Goal: Information Seeking & Learning: Learn about a topic

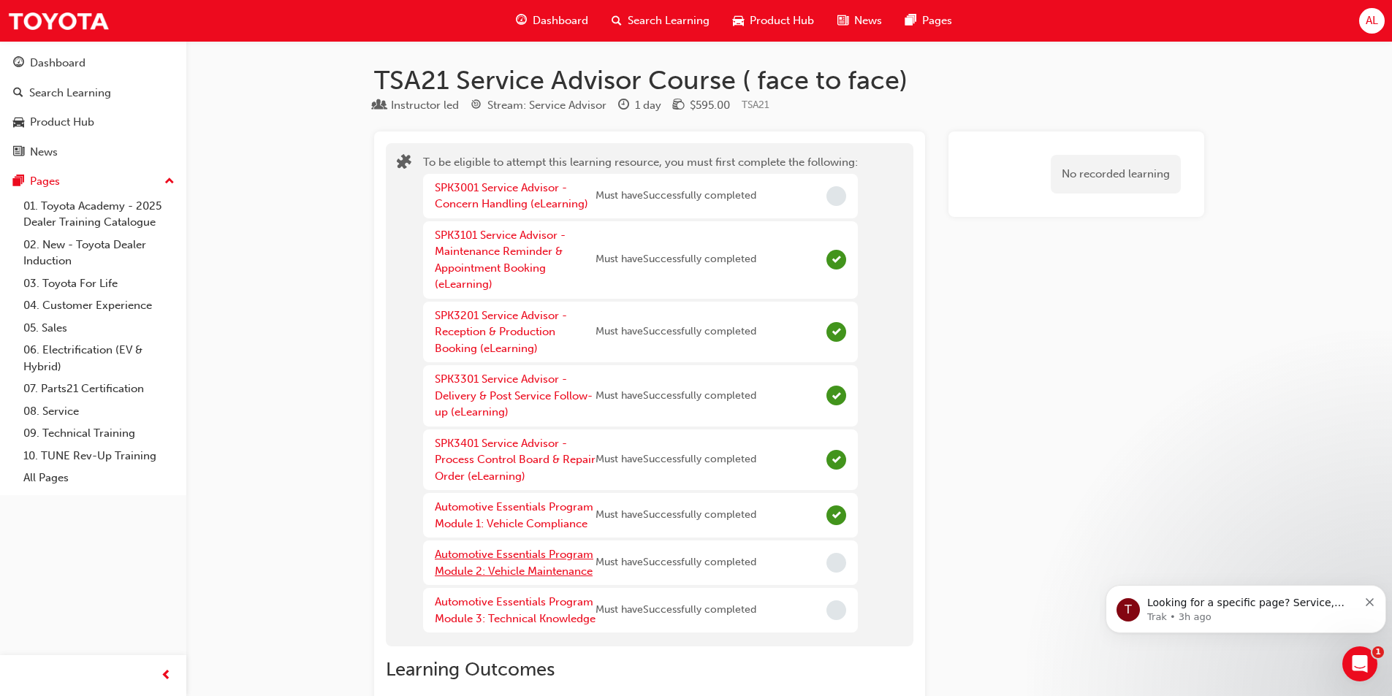
click at [476, 560] on link "Automotive Essentials Program Module 2: Vehicle Maintenance" at bounding box center [514, 563] width 159 height 30
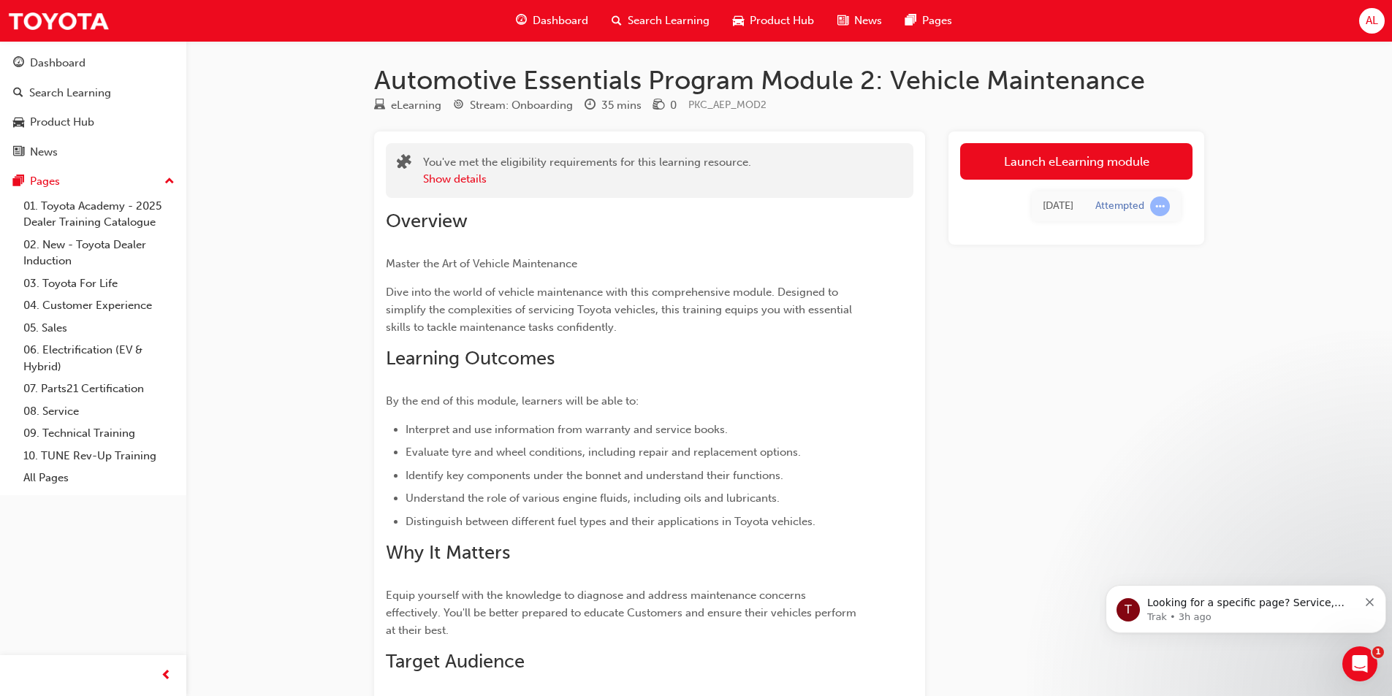
click at [1043, 159] on link "Launch eLearning module" at bounding box center [1076, 161] width 232 height 37
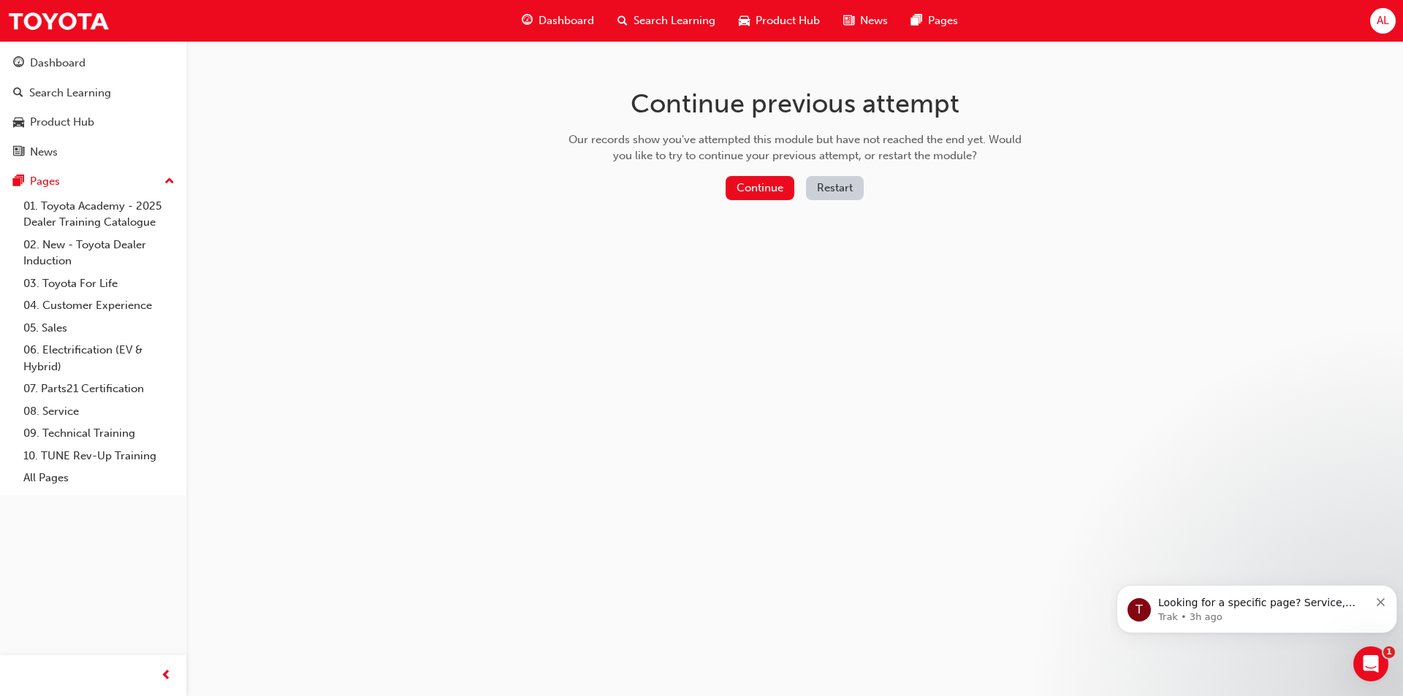
click at [755, 180] on button "Continue" at bounding box center [760, 188] width 69 height 24
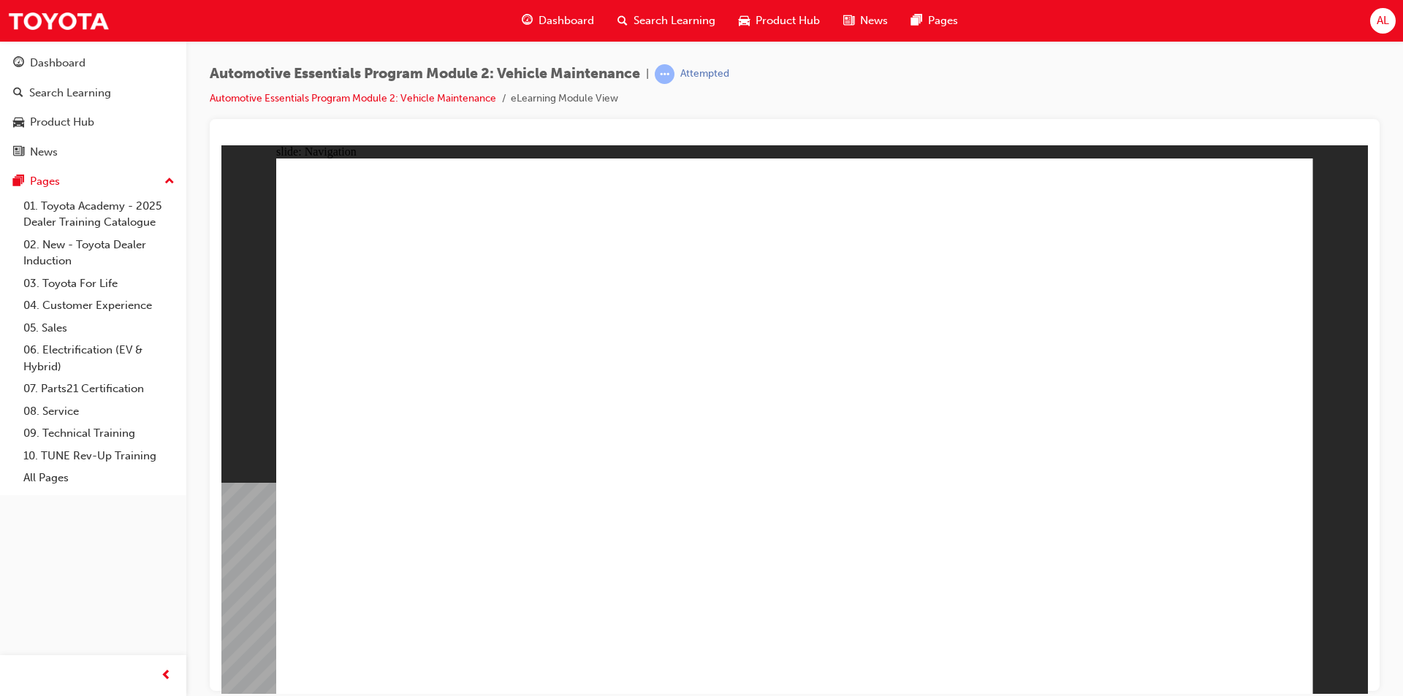
drag, startPoint x: 594, startPoint y: 551, endPoint x: 587, endPoint y: 552, distance: 7.3
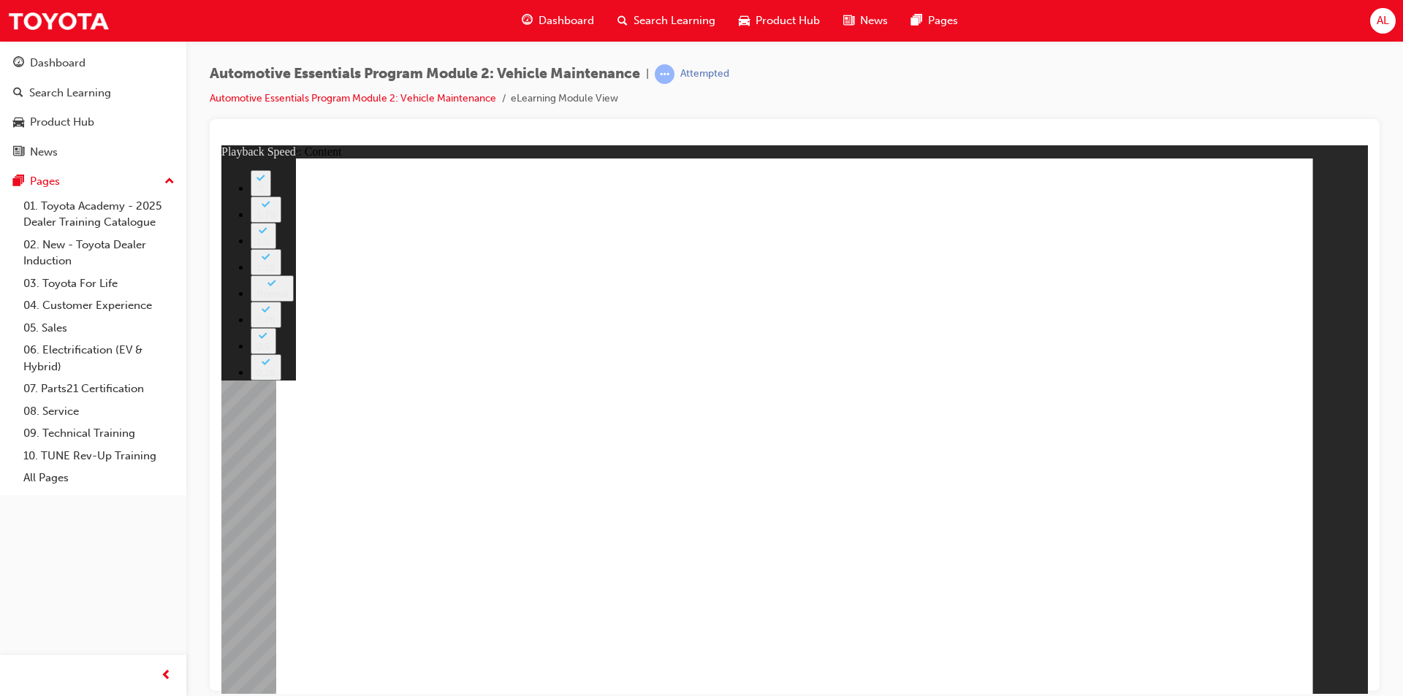
type input "33"
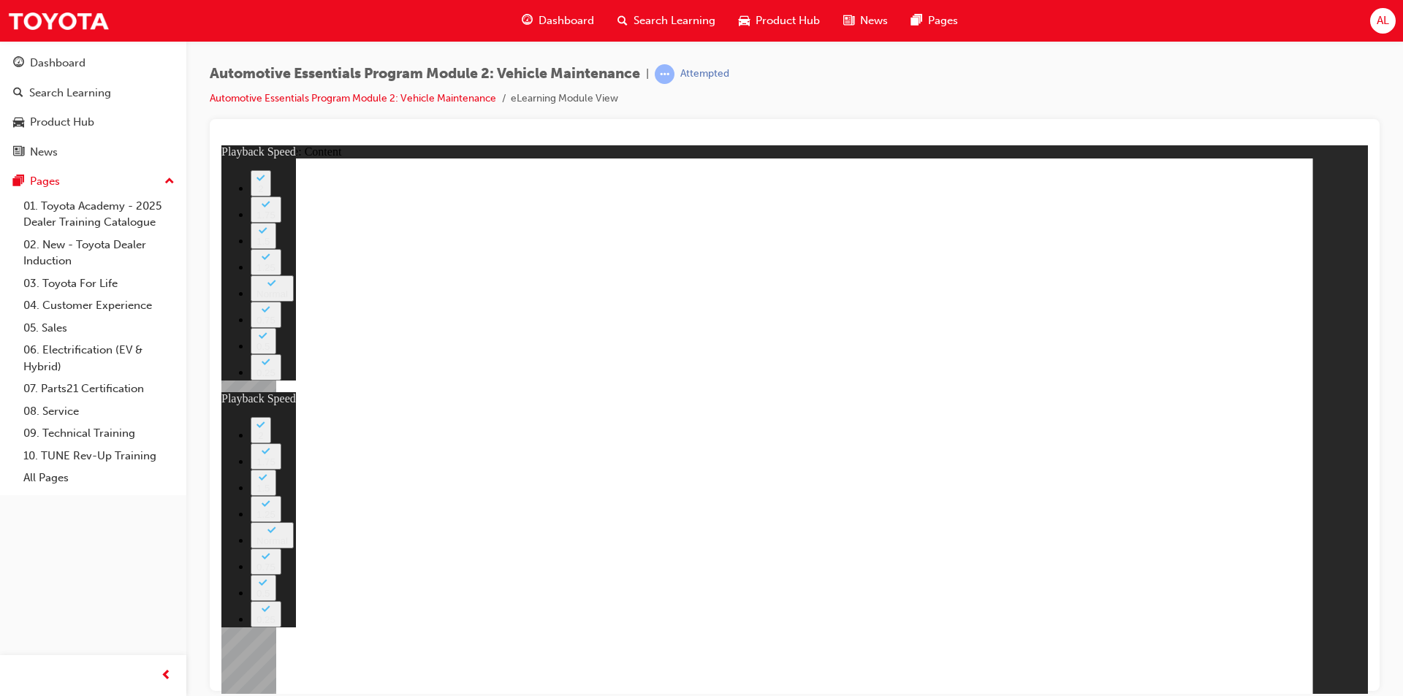
type input "3"
type input "33"
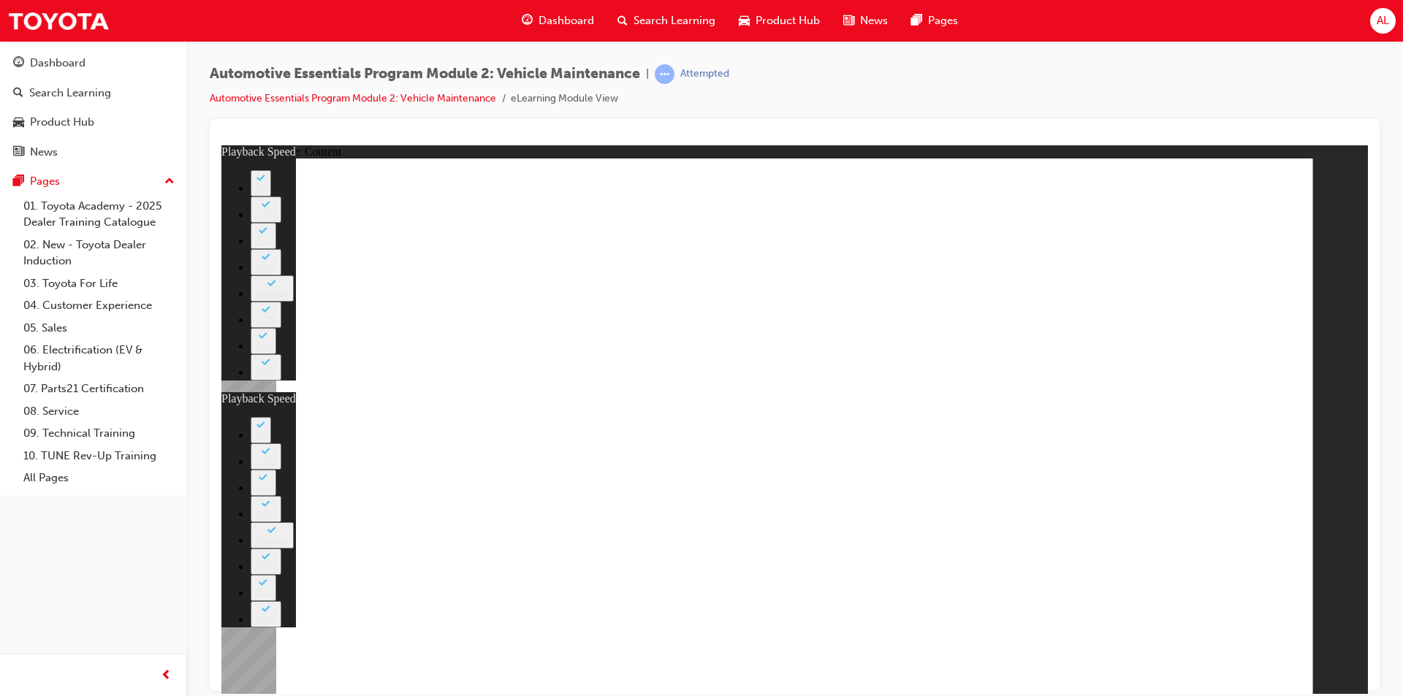
type input "1"
type input "33"
type input "1"
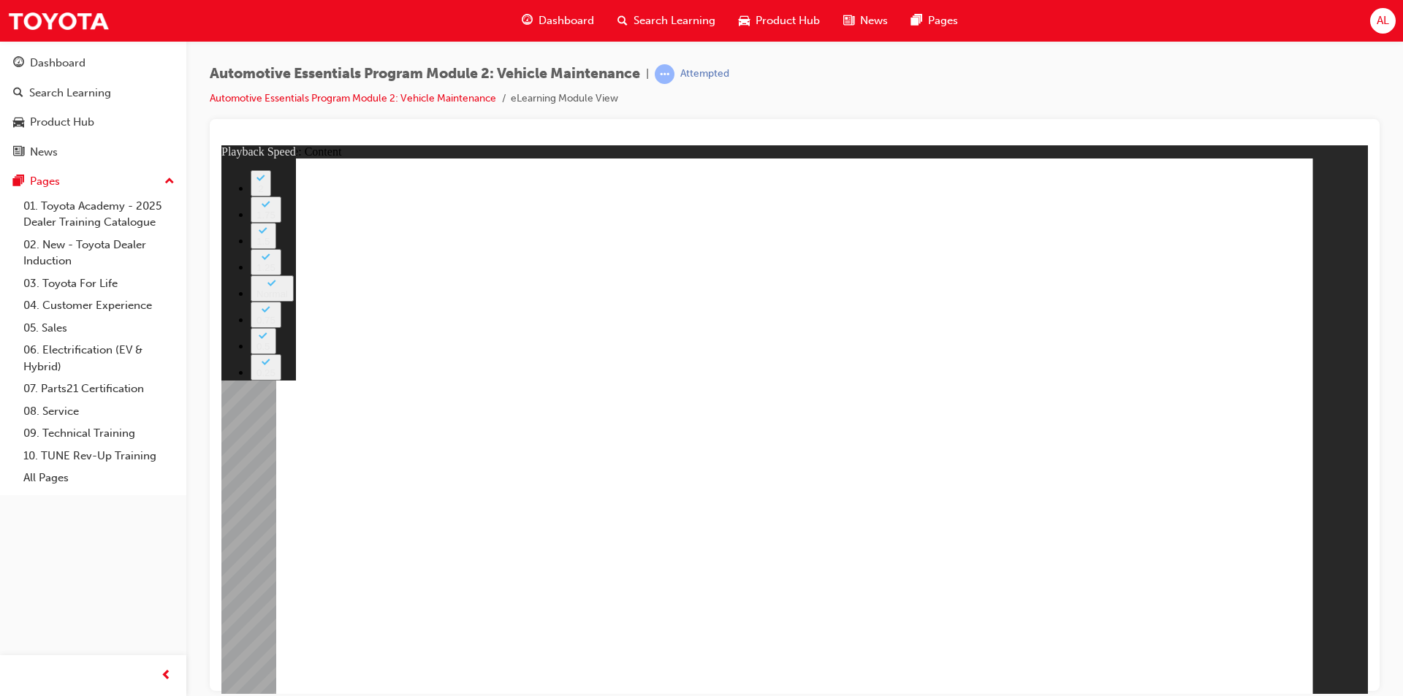
type input "8"
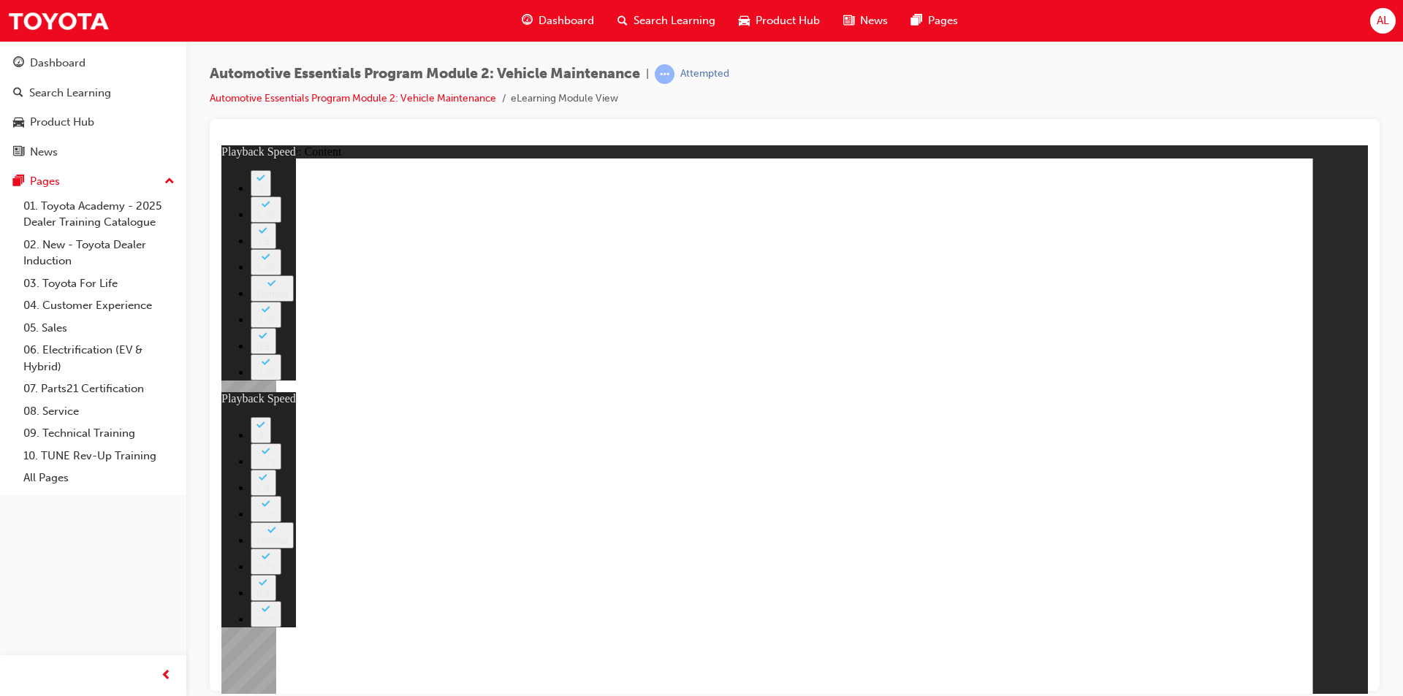
type input "20"
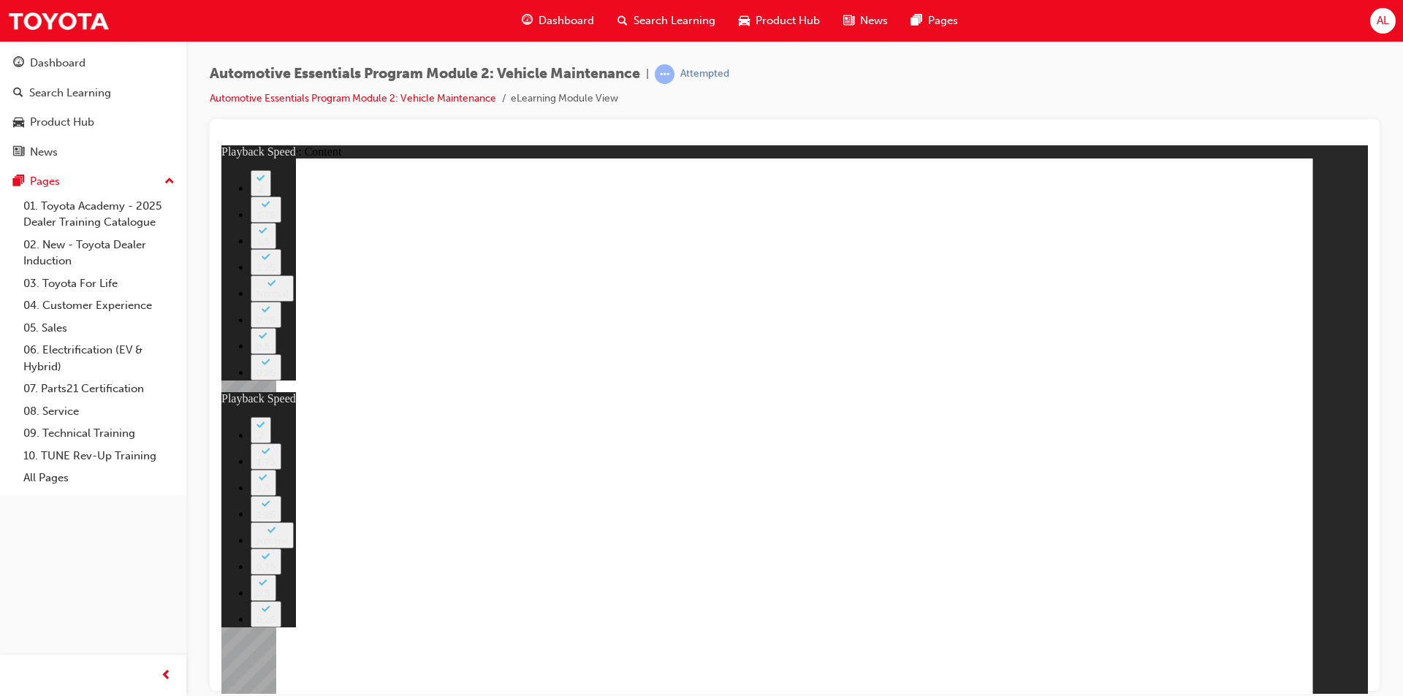
type input "8"
type input "20"
type input "12"
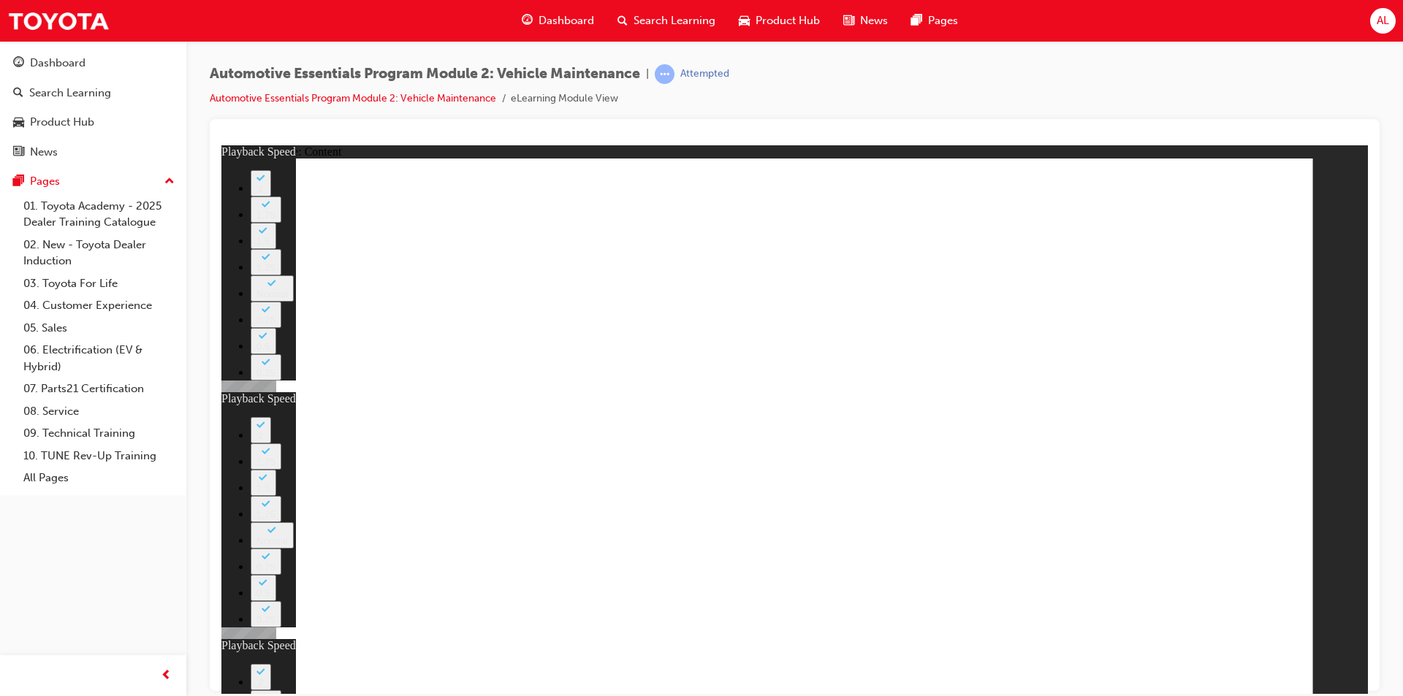
type input "8"
type input "20"
type input "12"
drag, startPoint x: 913, startPoint y: 588, endPoint x: 1052, endPoint y: 579, distance: 139.9
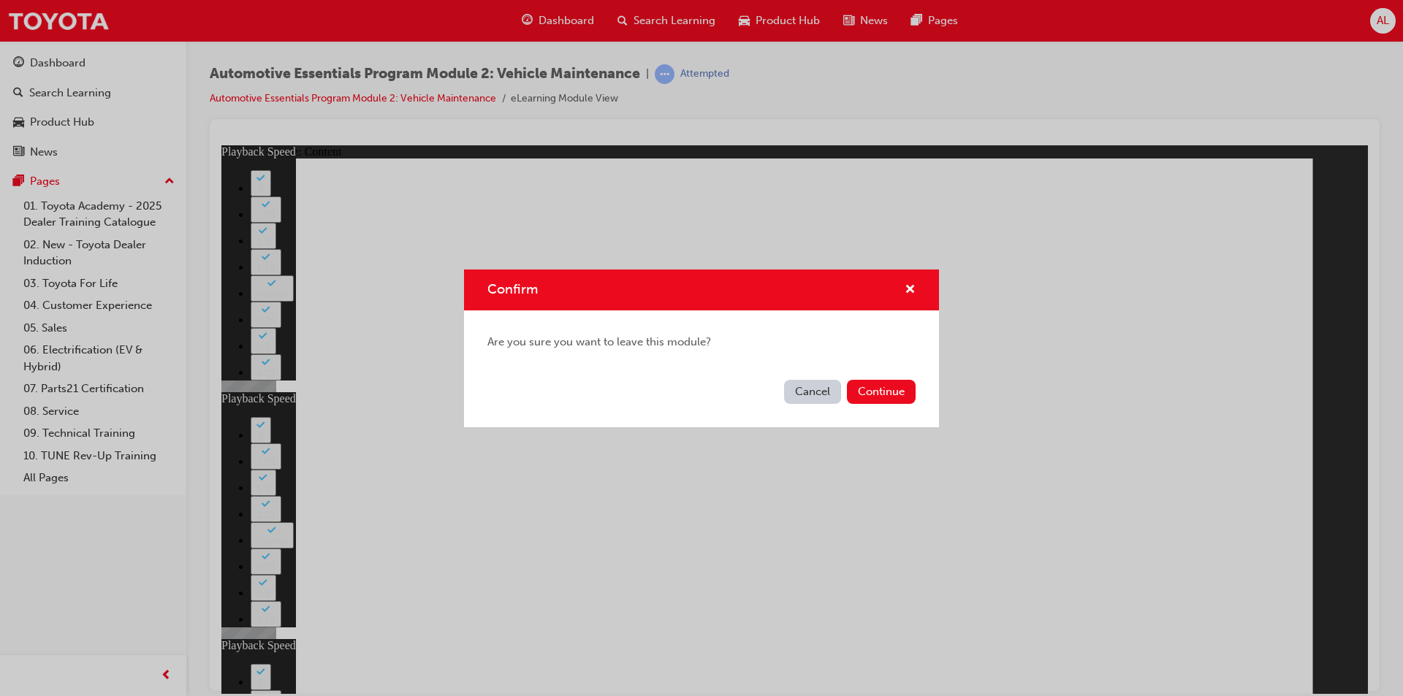
click at [802, 392] on button "Cancel" at bounding box center [812, 392] width 57 height 24
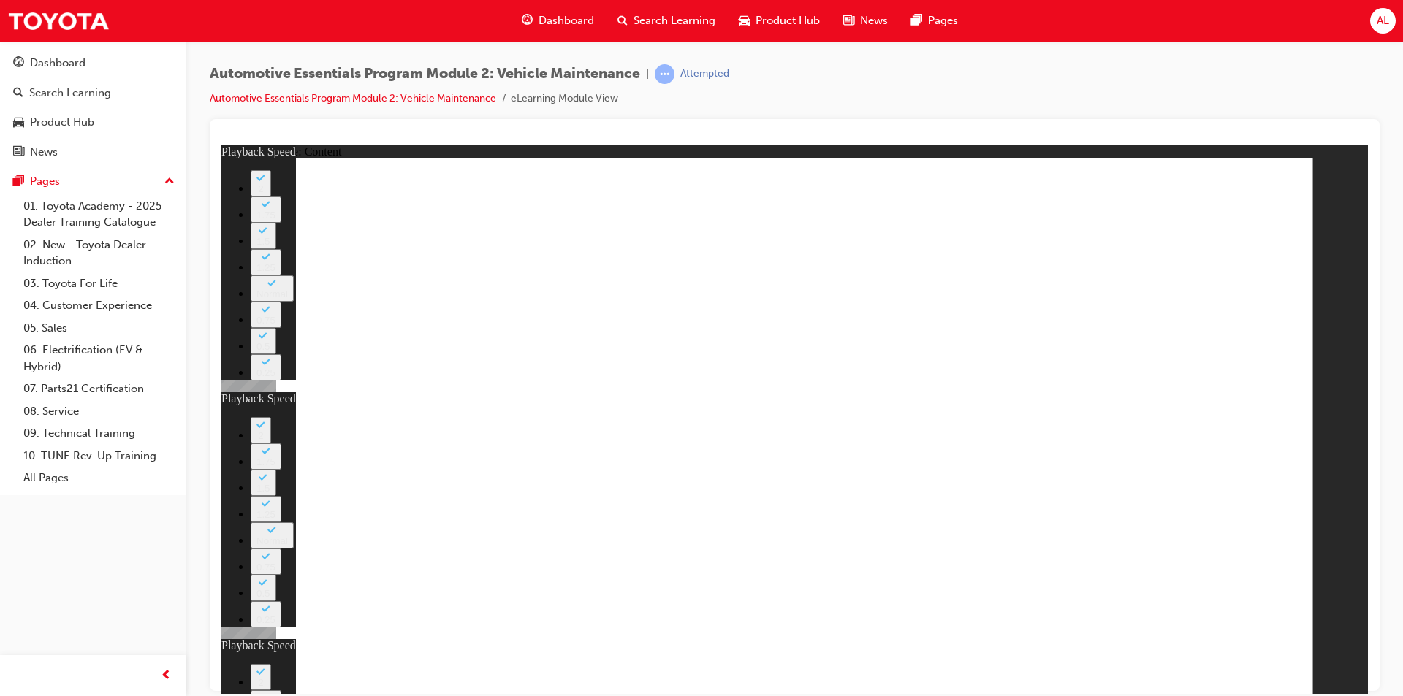
type input "18"
type input "8"
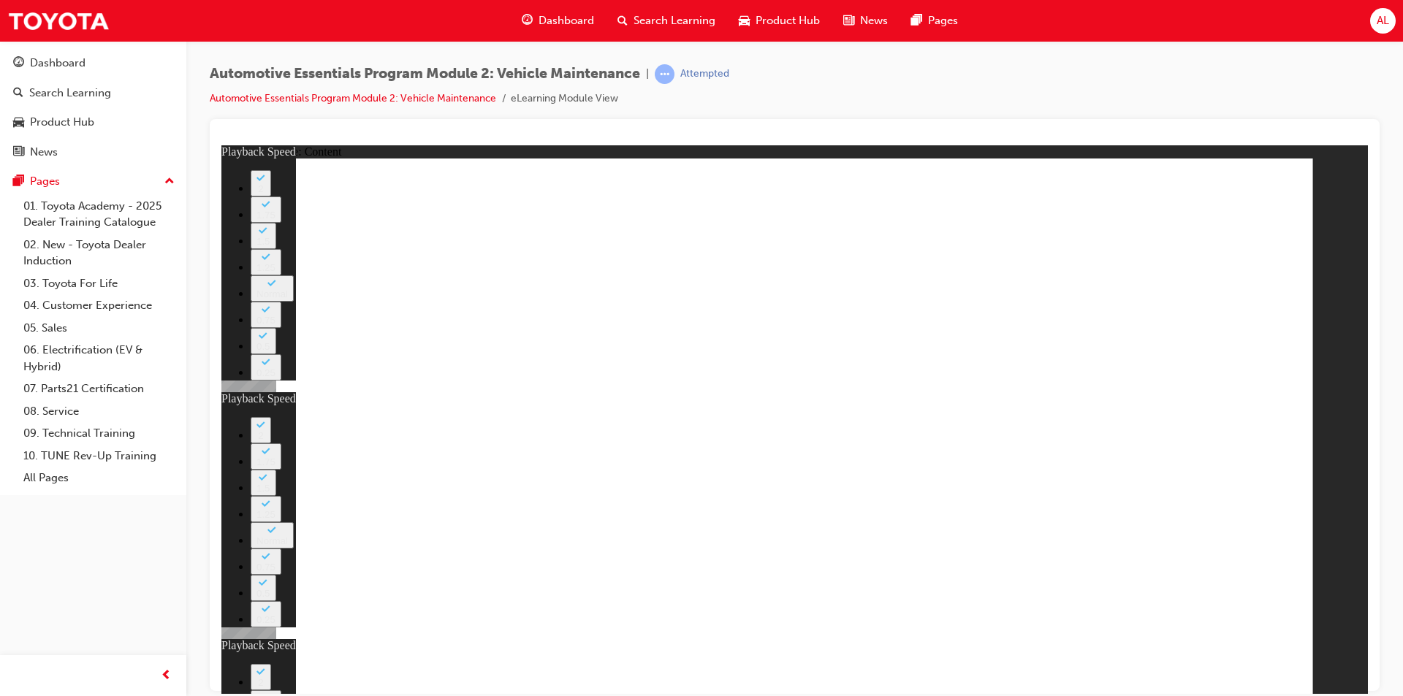
type input "20"
type input "12"
type input "11"
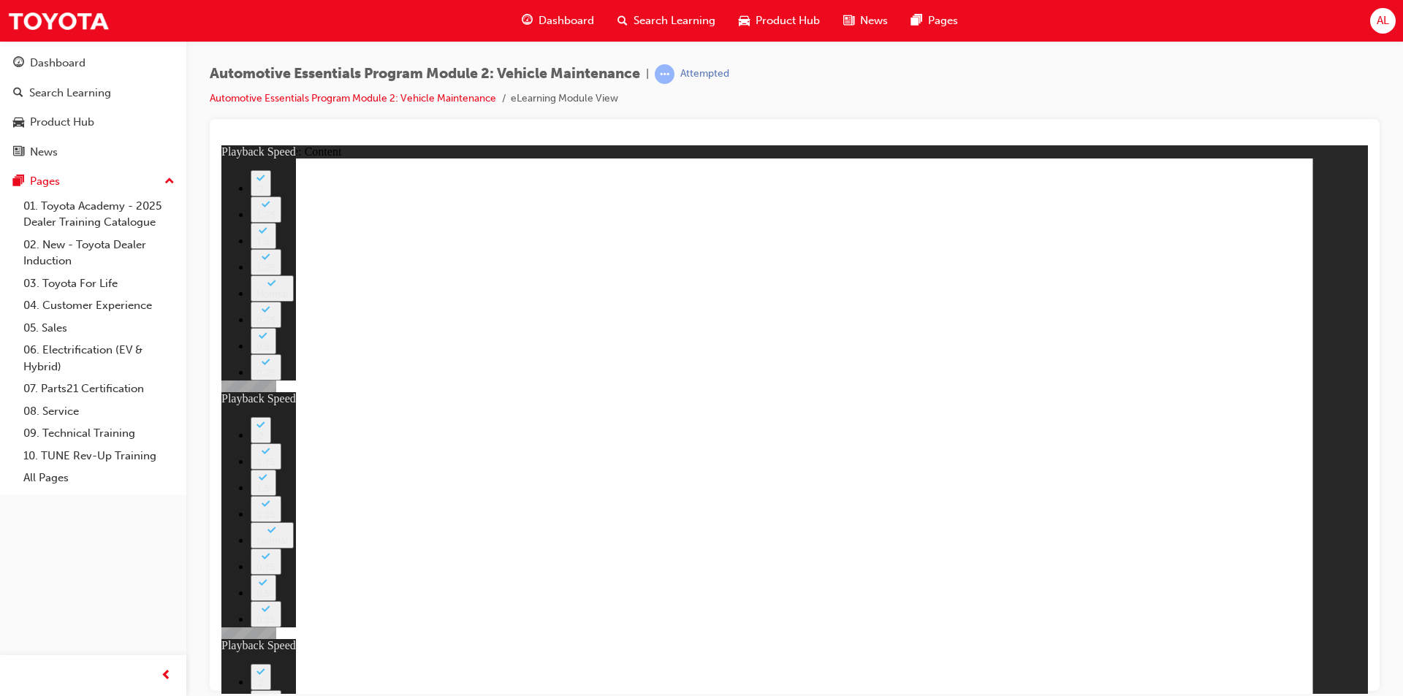
type input "8"
type input "20"
type input "12"
type input "18"
type input "11"
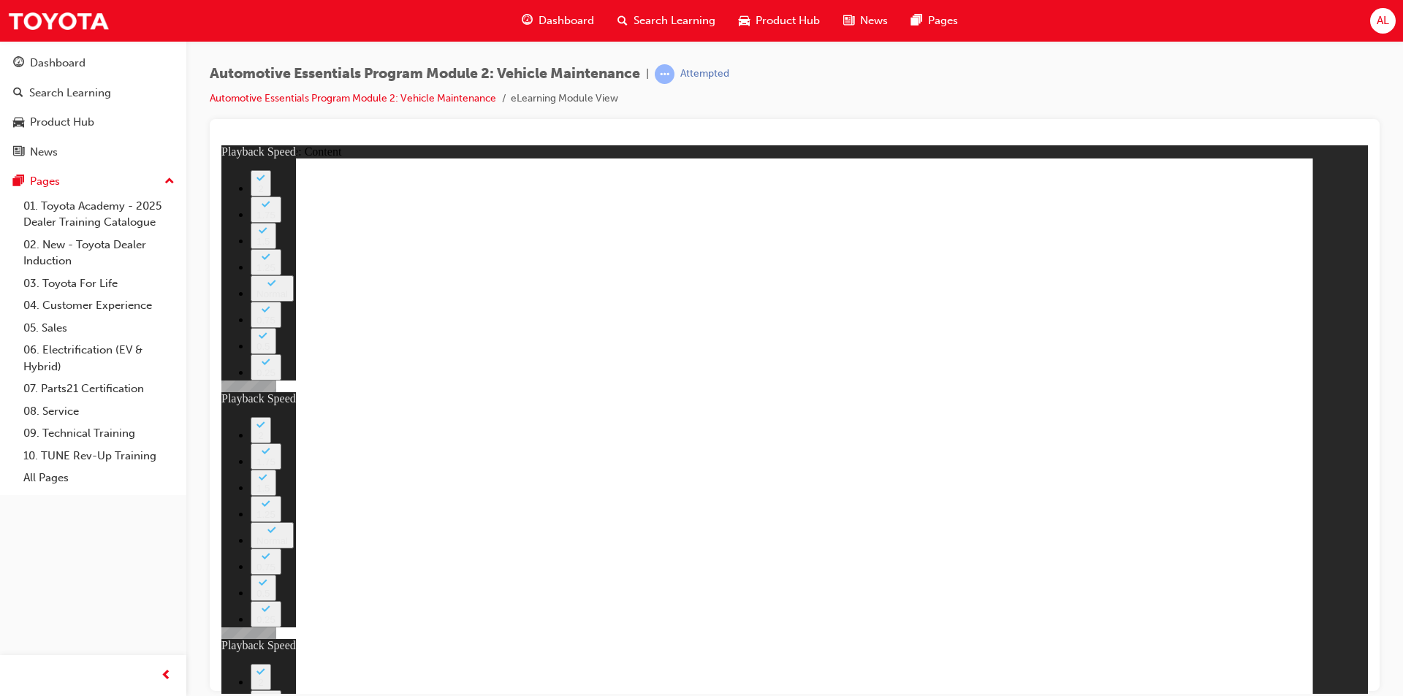
type input "8"
type input "20"
type input "12"
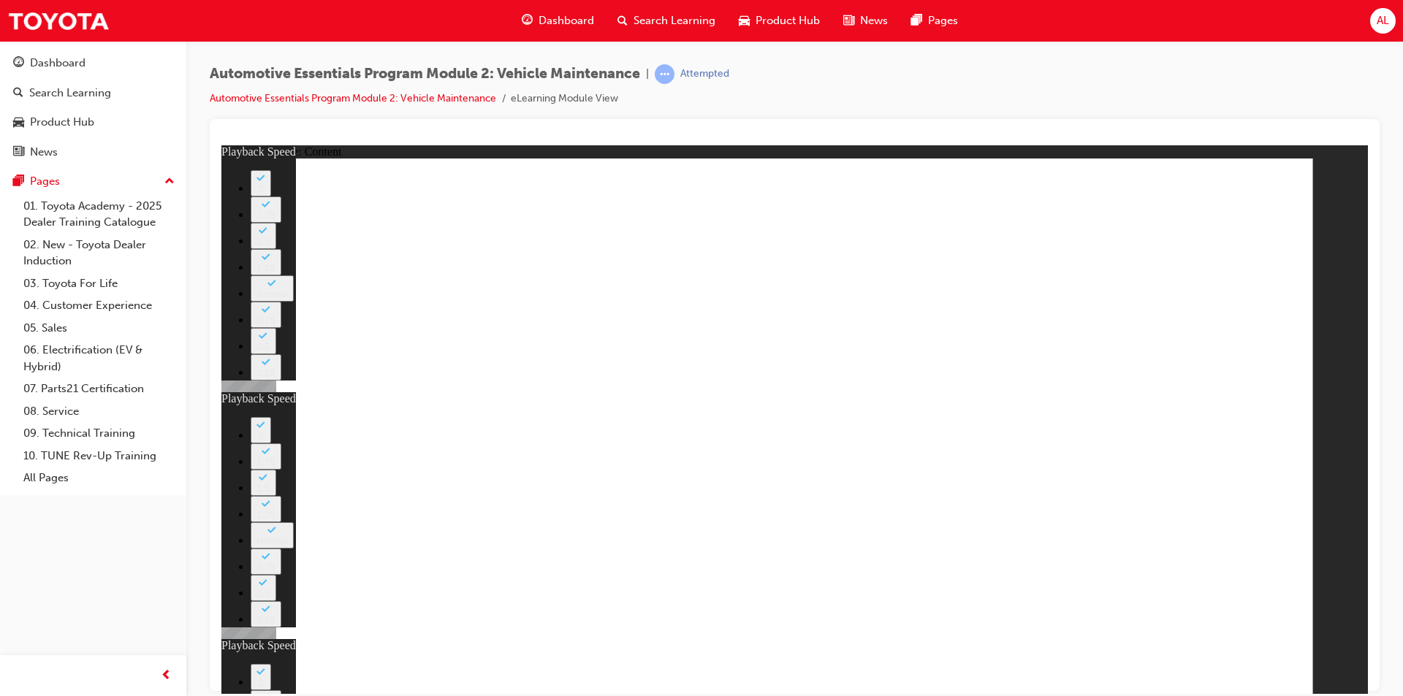
type input "18"
type input "11"
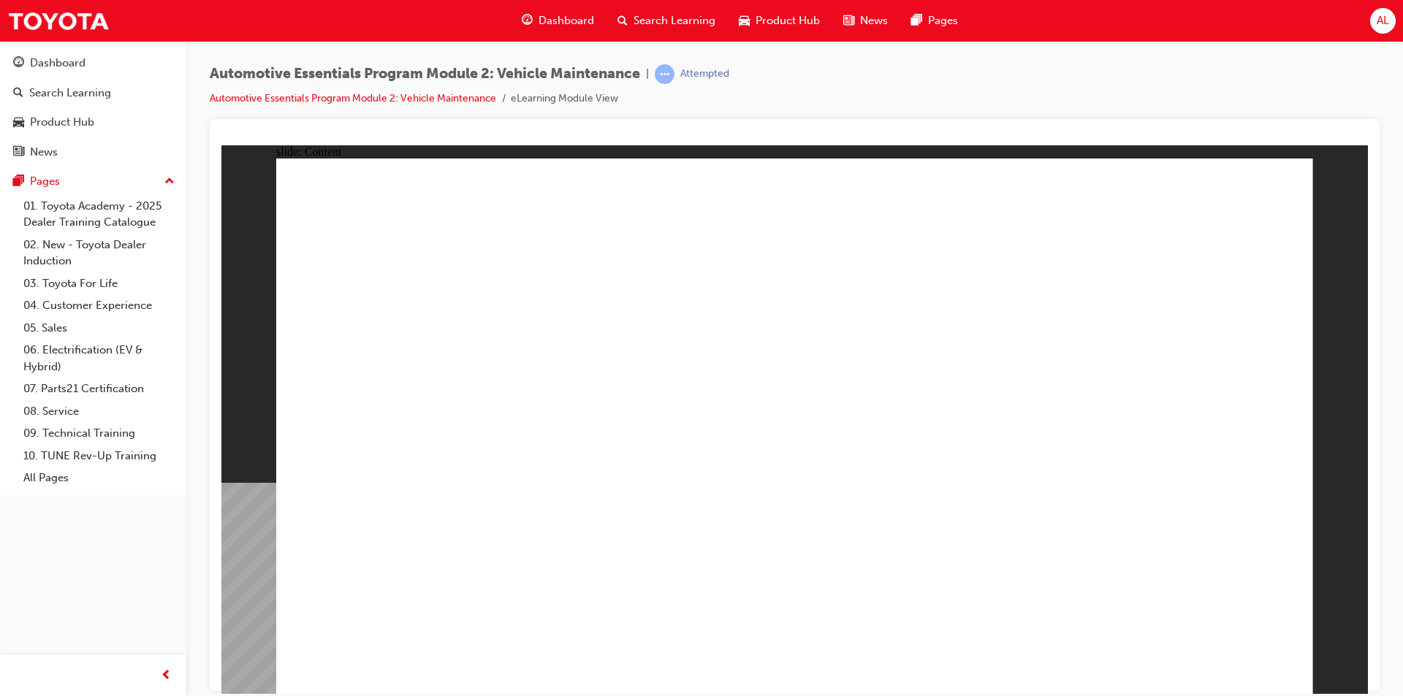
radio input "true"
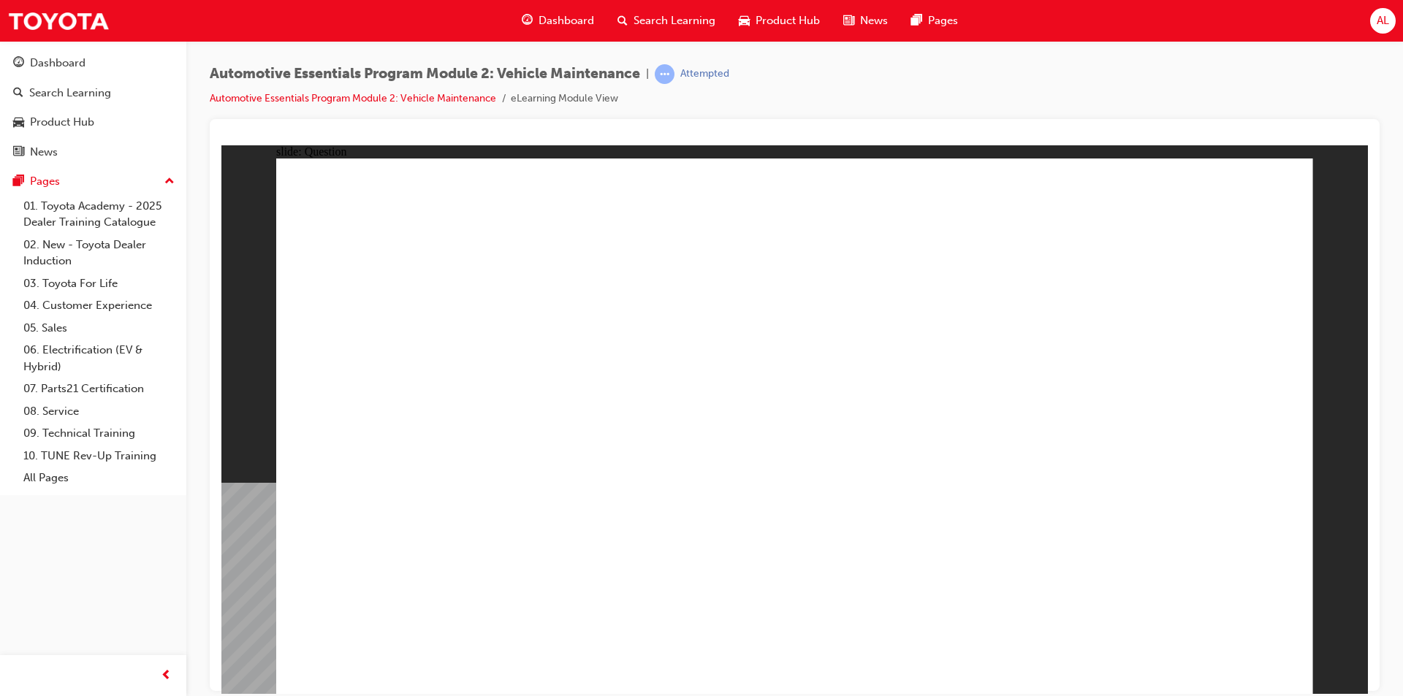
radio input "true"
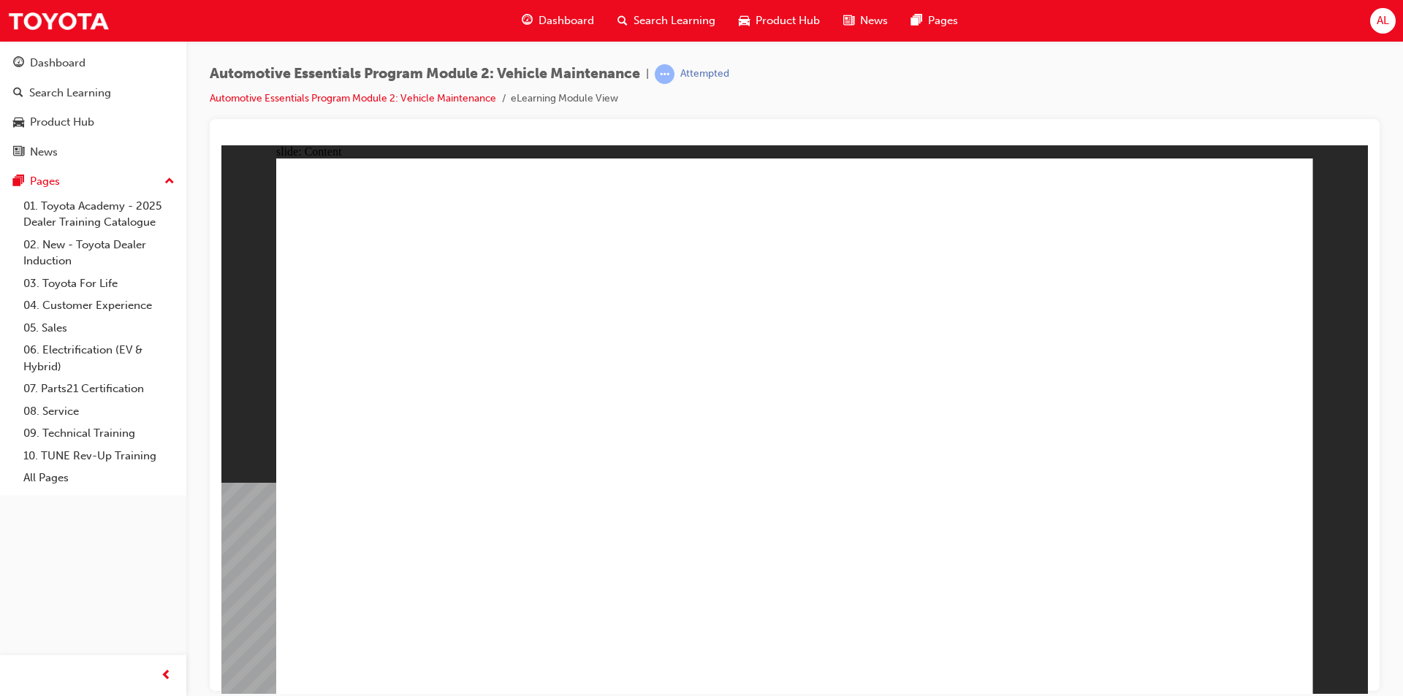
drag, startPoint x: 1154, startPoint y: 429, endPoint x: 1168, endPoint y: 419, distance: 17.8
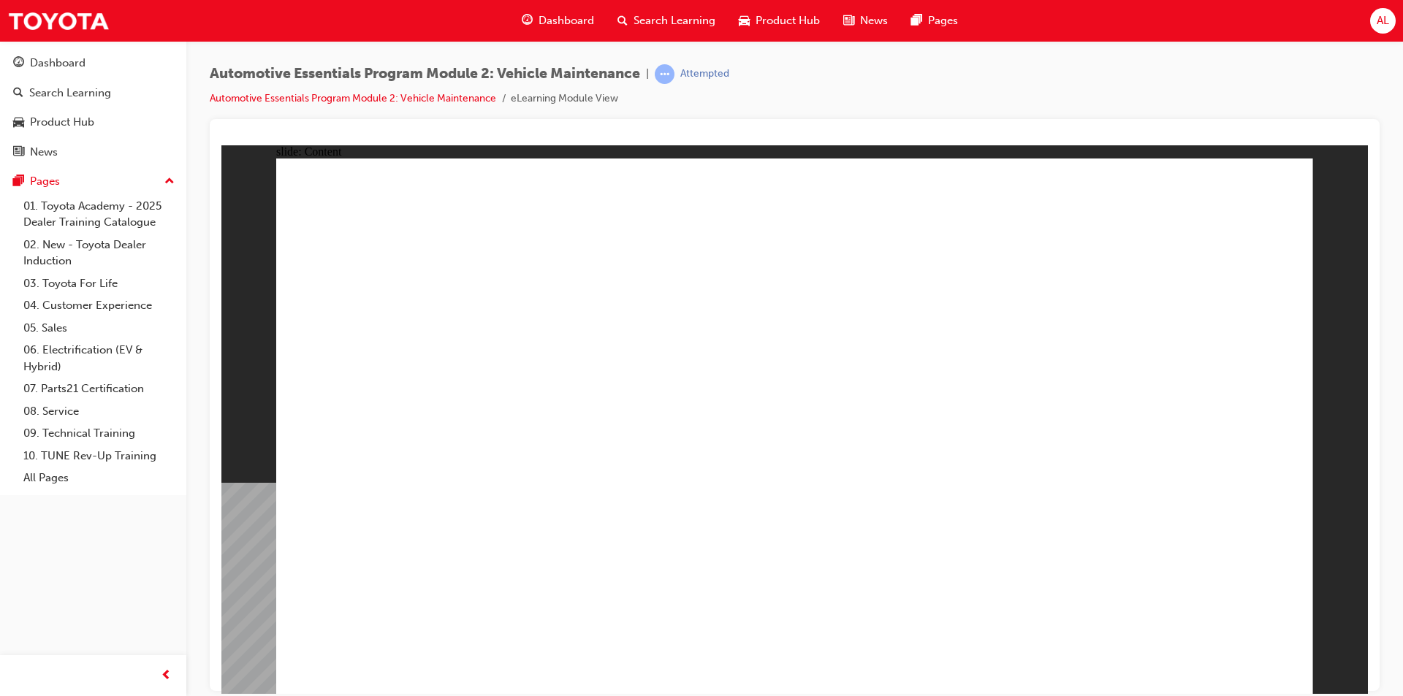
radio input "true"
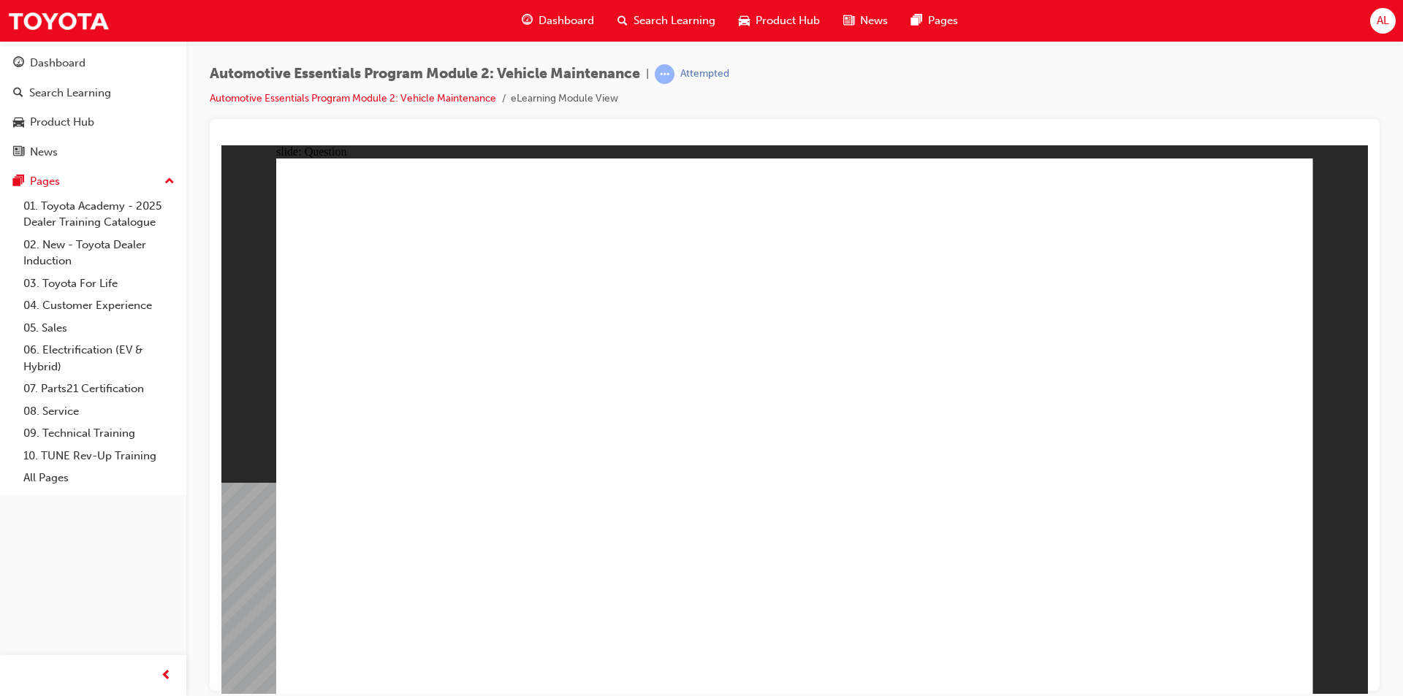
radio input "true"
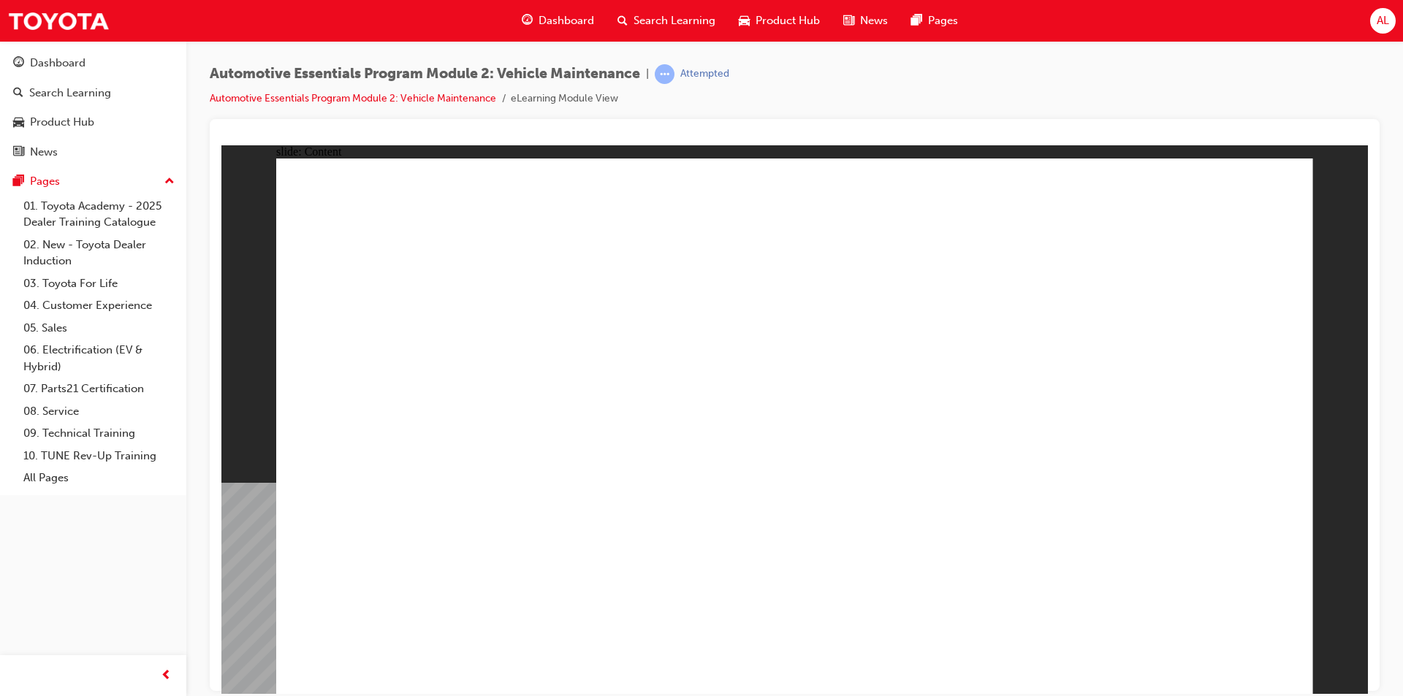
drag, startPoint x: 1246, startPoint y: 640, endPoint x: 1248, endPoint y: 658, distance: 17.7
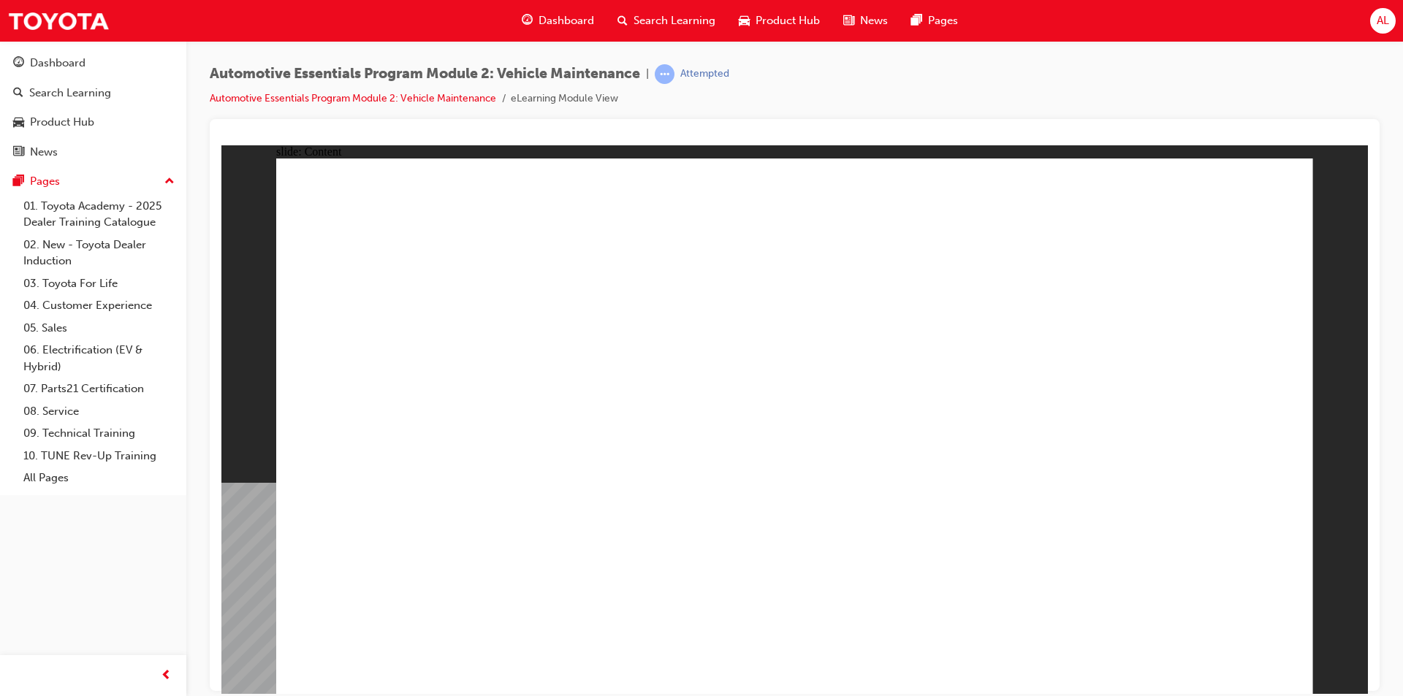
radio input "true"
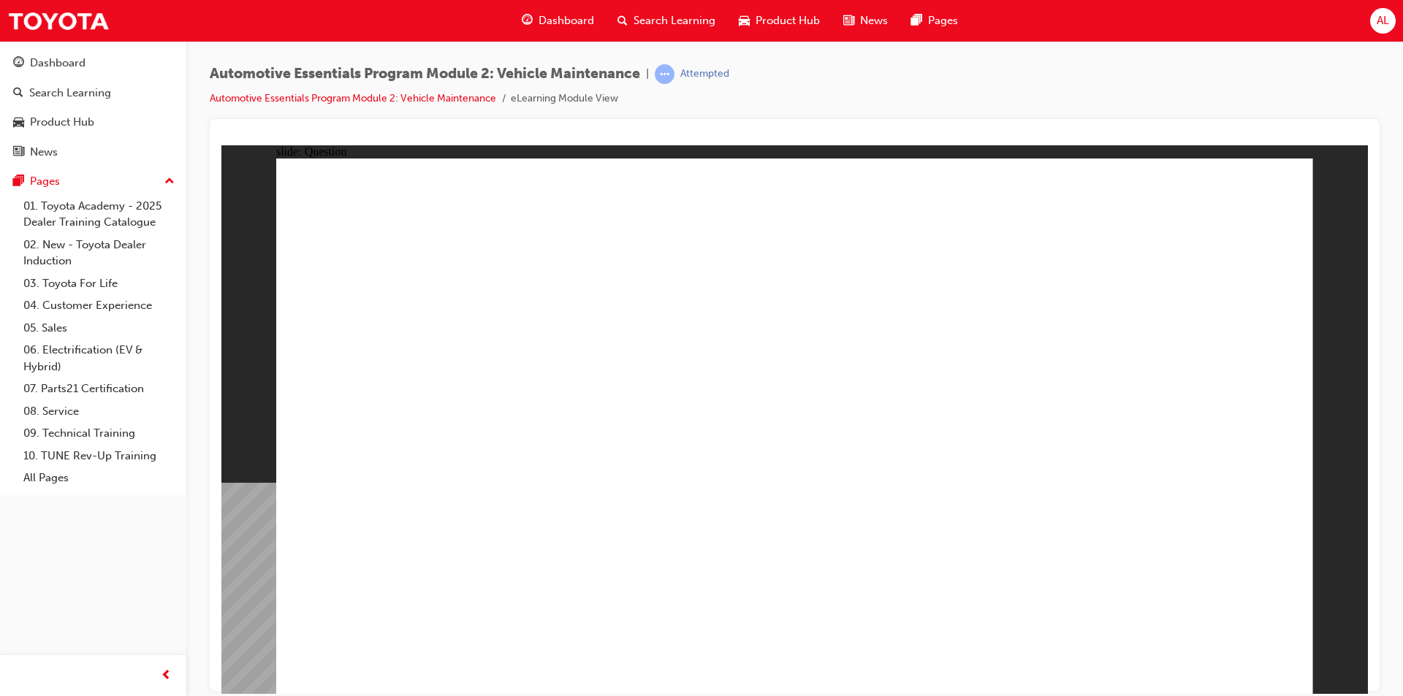
drag, startPoint x: 1206, startPoint y: 655, endPoint x: 1191, endPoint y: 645, distance: 18.4
radio input "true"
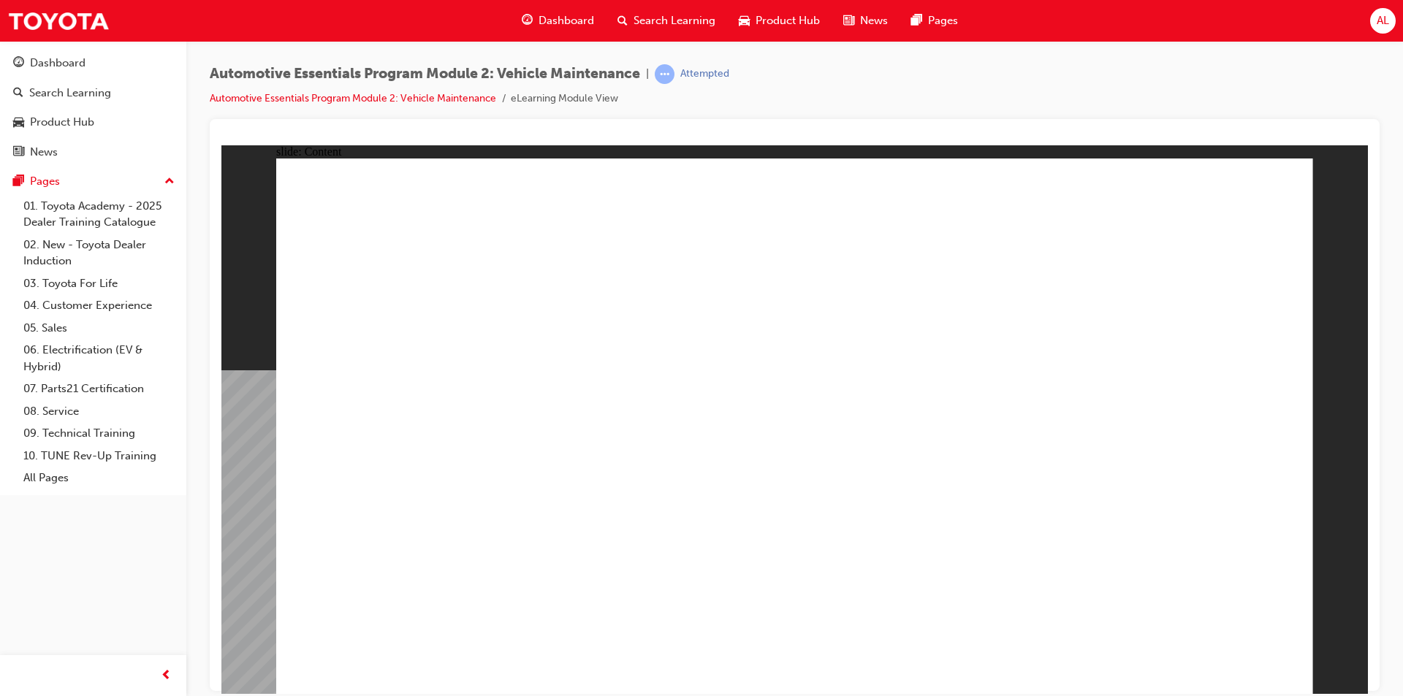
radio input "true"
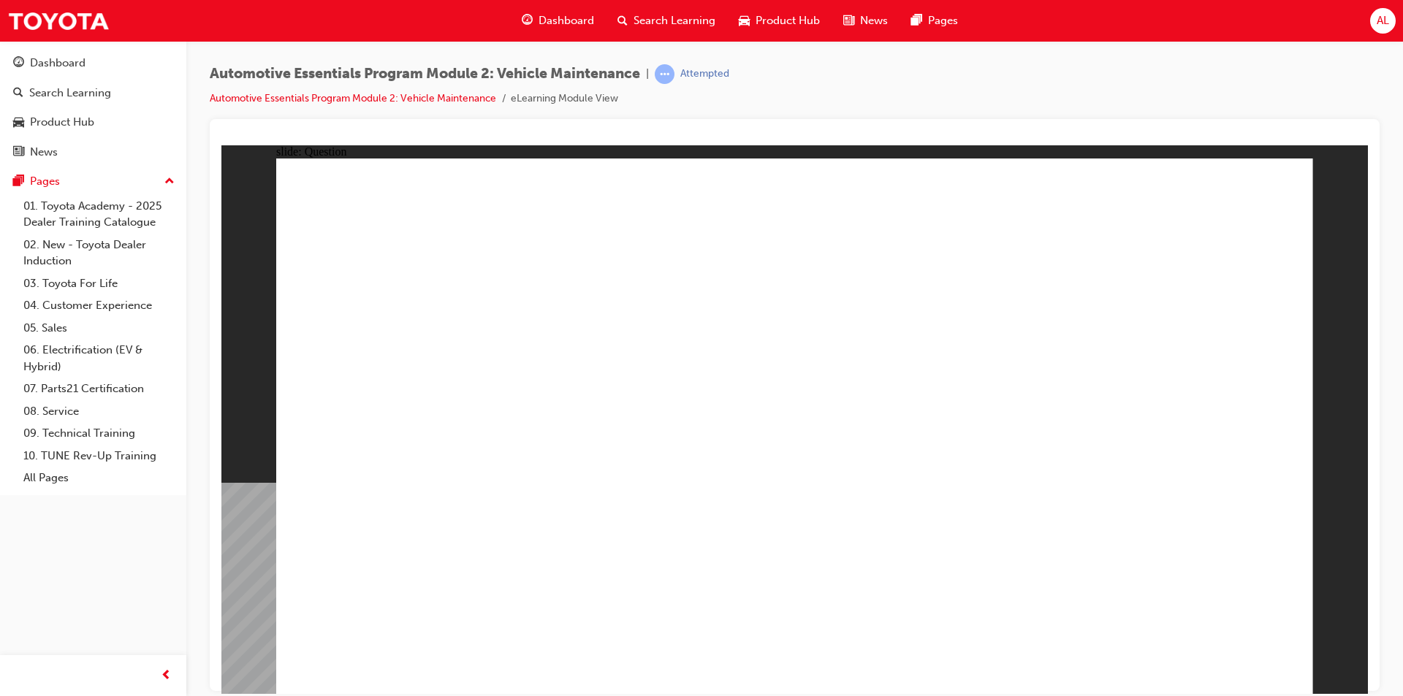
radio input "true"
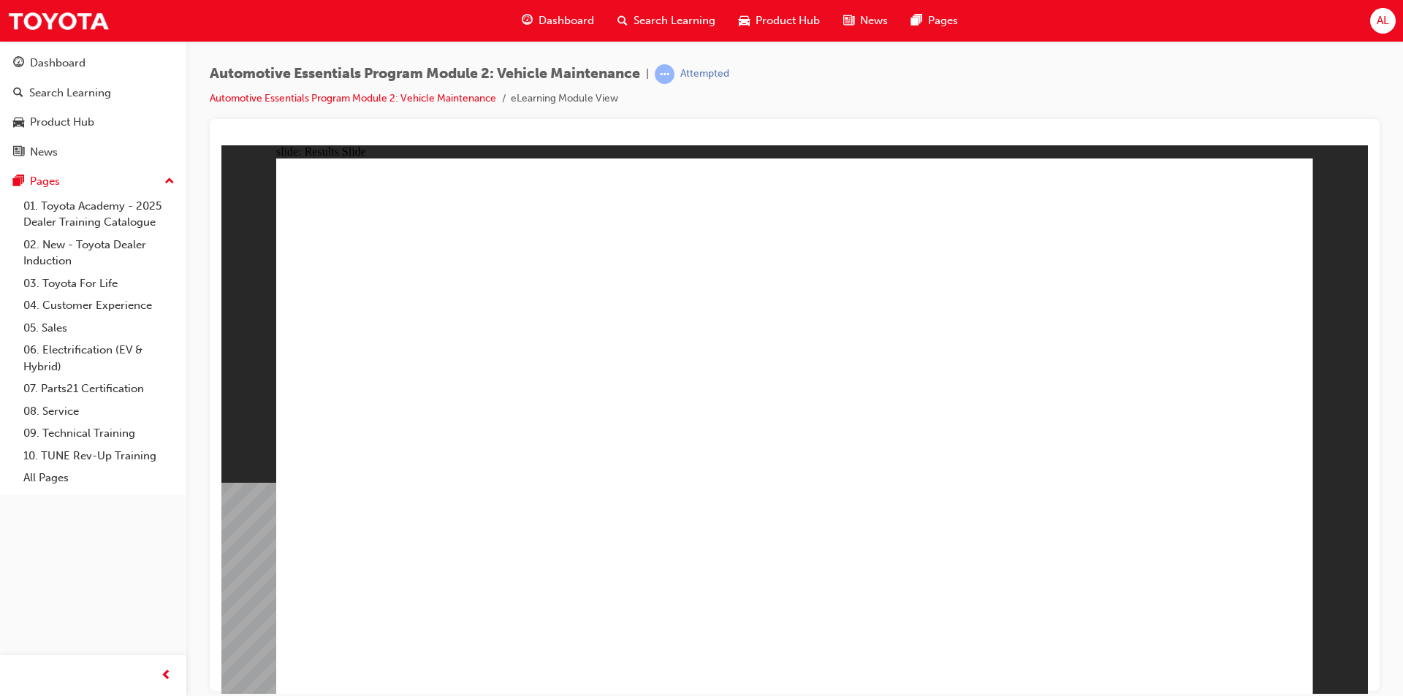
radio input "true"
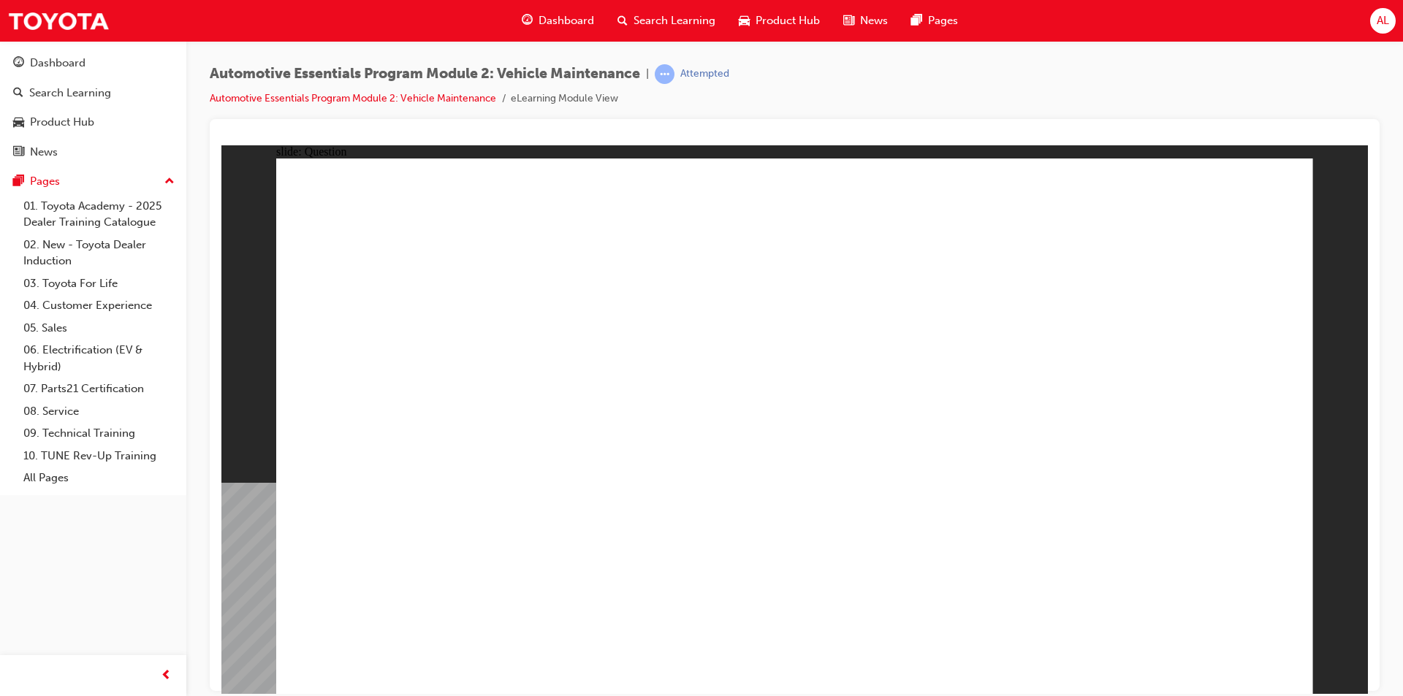
radio input "true"
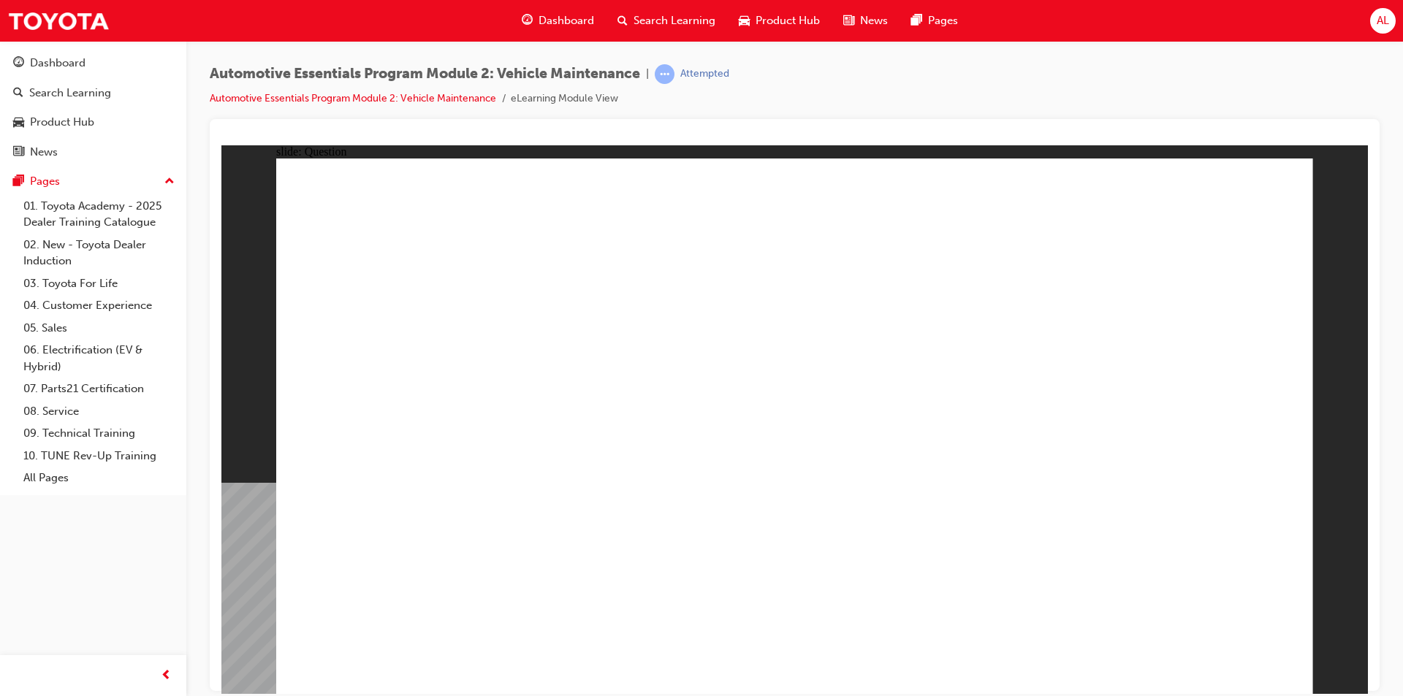
radio input "true"
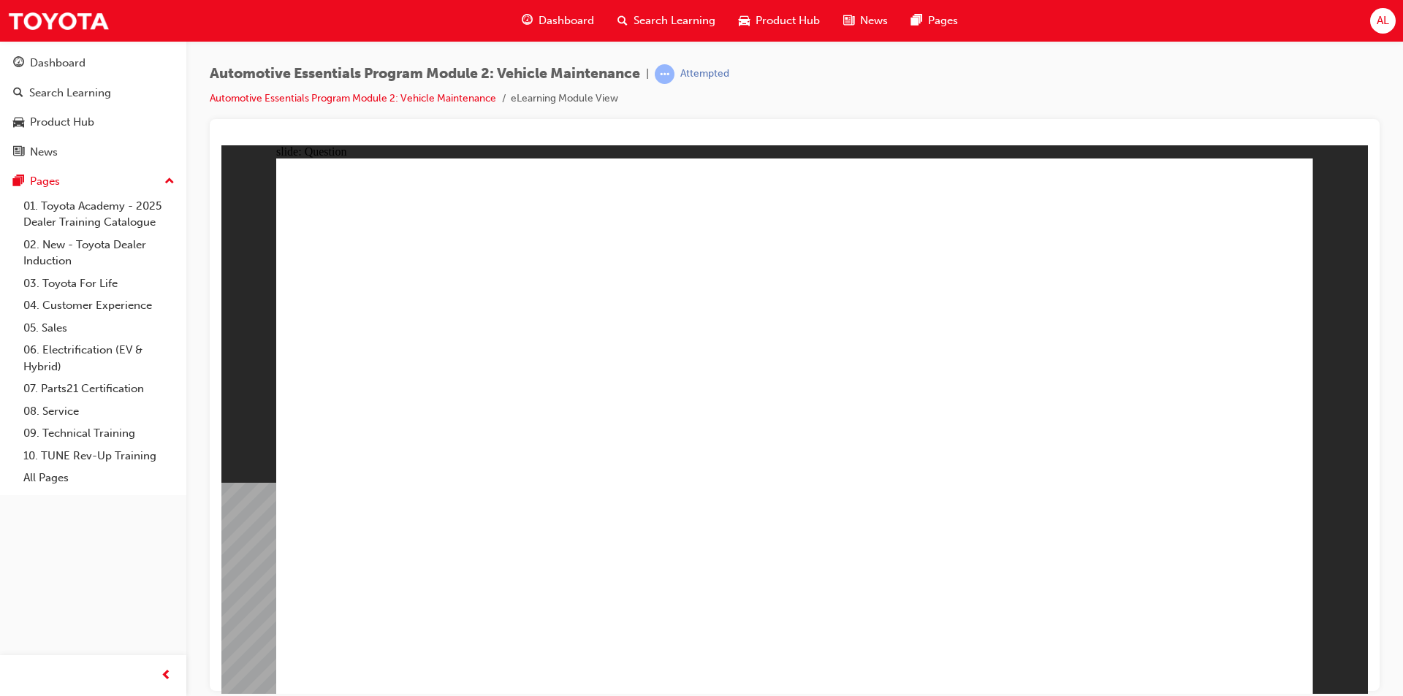
radio input "true"
drag, startPoint x: 1079, startPoint y: 373, endPoint x: 1168, endPoint y: 402, distance: 93.6
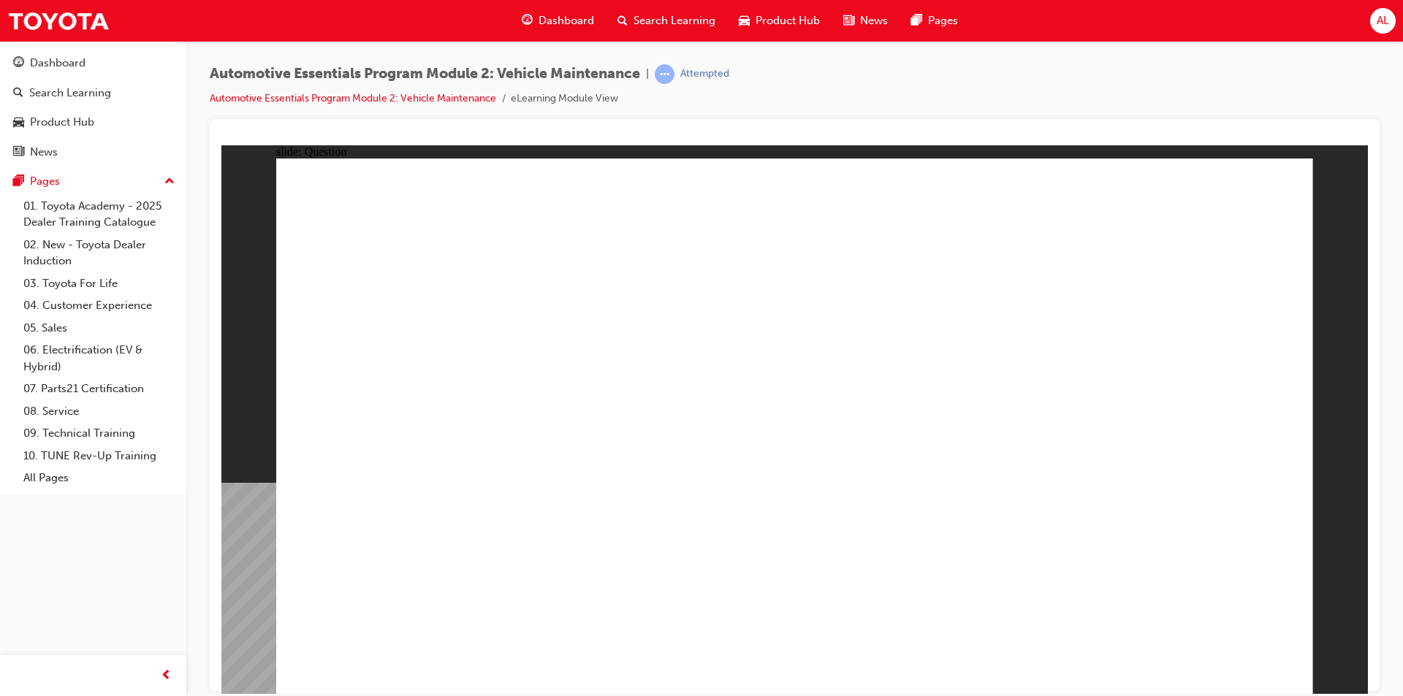
radio input "true"
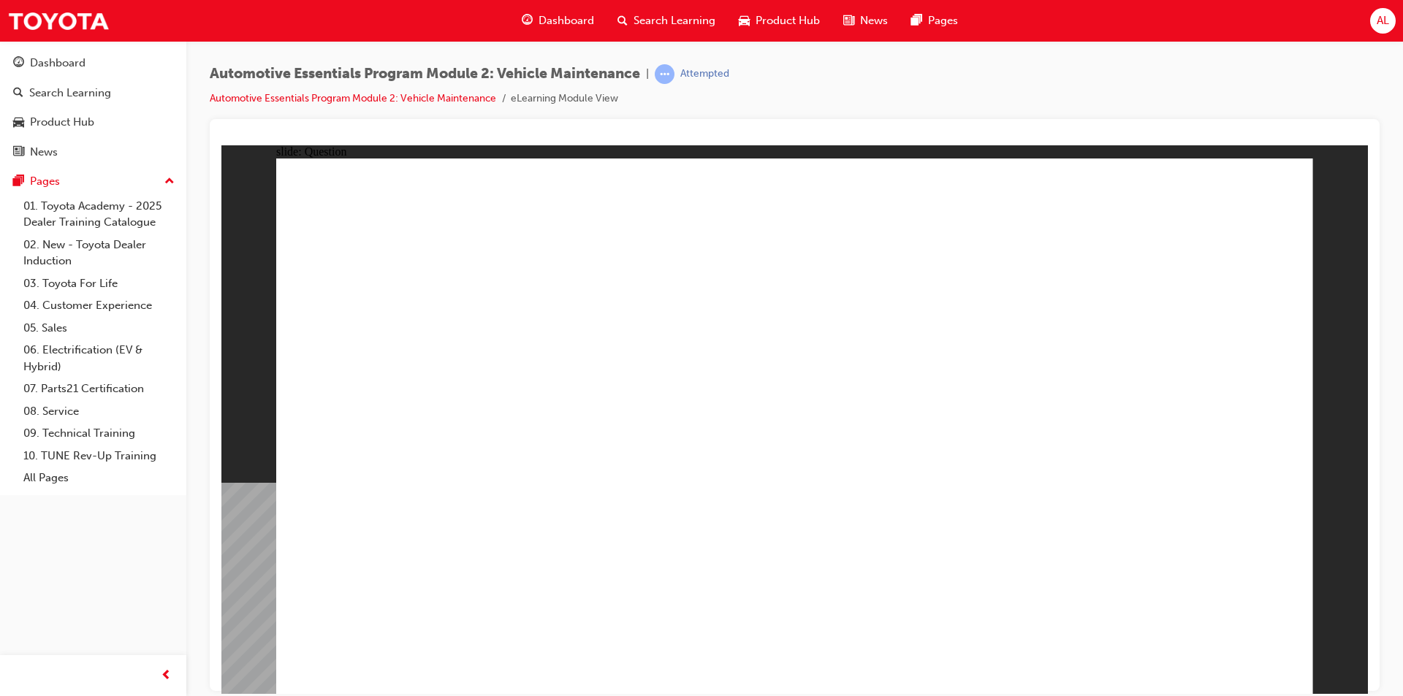
radio input "true"
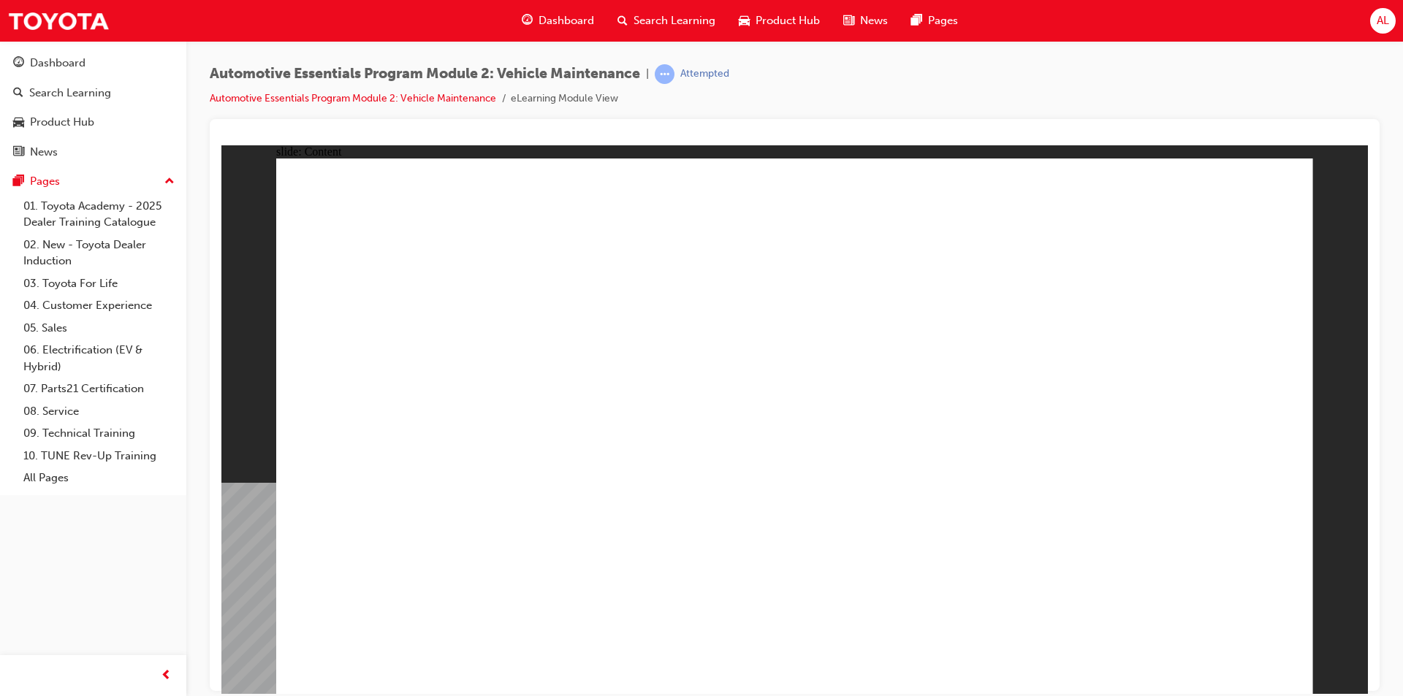
drag, startPoint x: 948, startPoint y: 585, endPoint x: 992, endPoint y: 586, distance: 43.8
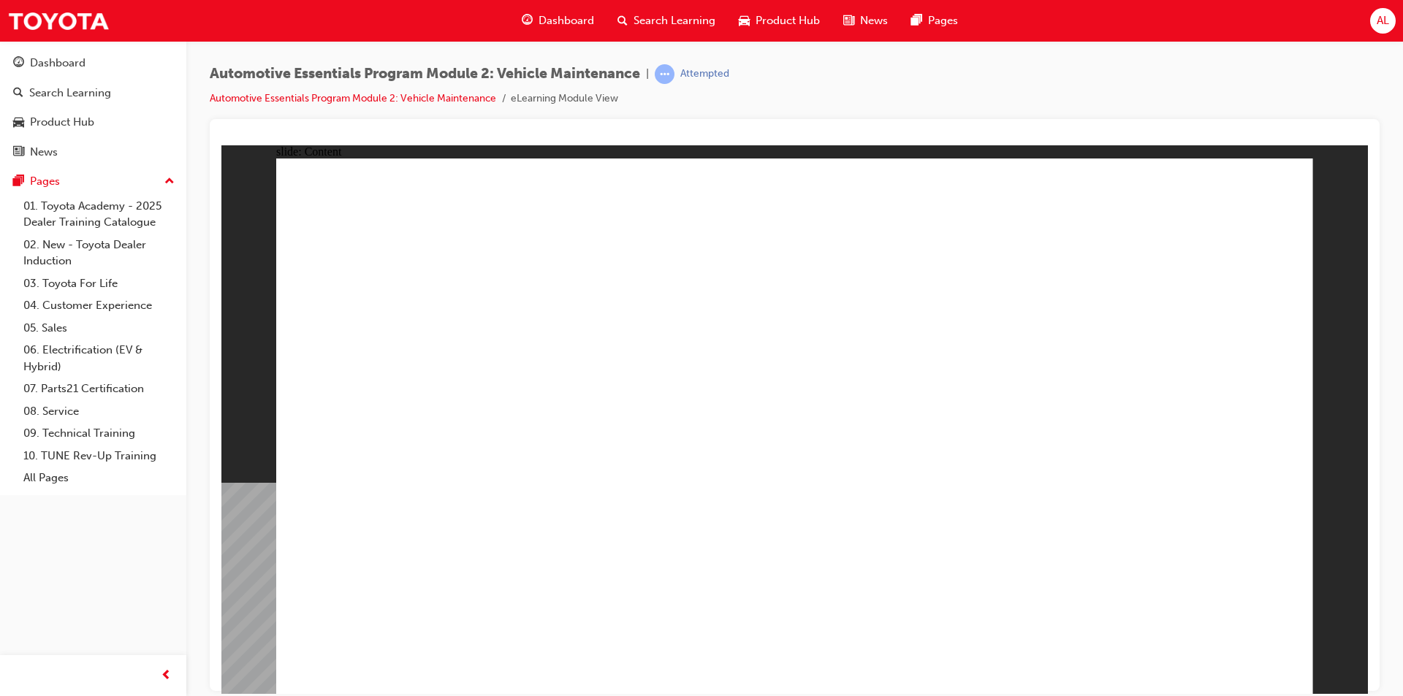
drag, startPoint x: 894, startPoint y: 403, endPoint x: 1095, endPoint y: 392, distance: 201.9
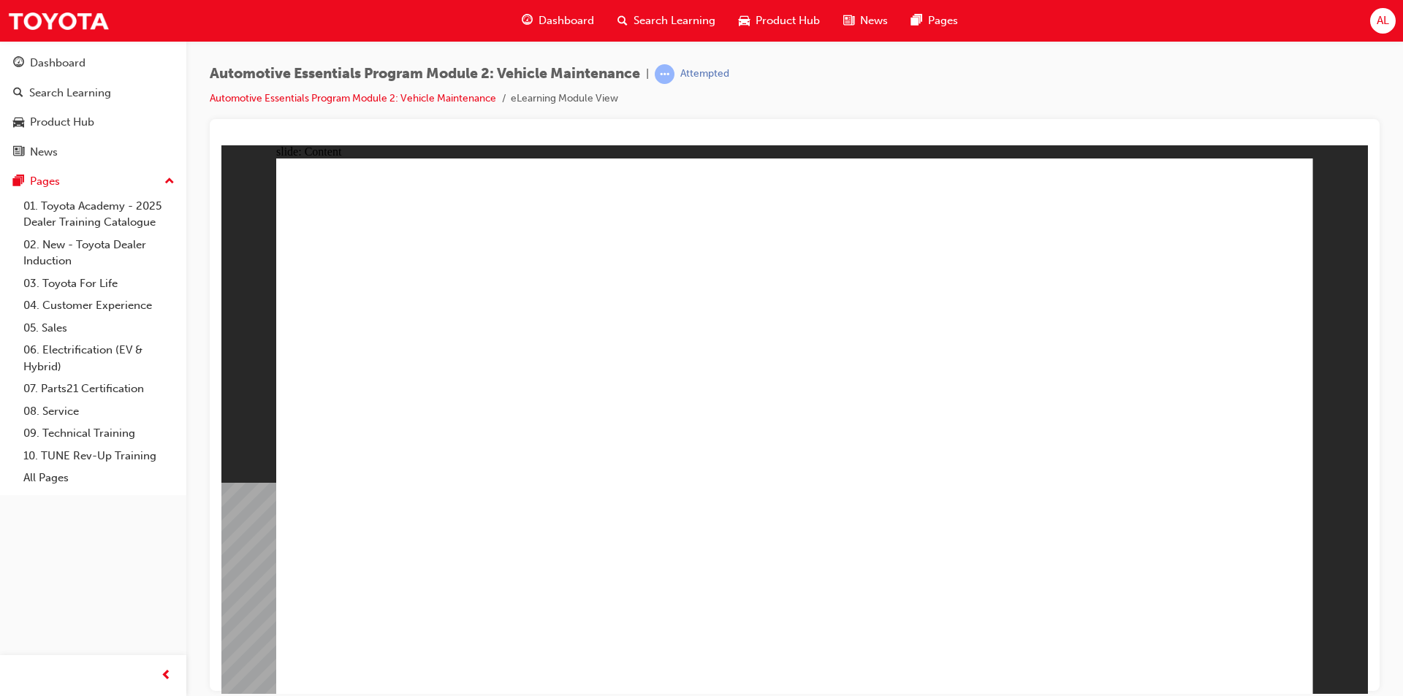
drag, startPoint x: 888, startPoint y: 321, endPoint x: 1023, endPoint y: 319, distance: 134.5
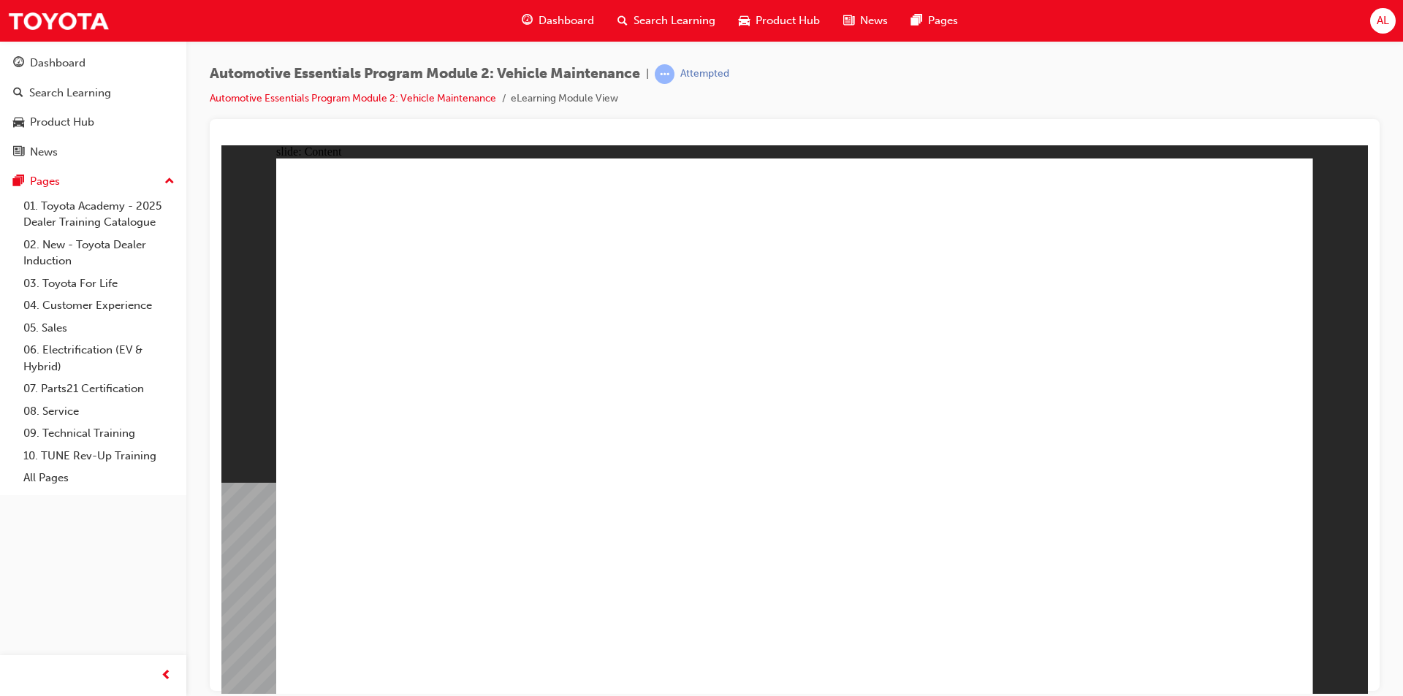
drag, startPoint x: 1293, startPoint y: 180, endPoint x: 1271, endPoint y: 185, distance: 21.6
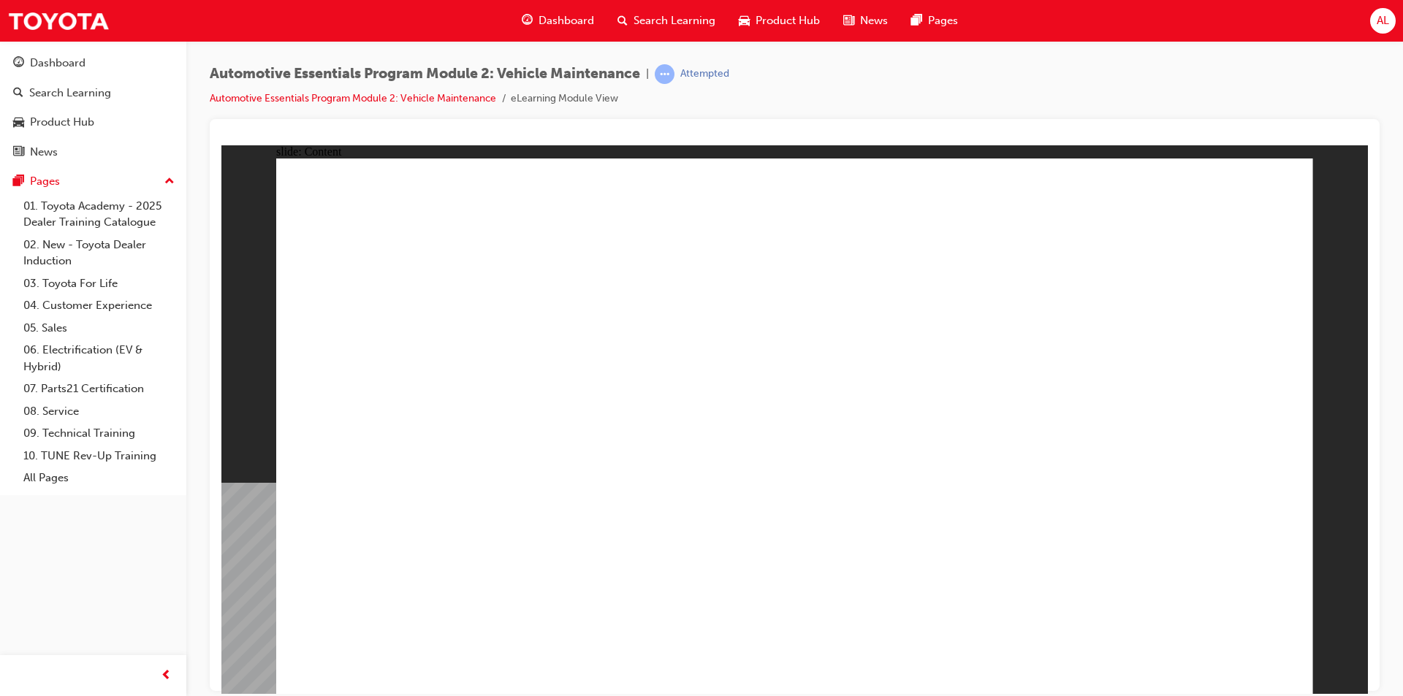
radio input "true"
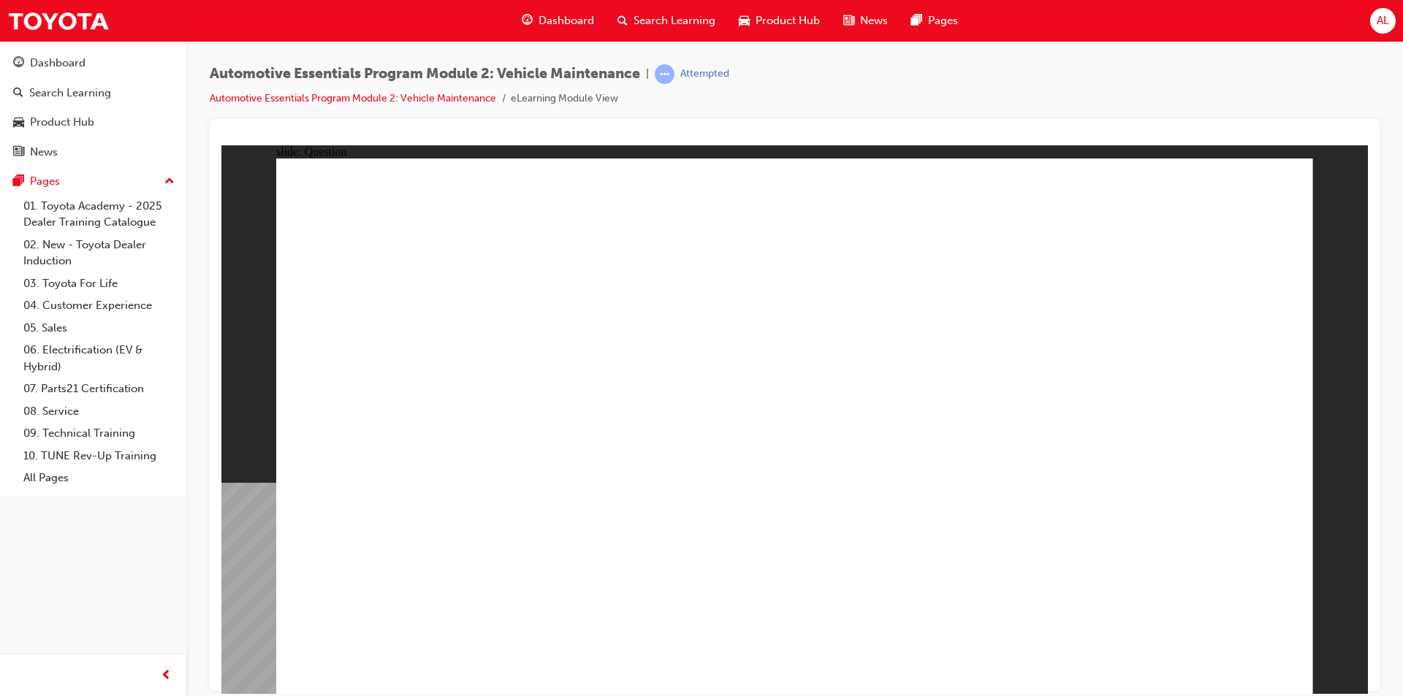
radio input "true"
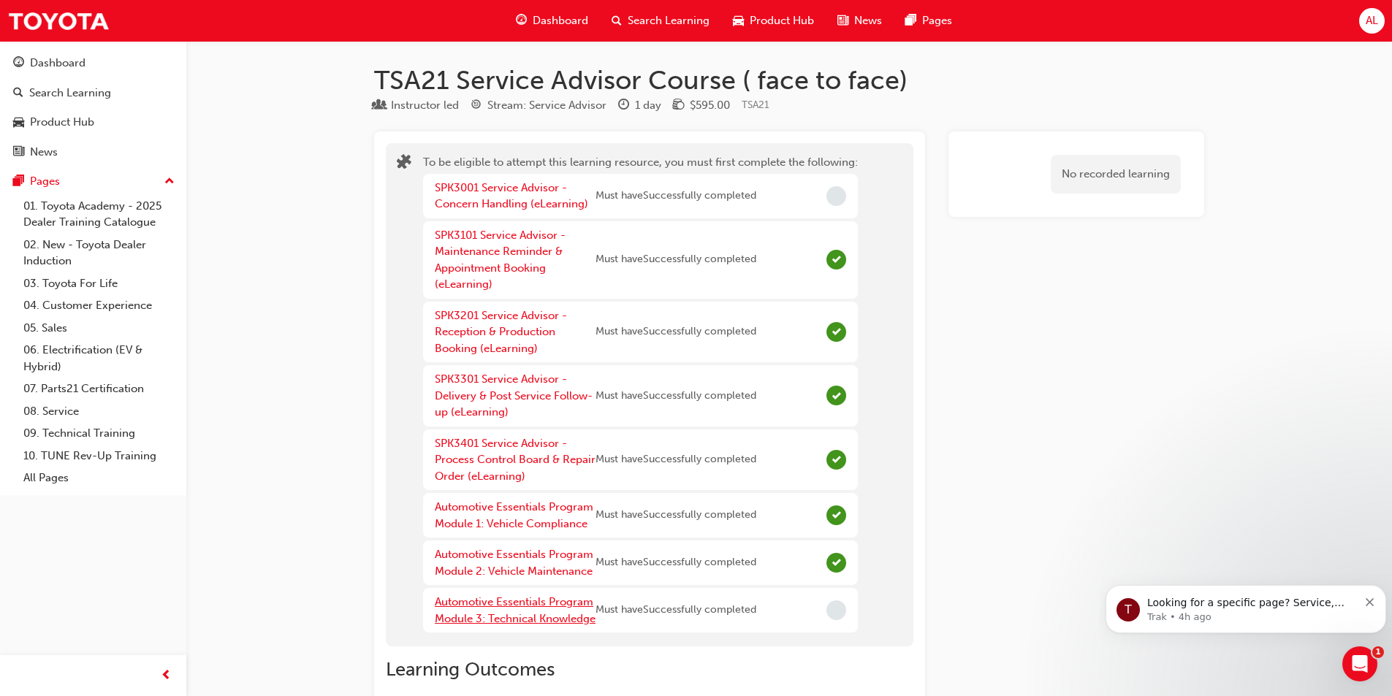
click at [489, 604] on link "Automotive Essentials Program Module 3: Technical Knowledge" at bounding box center [515, 610] width 161 height 30
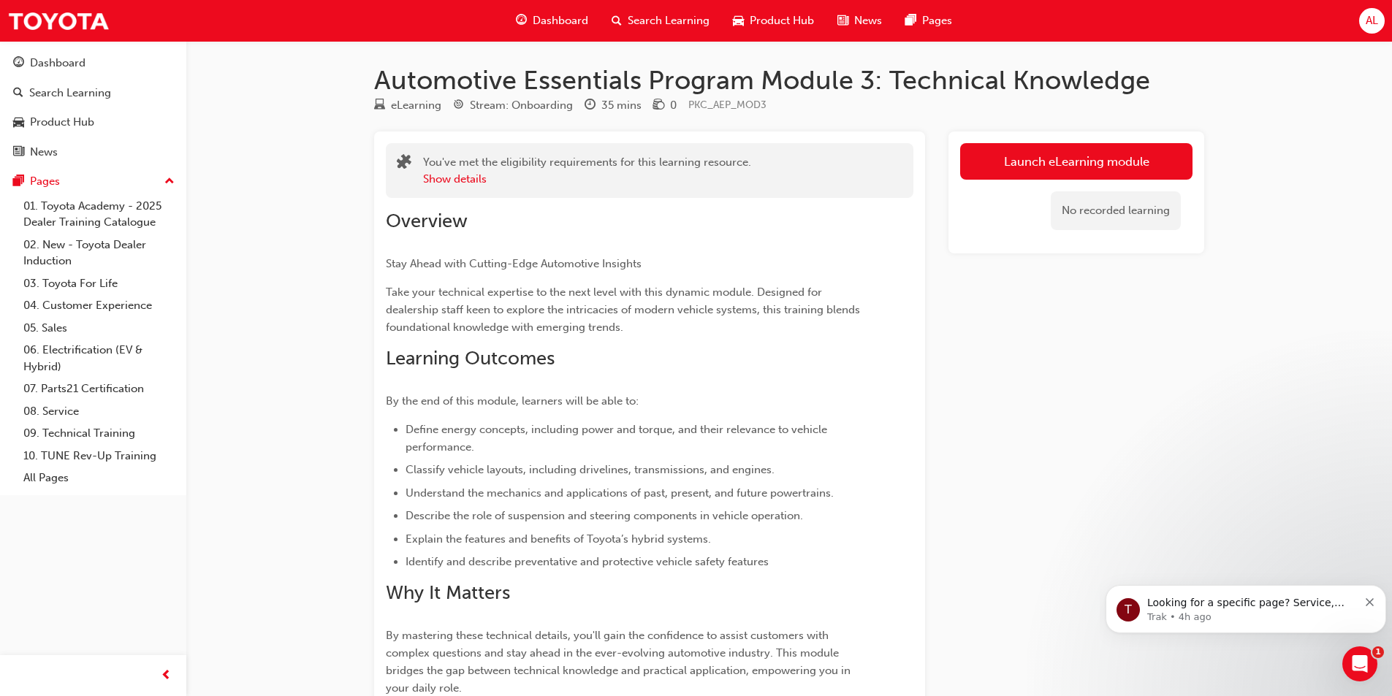
click at [1076, 154] on link "Launch eLearning module" at bounding box center [1076, 161] width 232 height 37
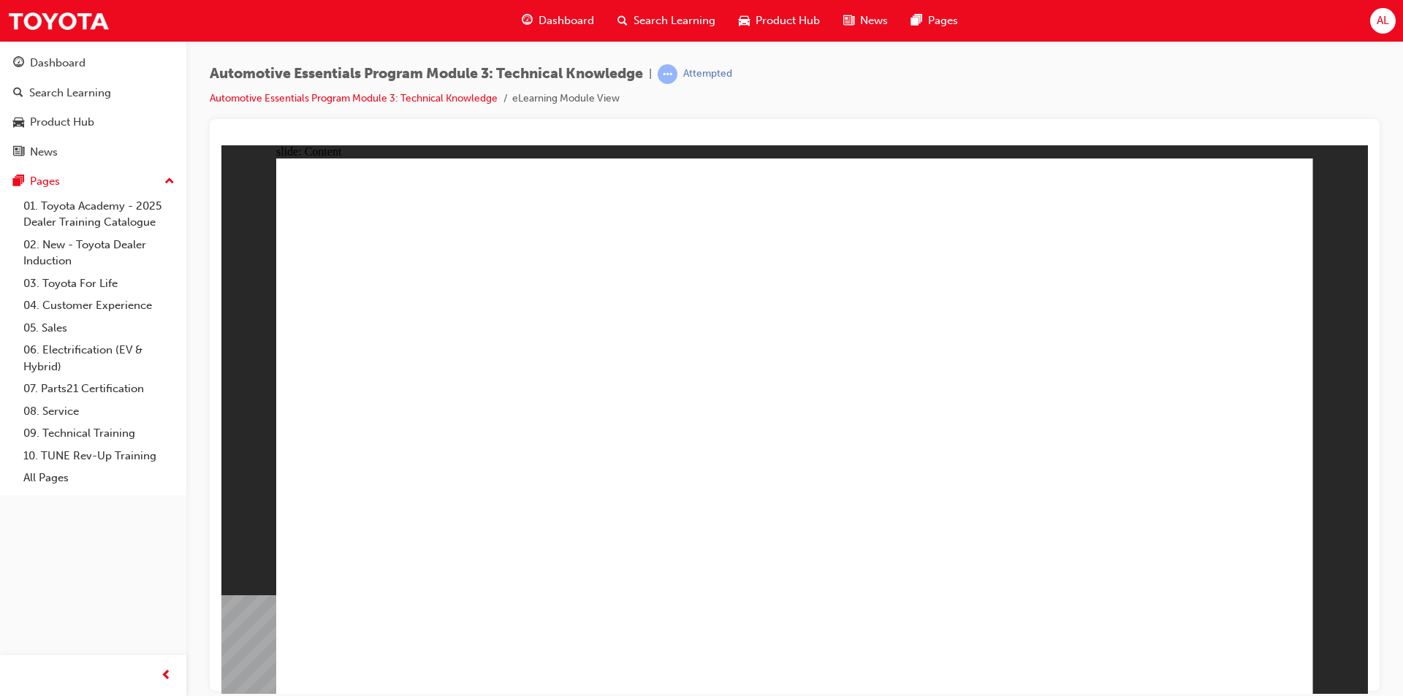
radio input "true"
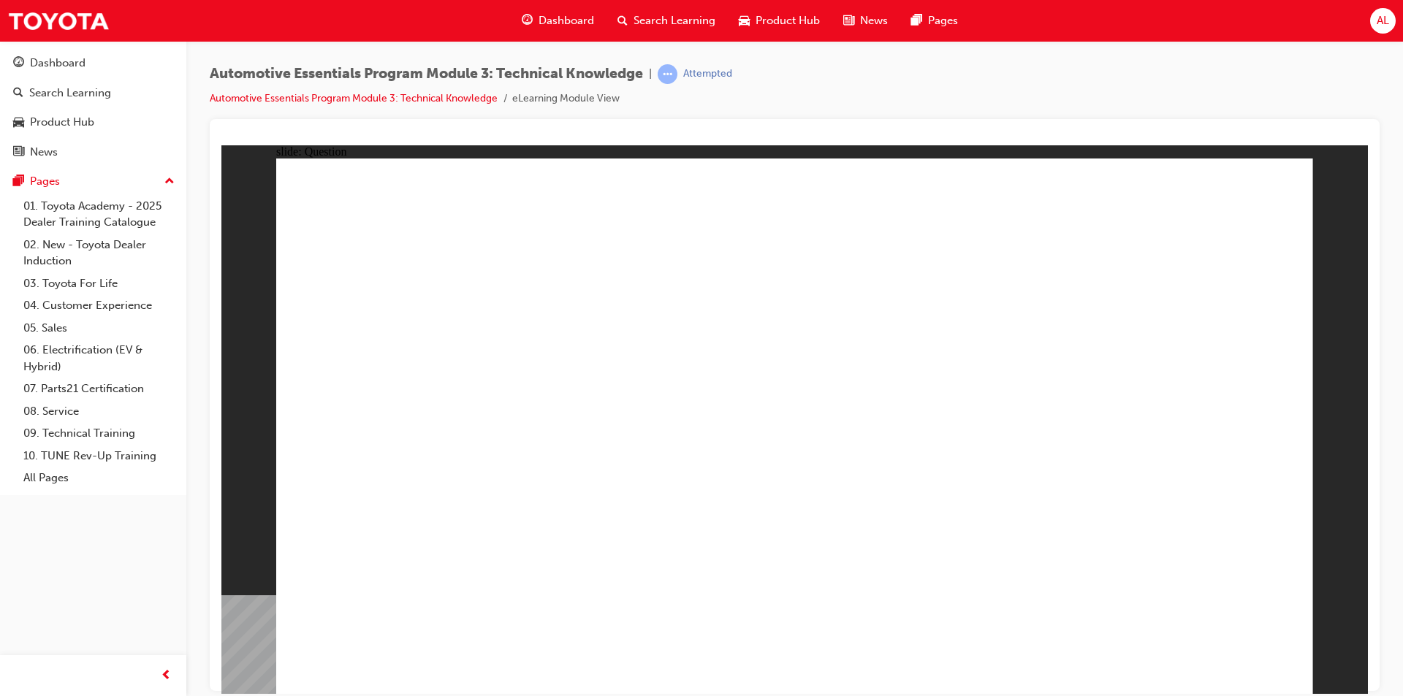
radio input "true"
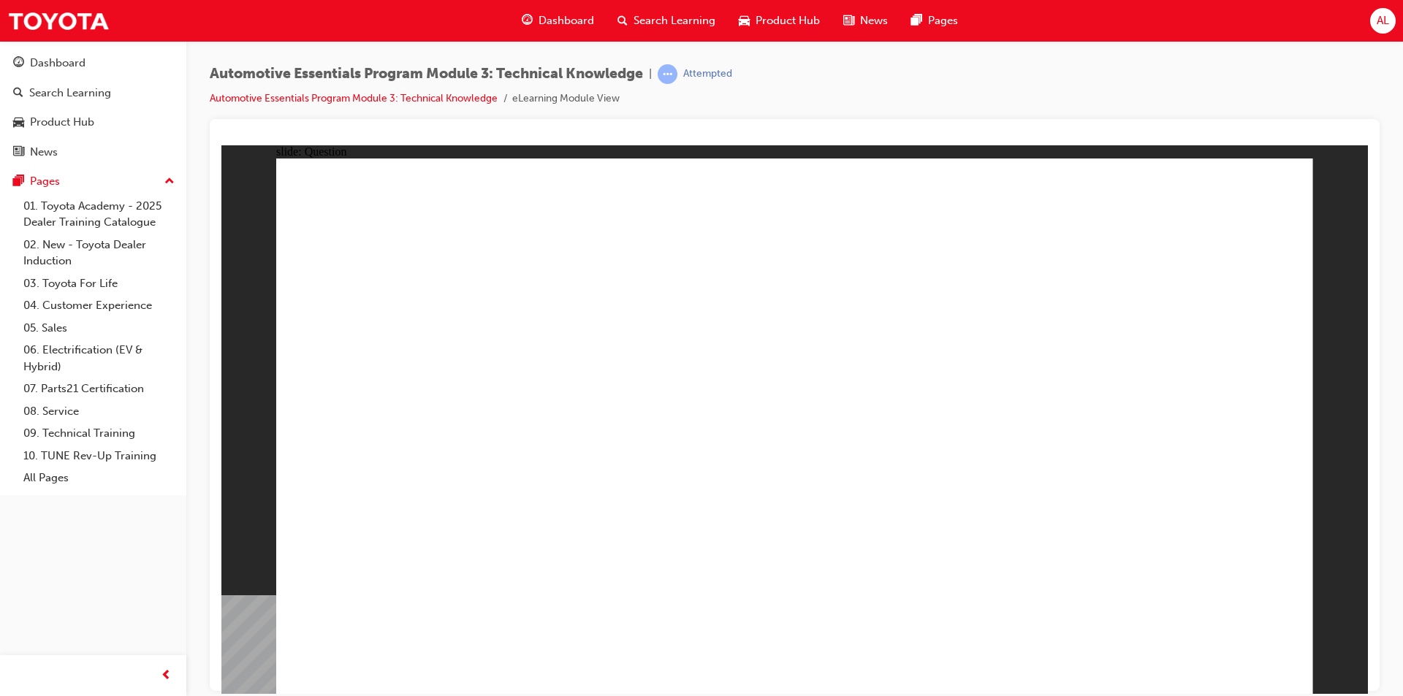
radio input "true"
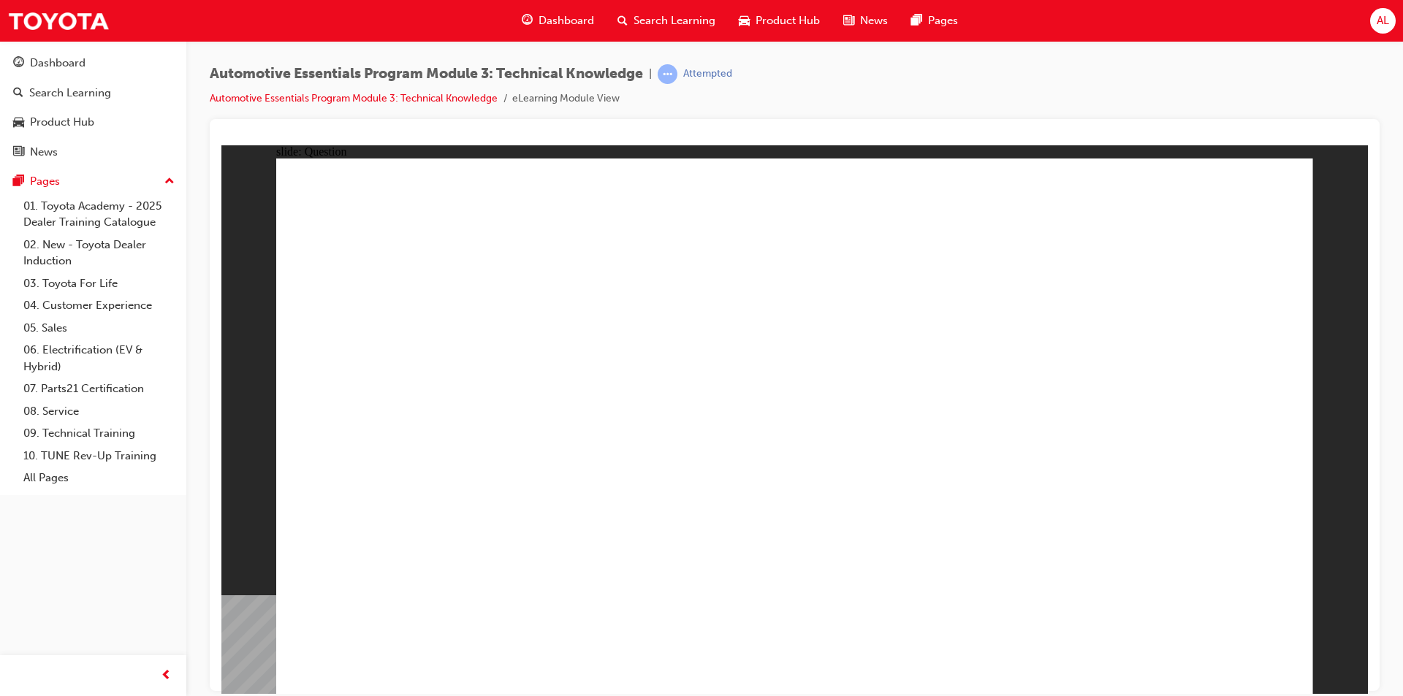
radio input "true"
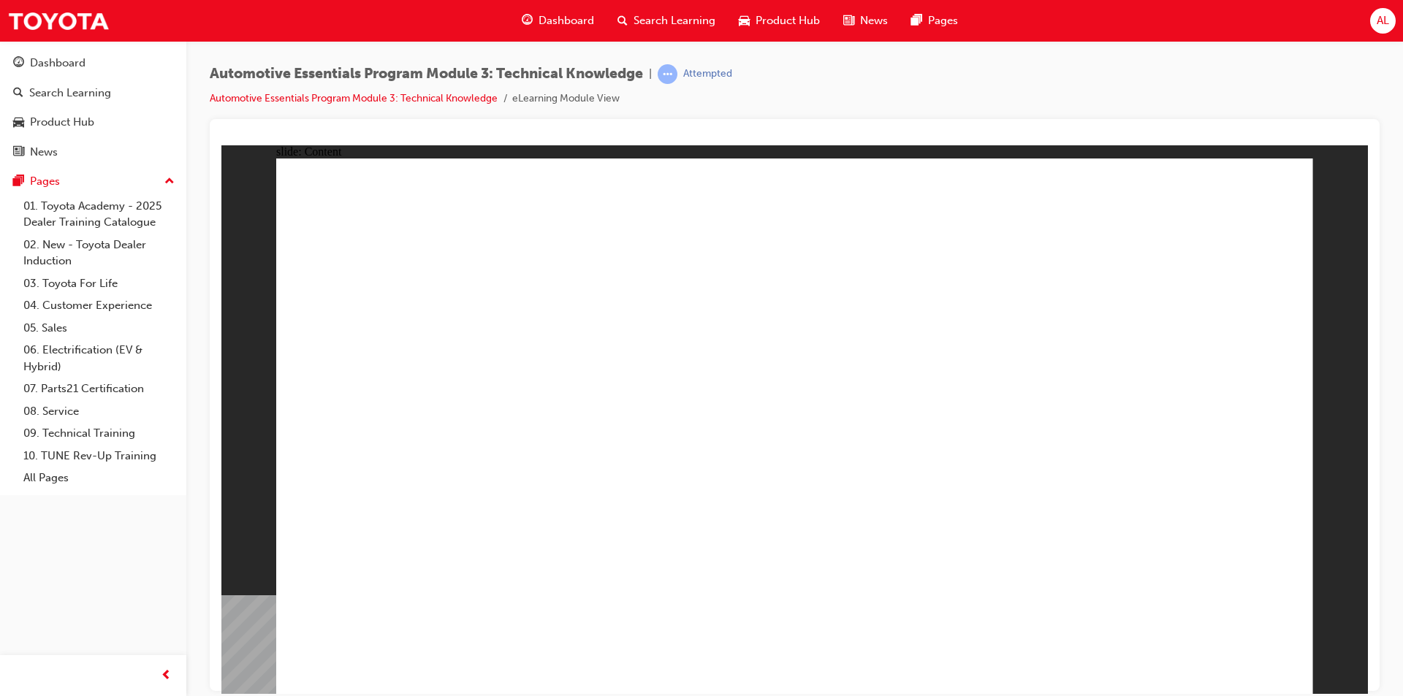
radio input "true"
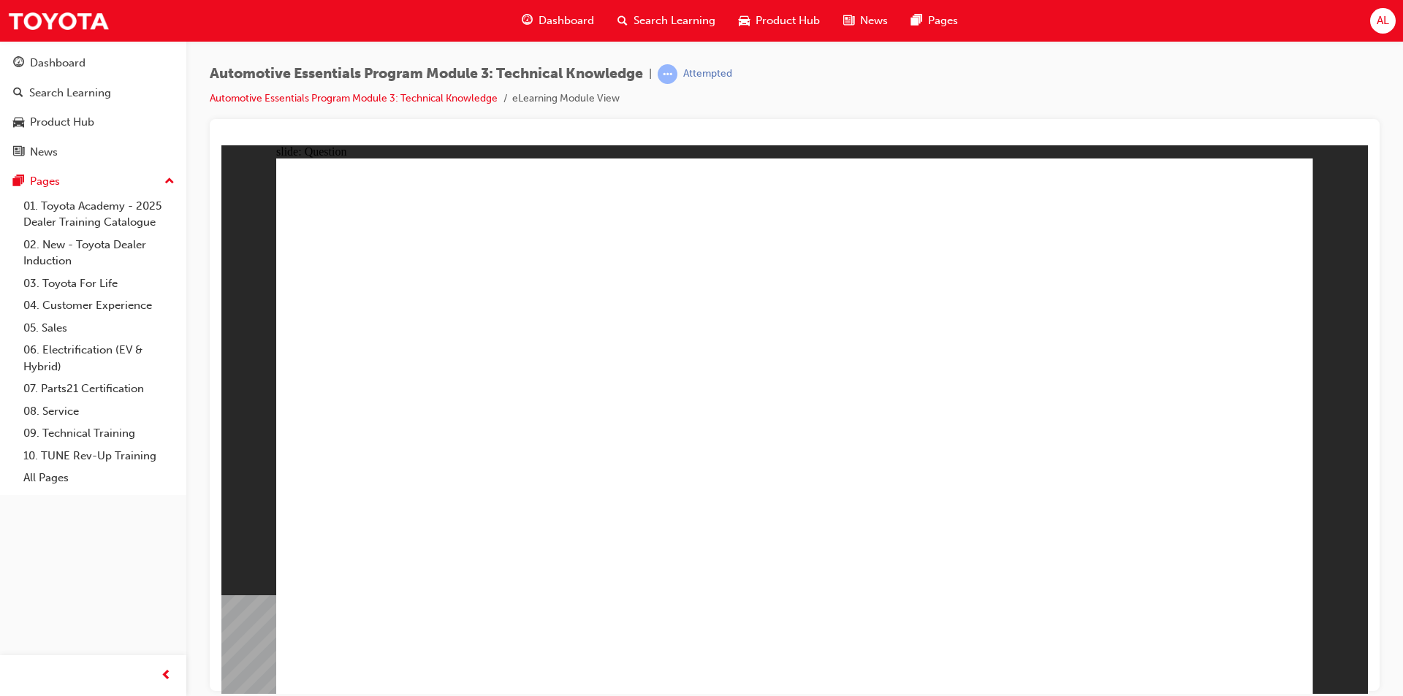
radio input "true"
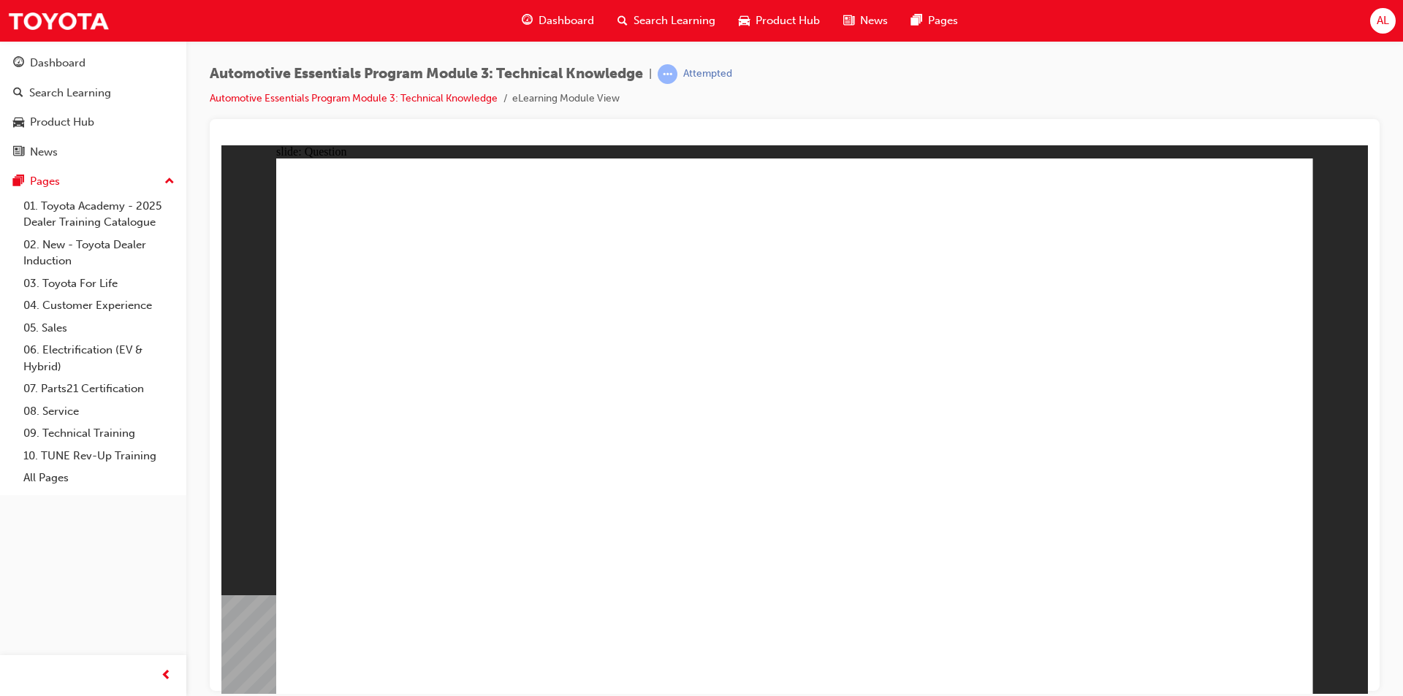
radio input "true"
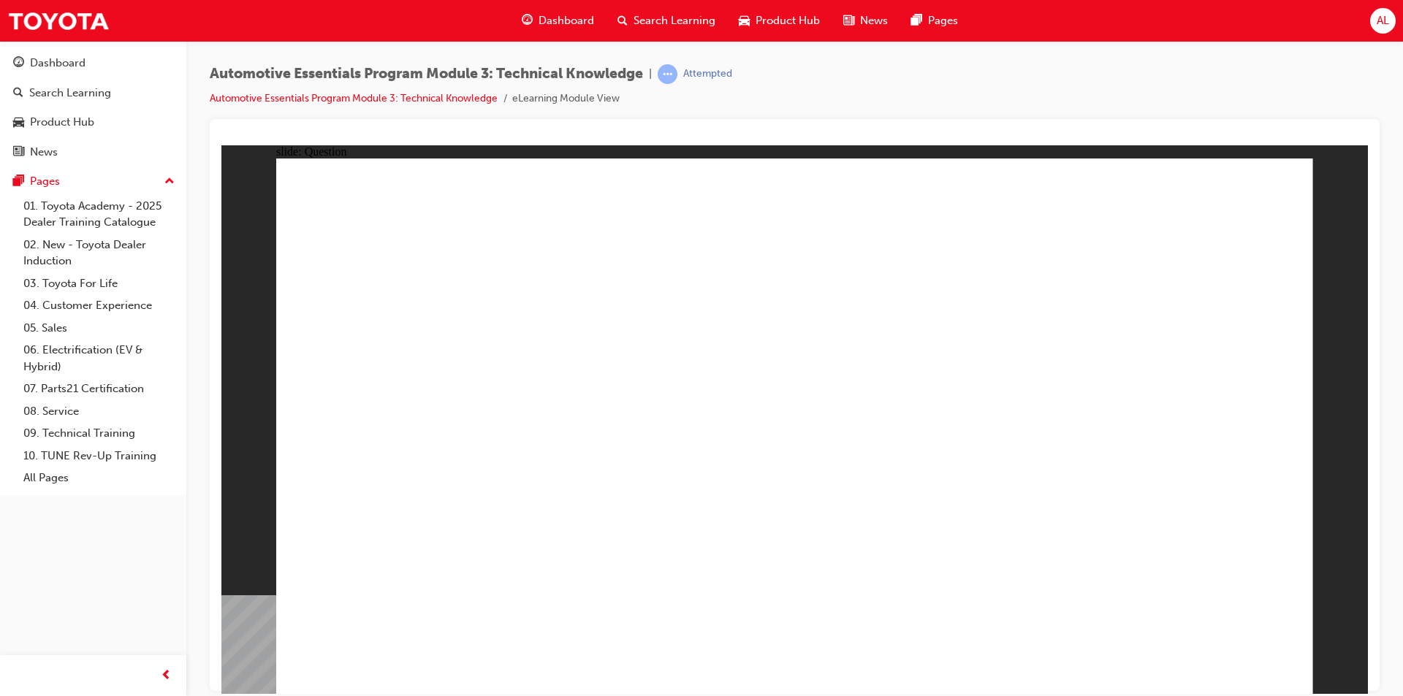
radio input "true"
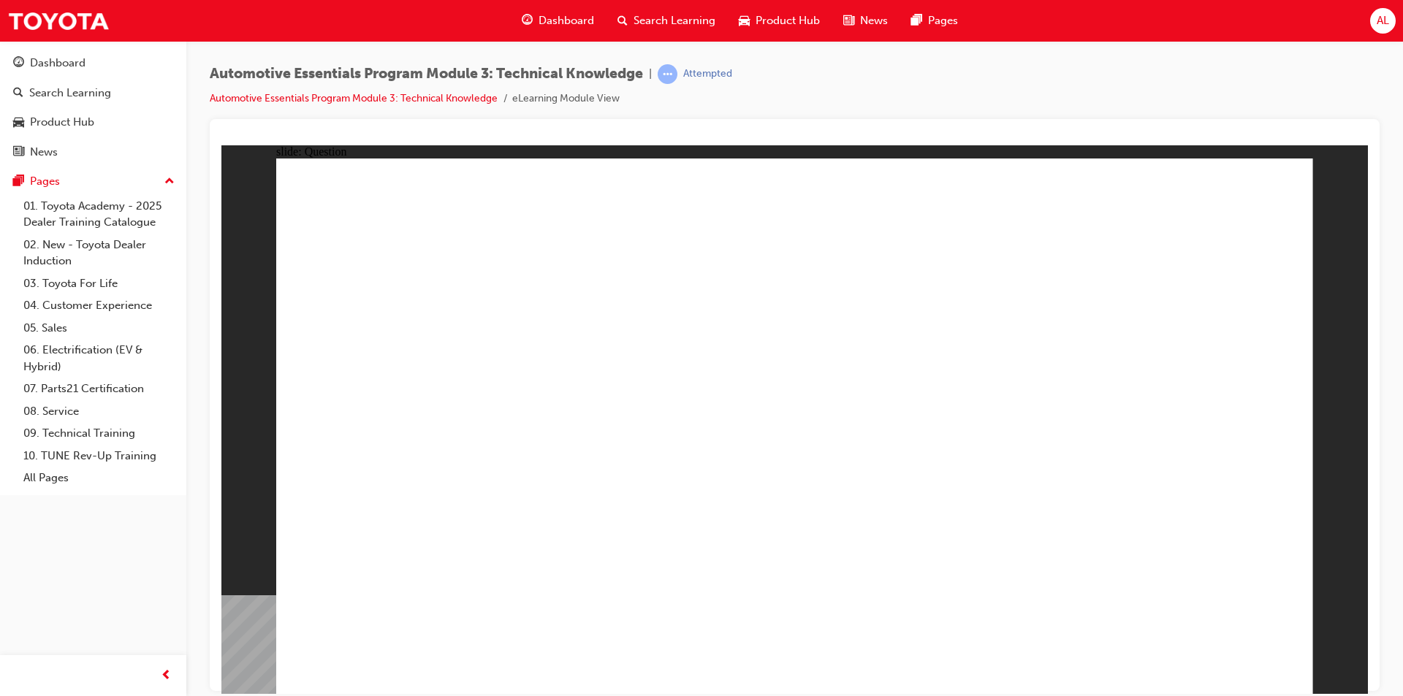
radio input "true"
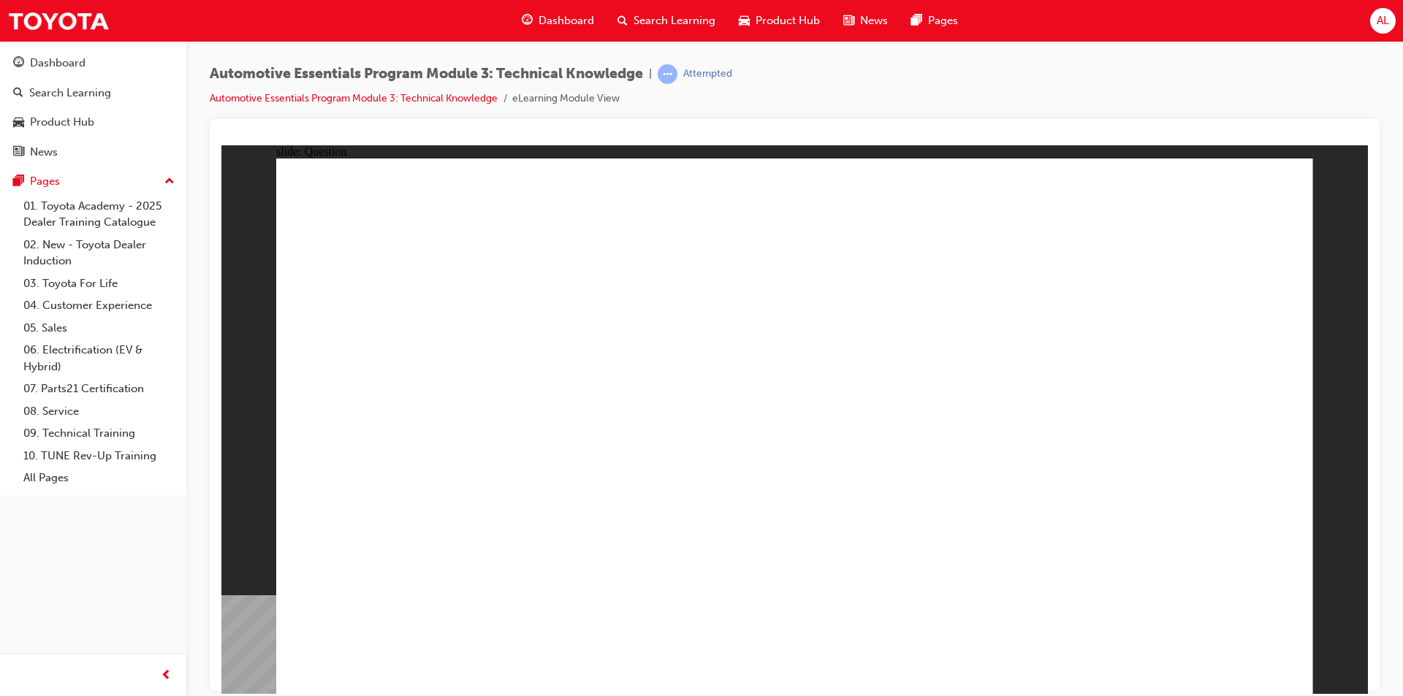
radio input "true"
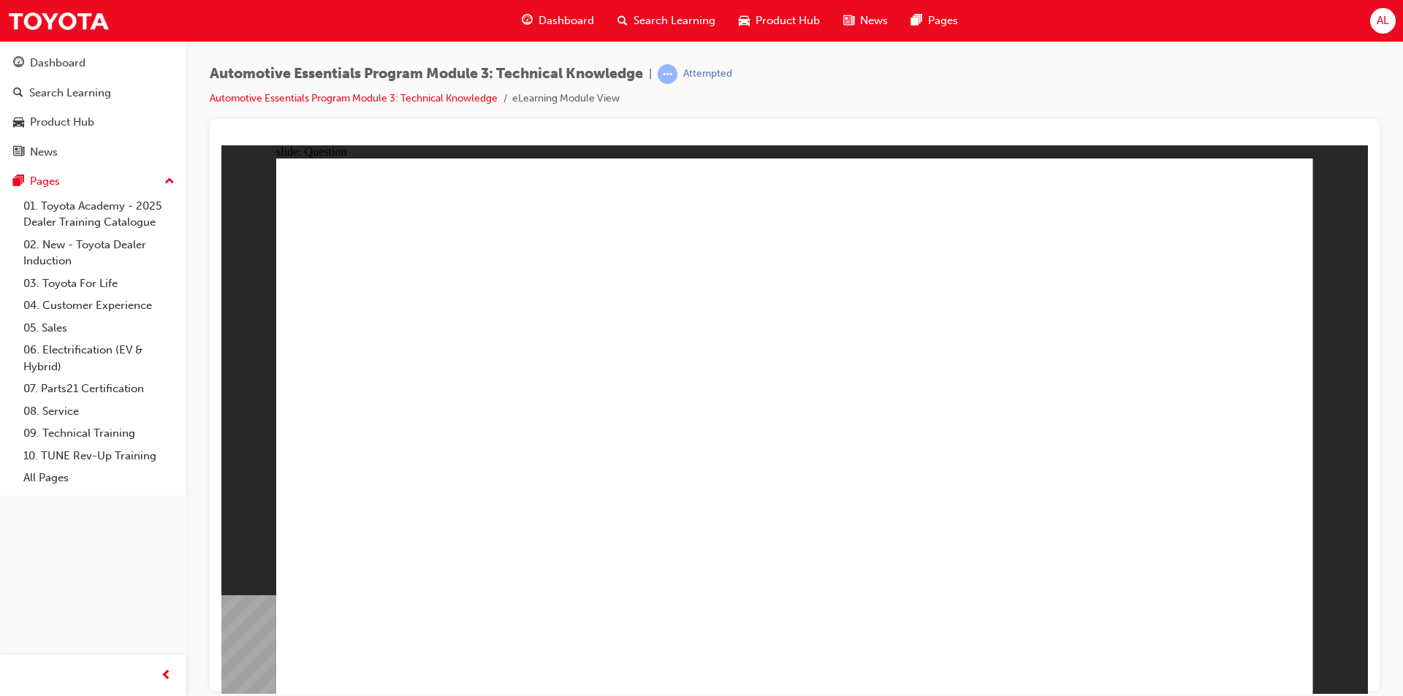
radio input "true"
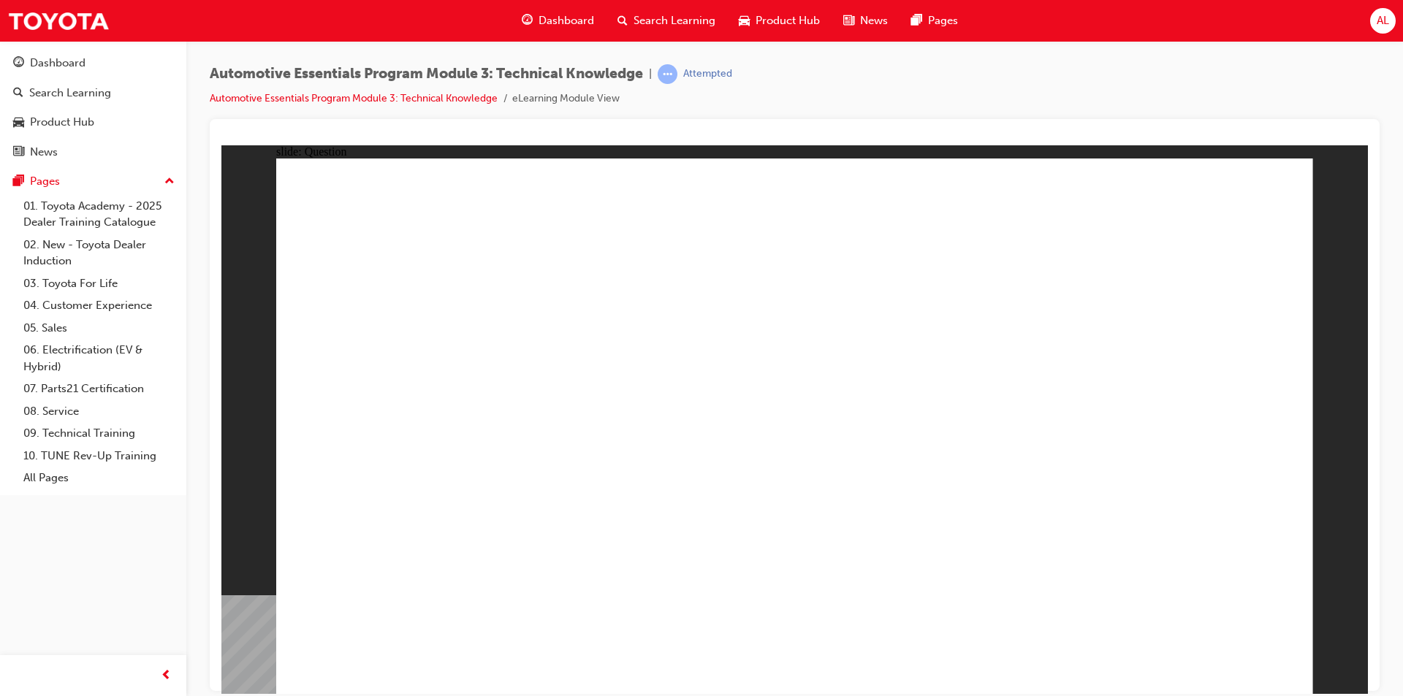
radio input "true"
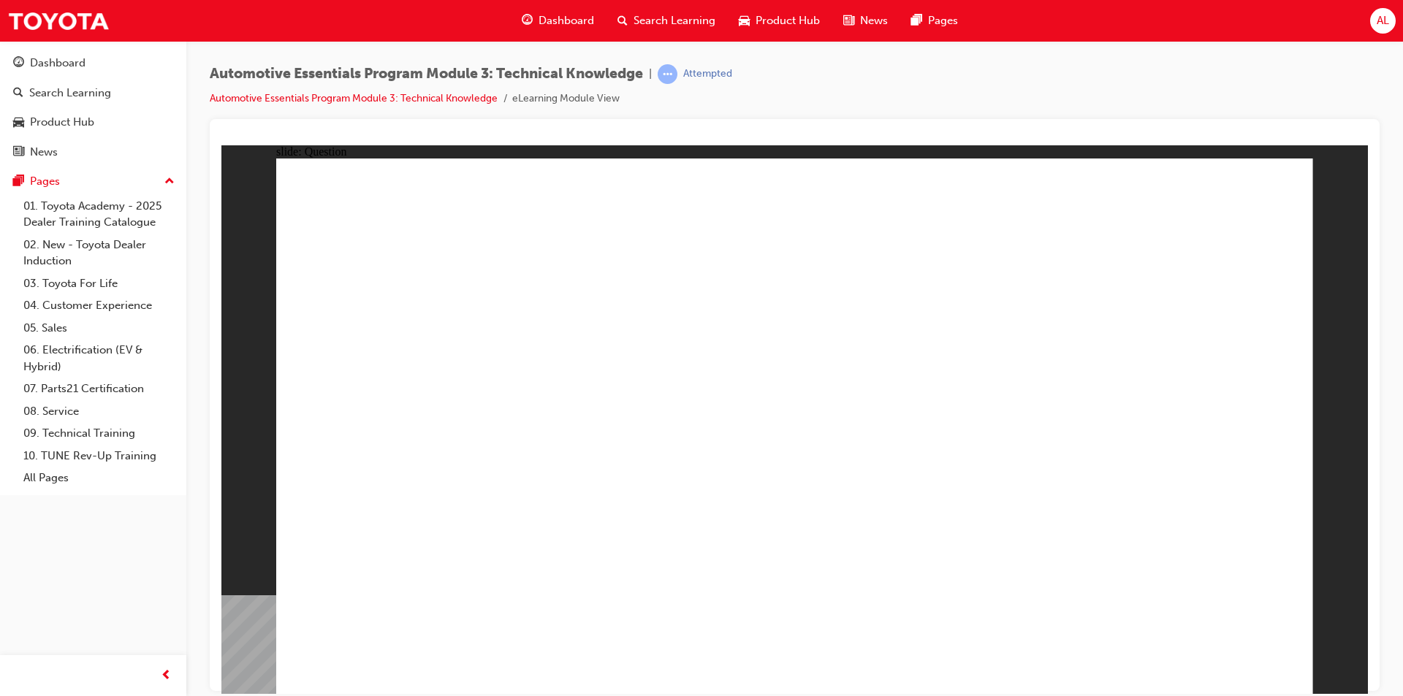
radio input "true"
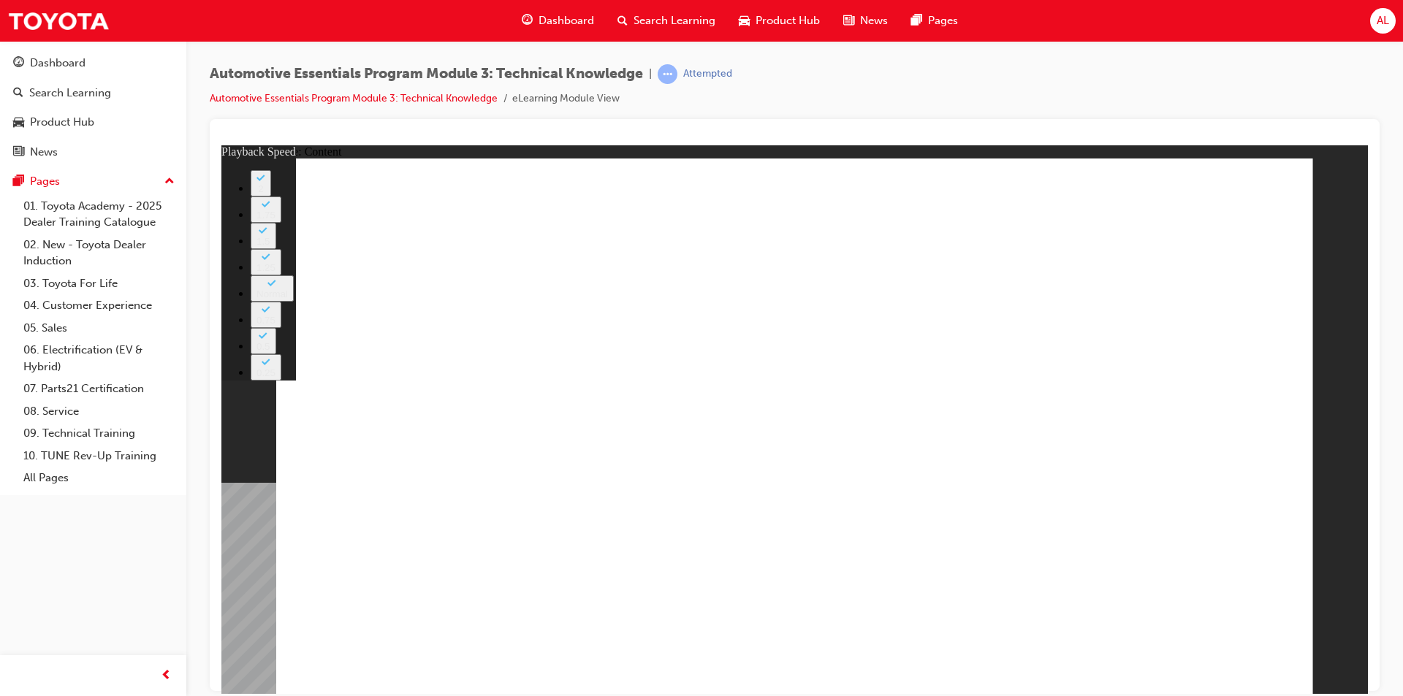
type input "27"
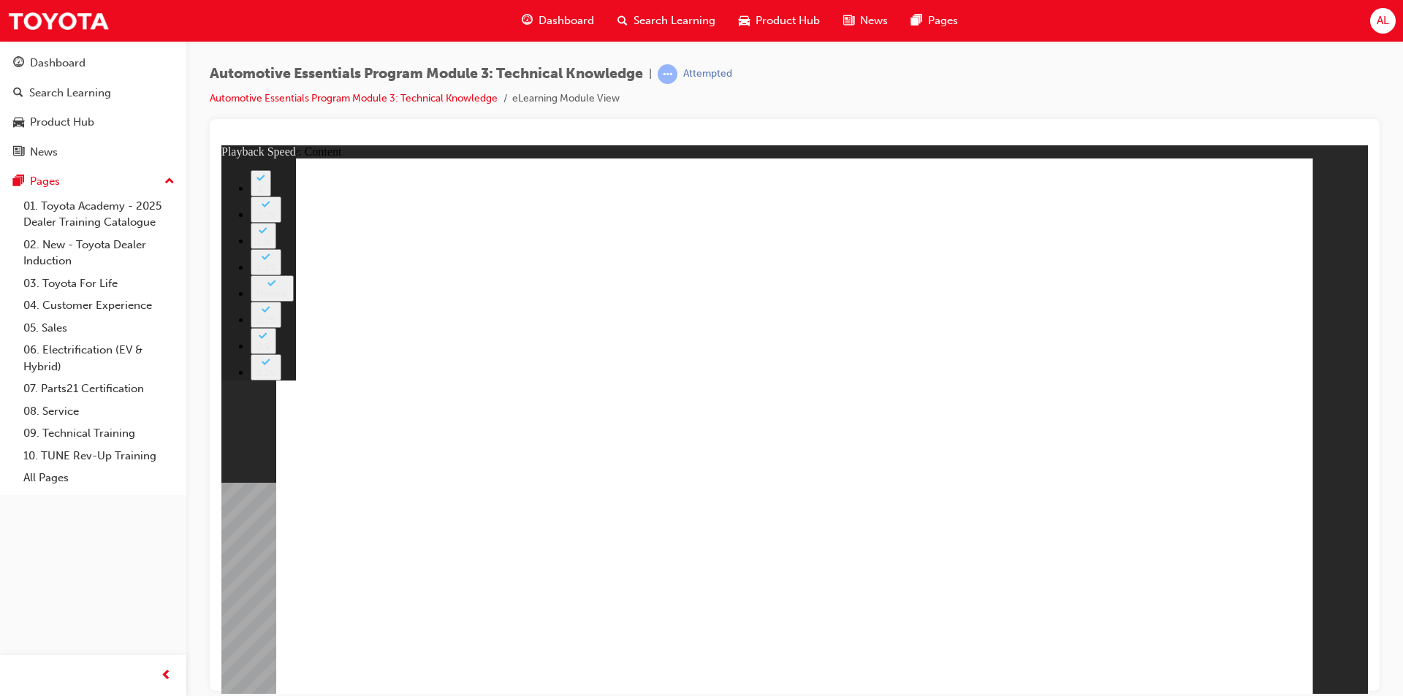
type input "20"
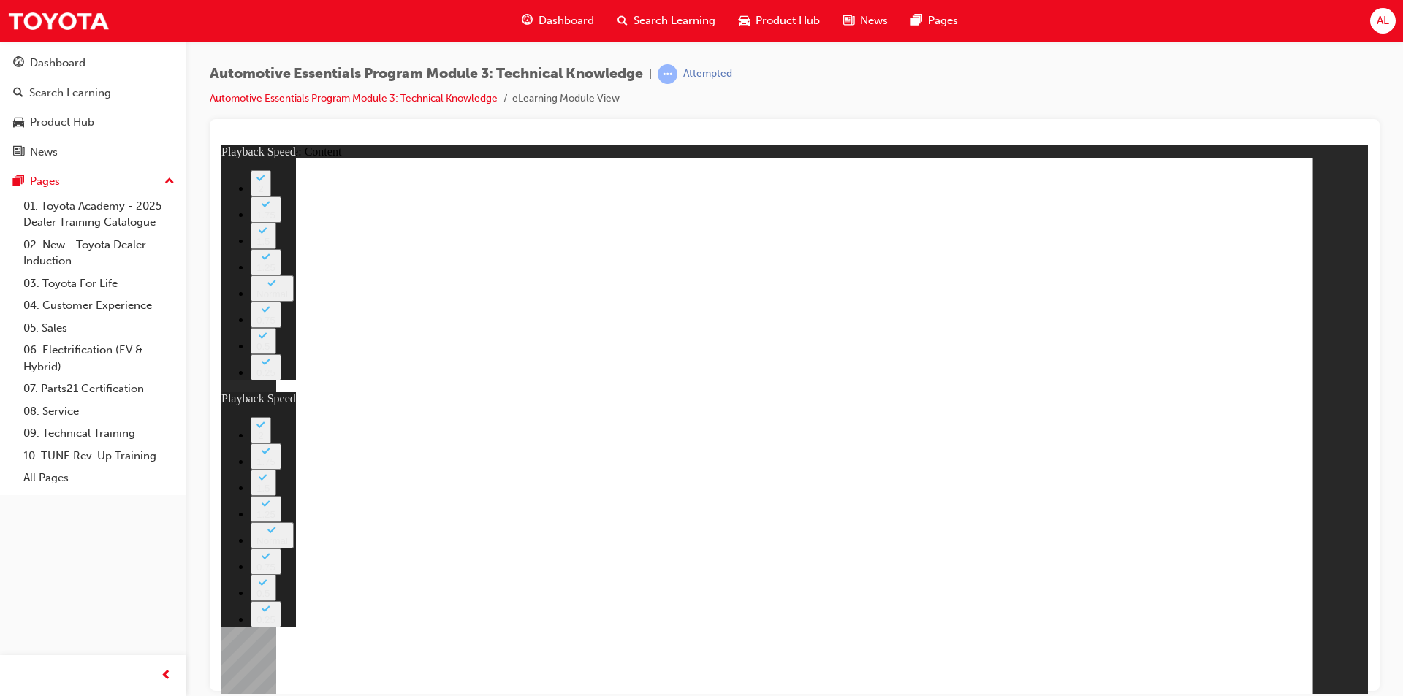
type input "15"
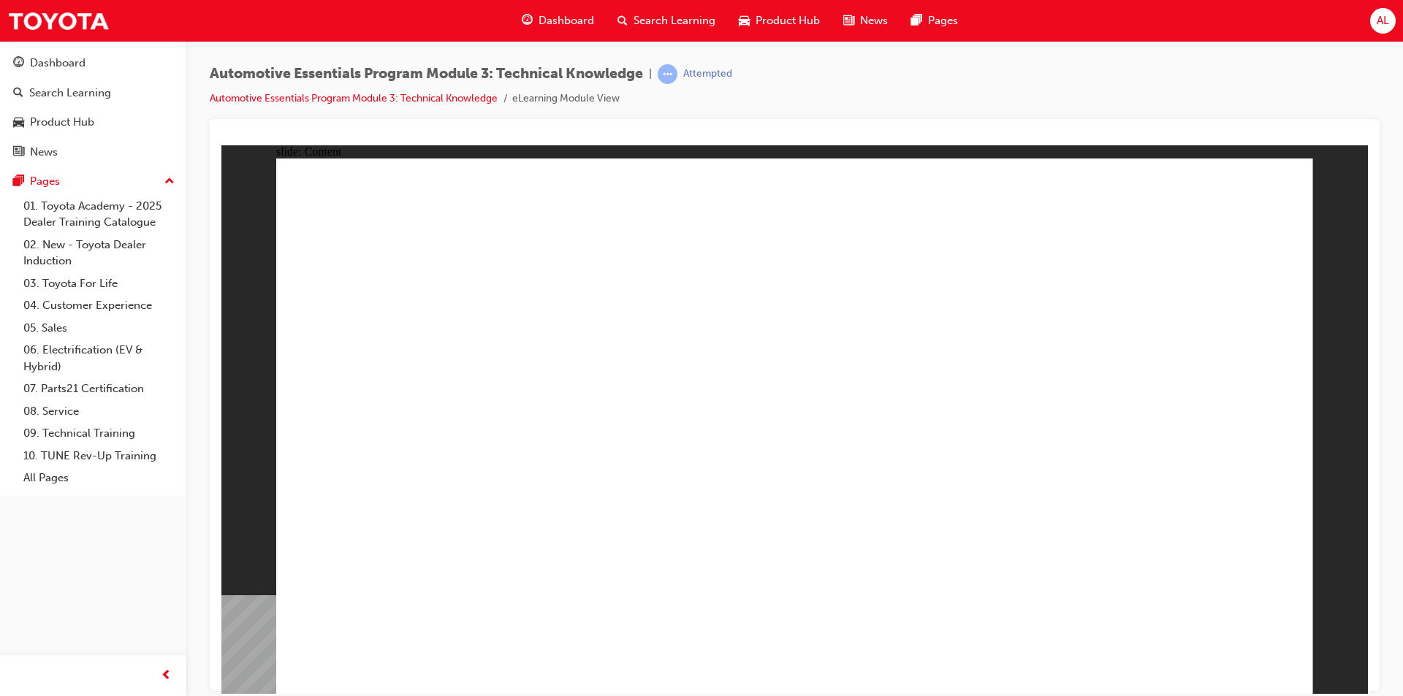
drag, startPoint x: 1233, startPoint y: 661, endPoint x: 996, endPoint y: 627, distance: 239.8
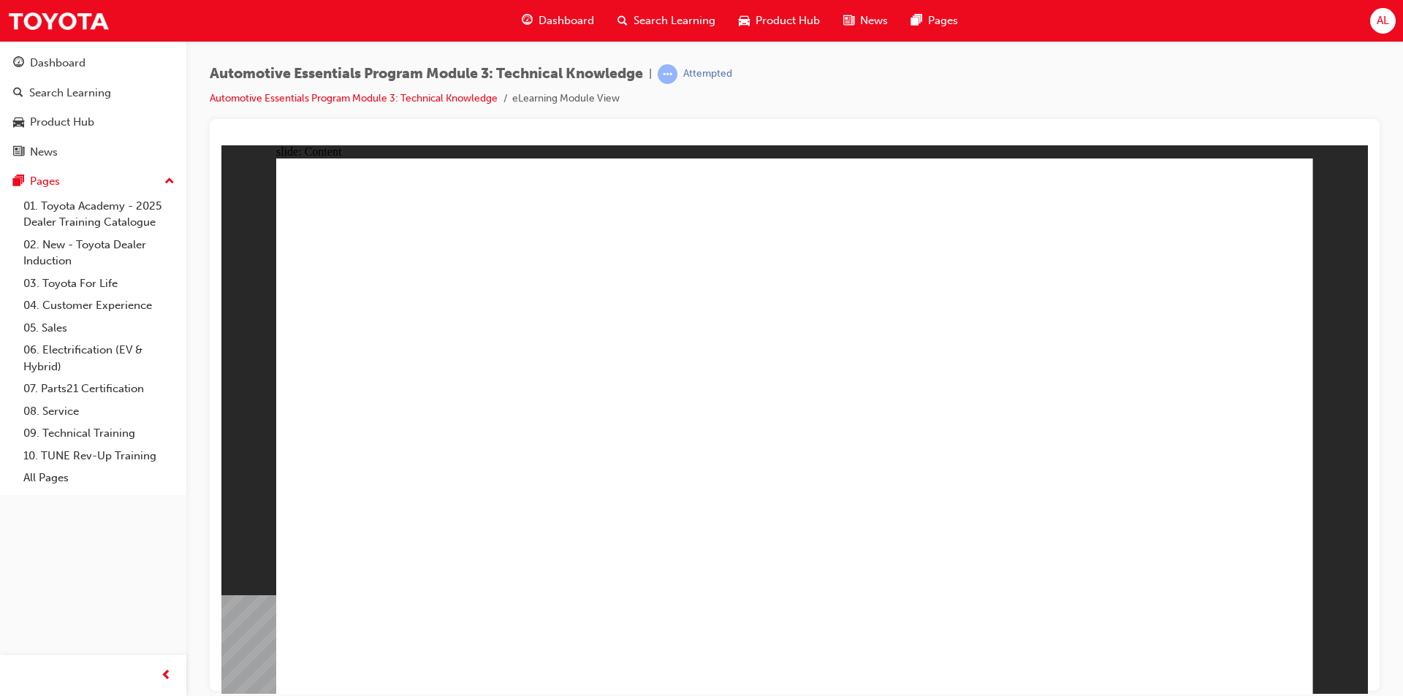
drag, startPoint x: 1266, startPoint y: 659, endPoint x: 1026, endPoint y: 614, distance: 243.8
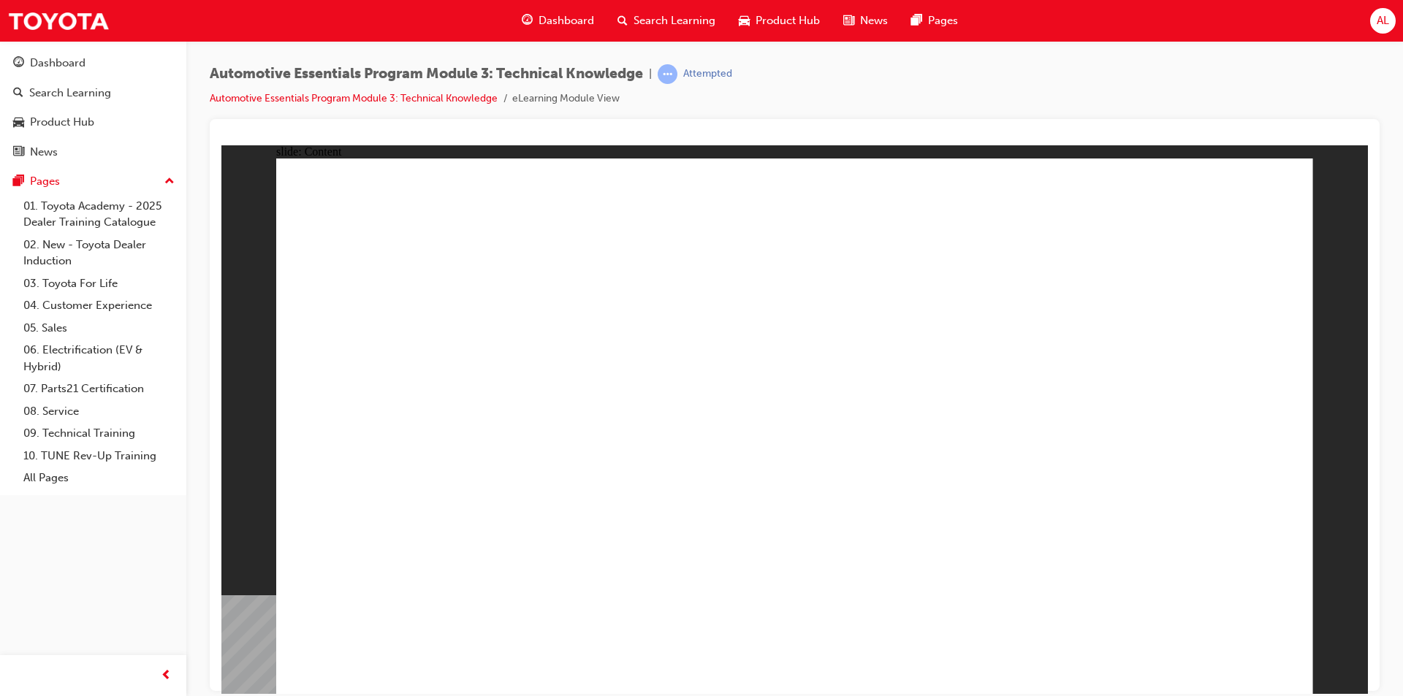
drag, startPoint x: 389, startPoint y: 636, endPoint x: 393, endPoint y: 628, distance: 9.5
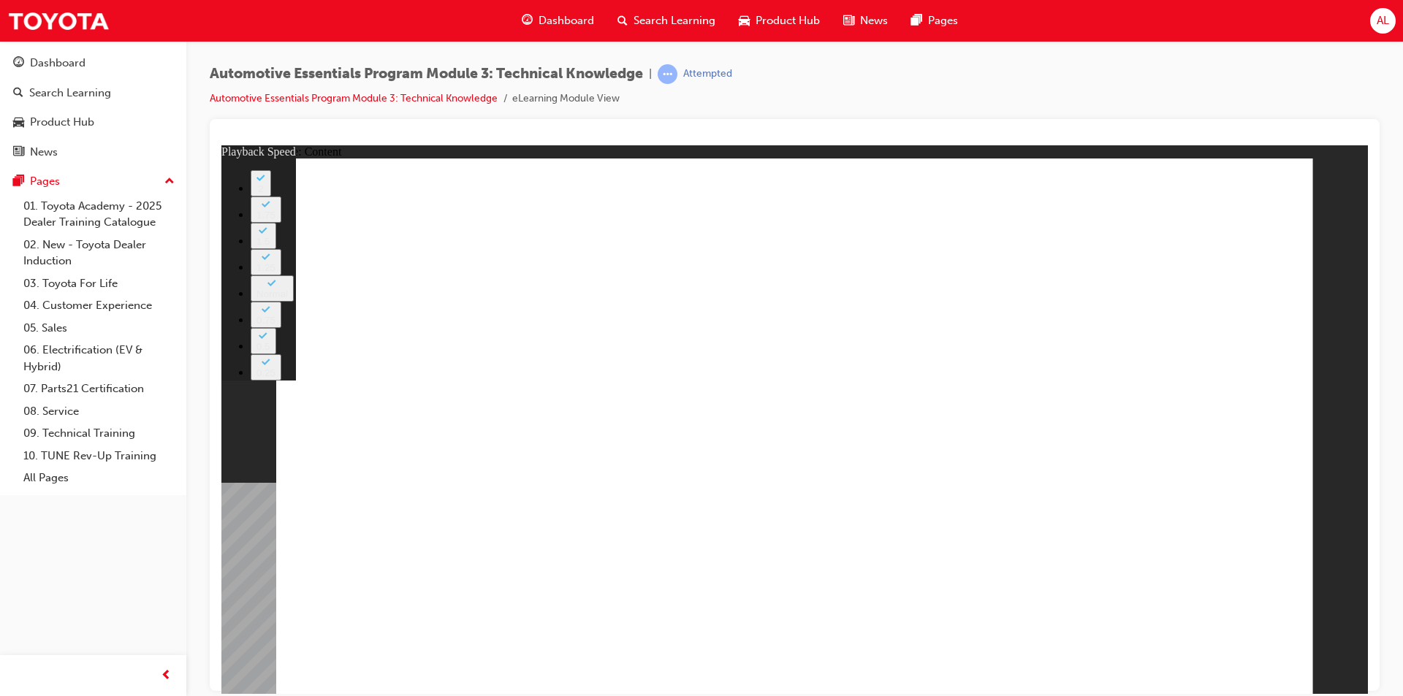
type input "18"
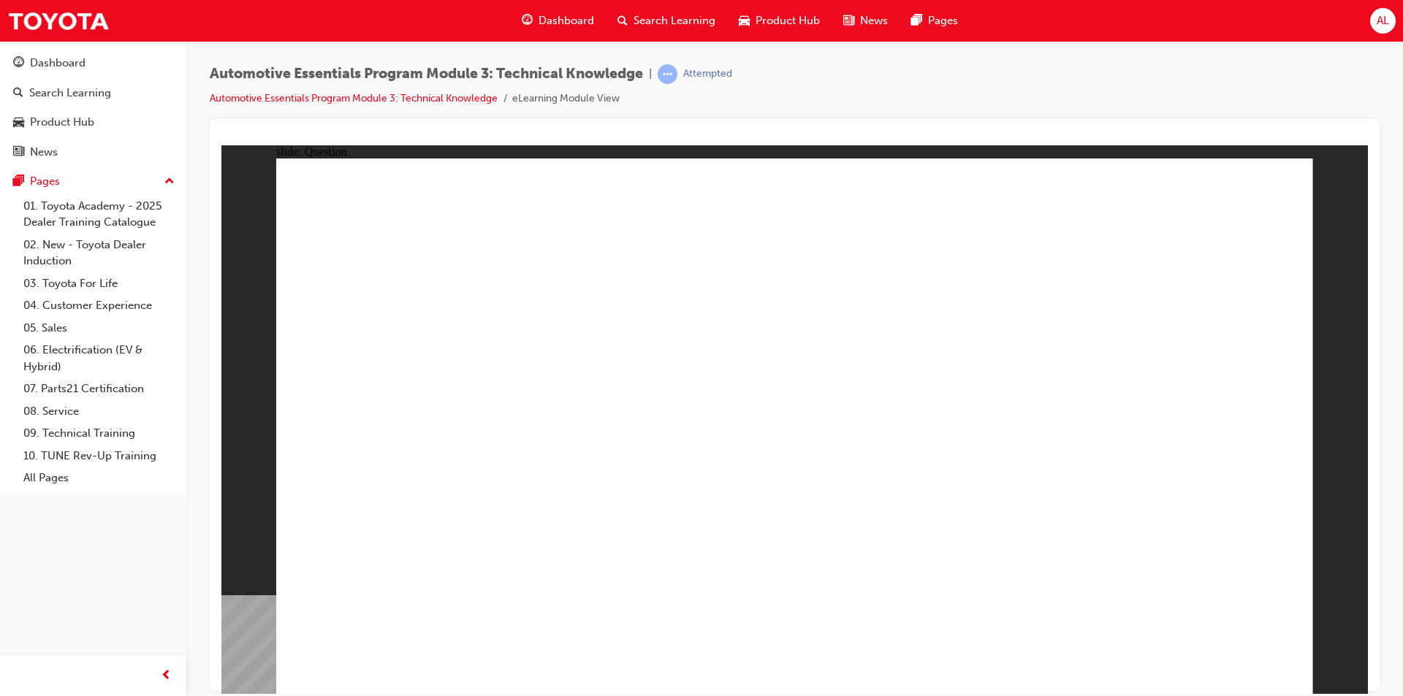
radio input "true"
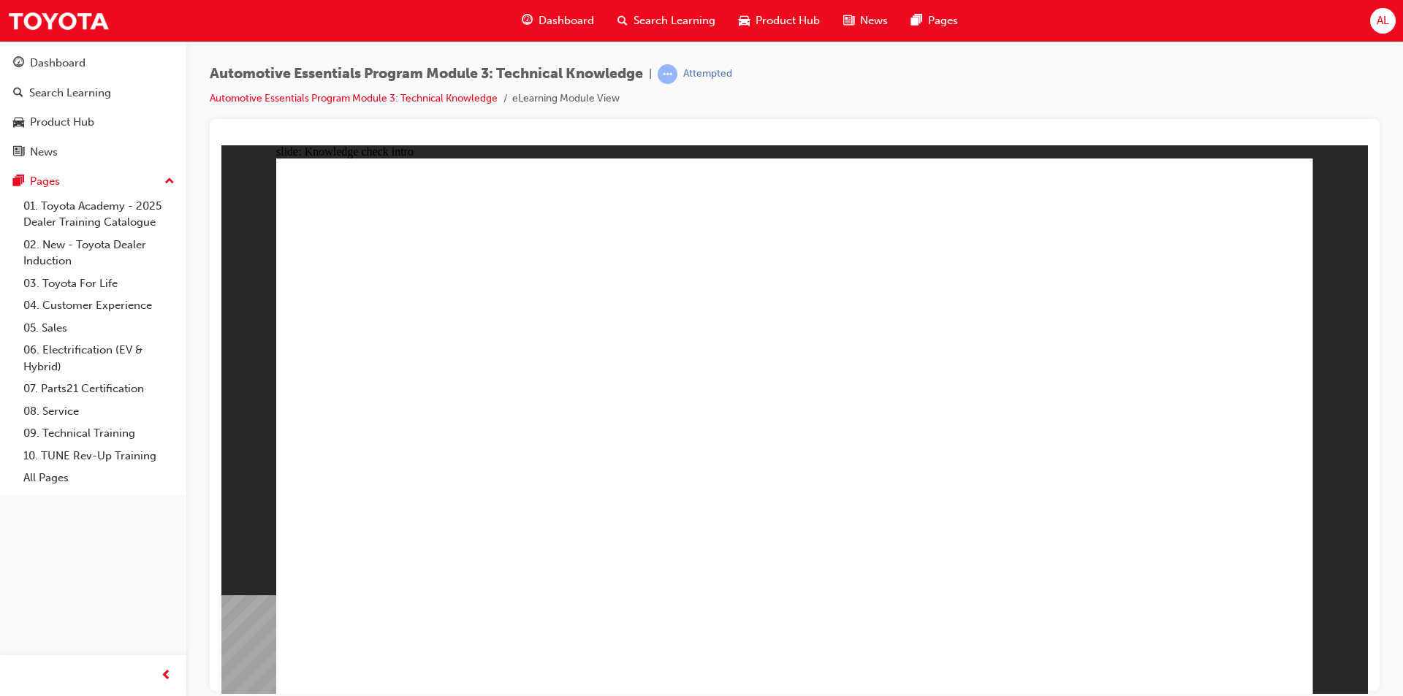
radio input "true"
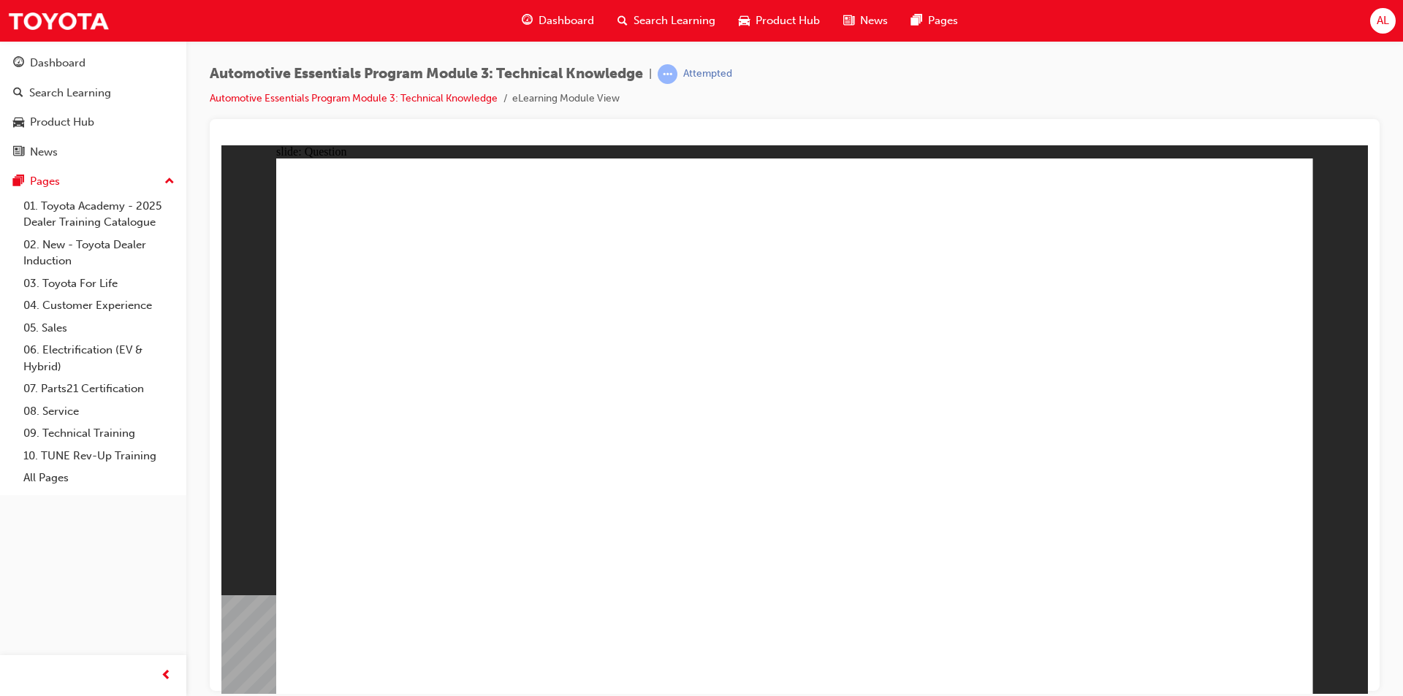
radio input "true"
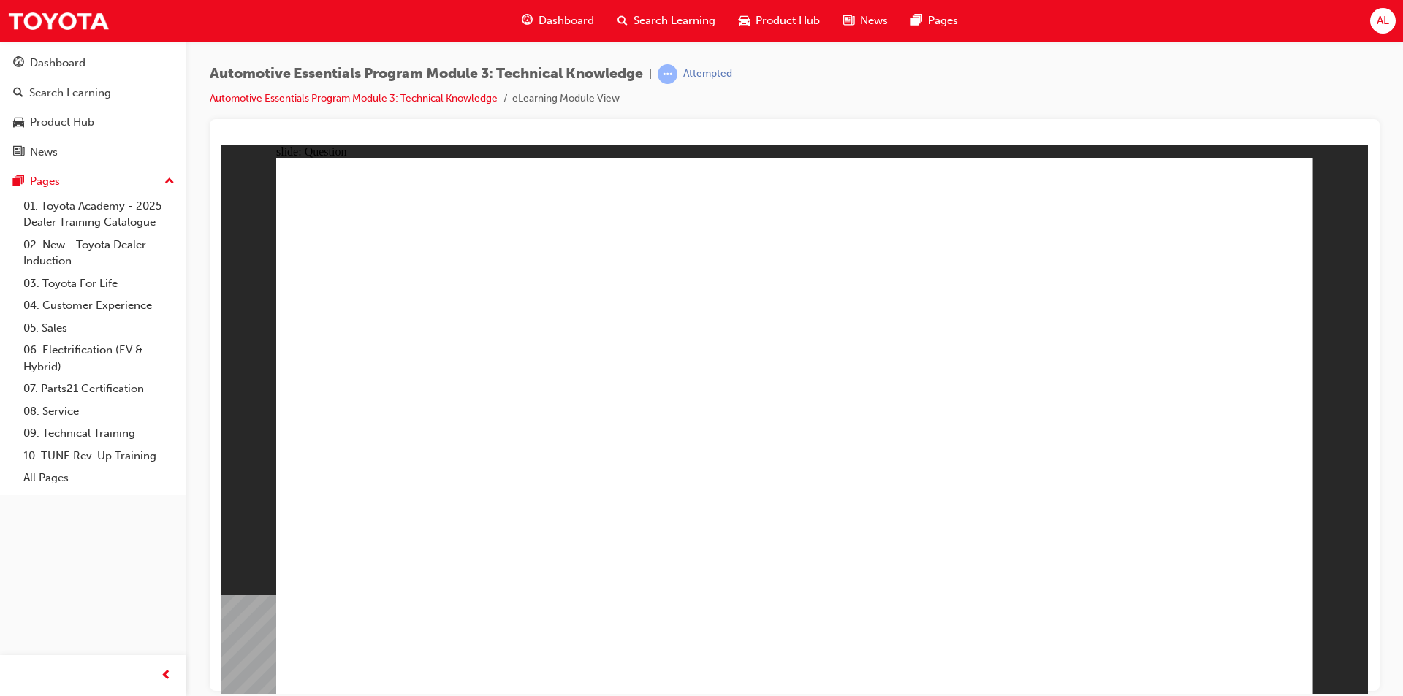
radio input "true"
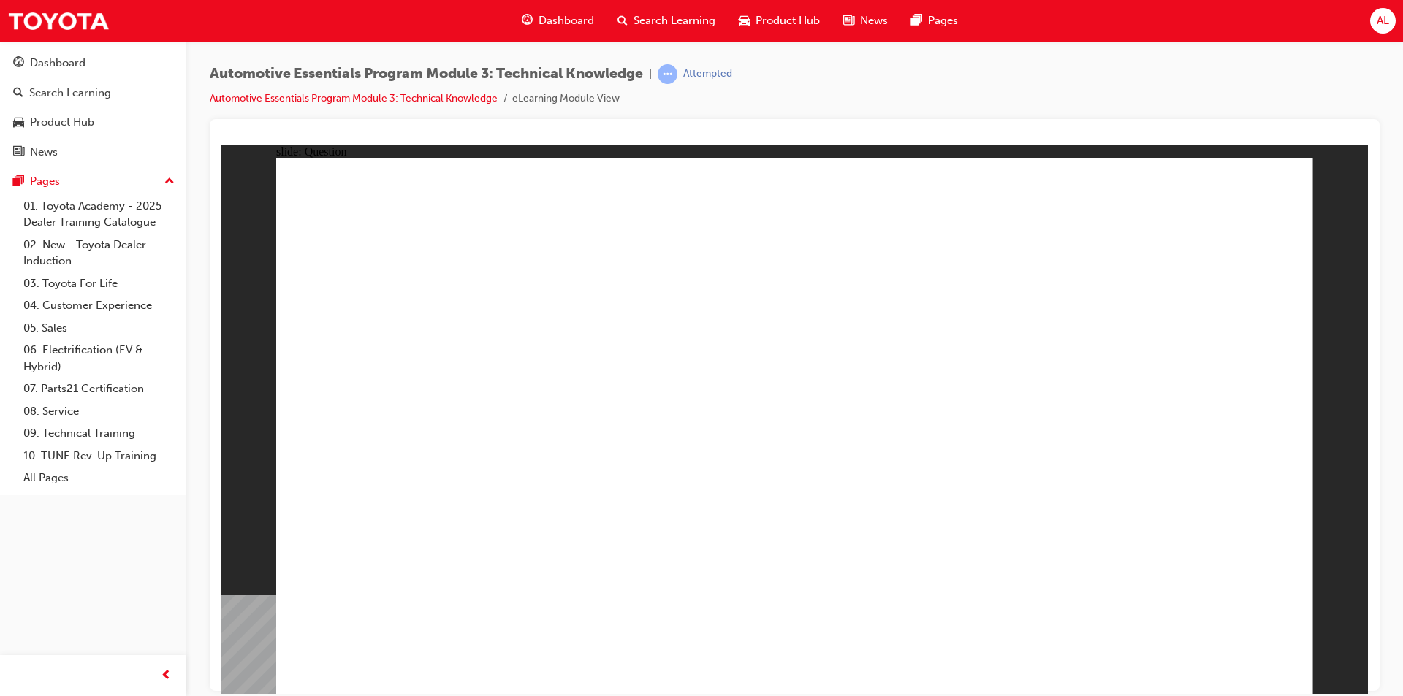
radio input "true"
drag, startPoint x: 586, startPoint y: 576, endPoint x: 574, endPoint y: 565, distance: 16.6
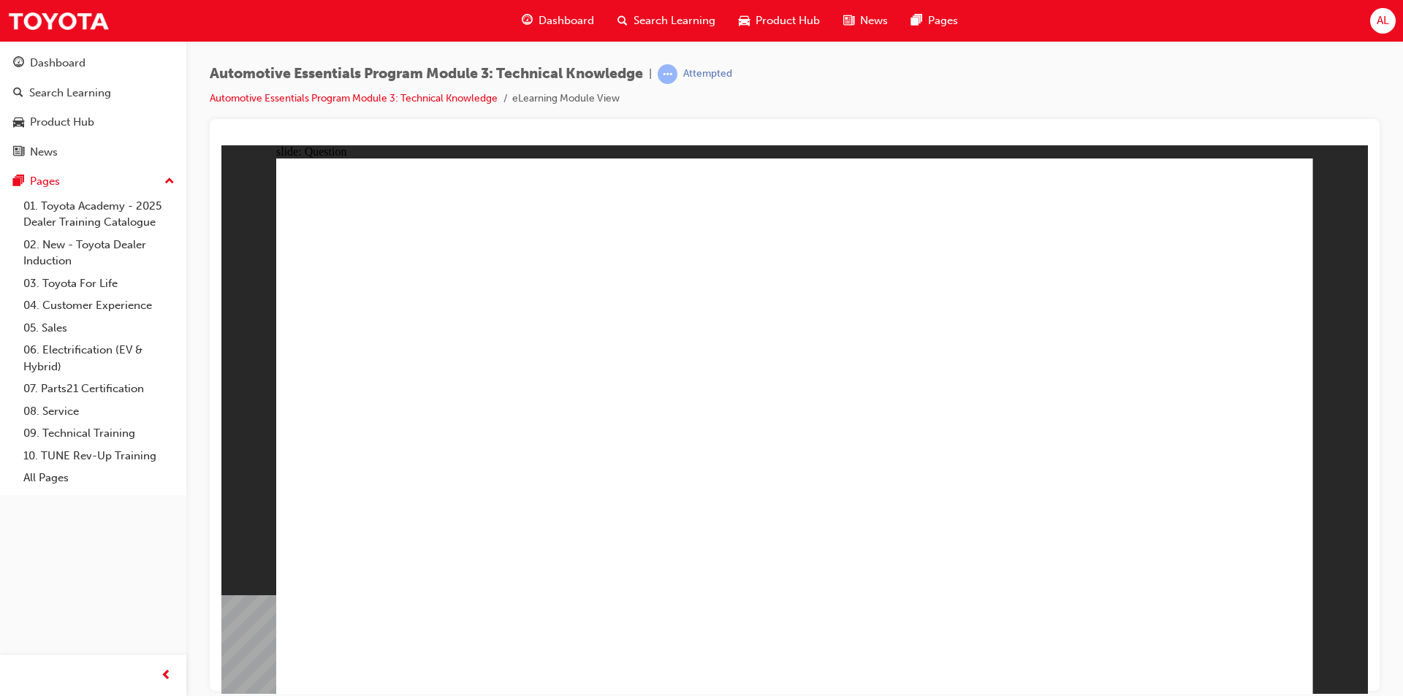
radio input "true"
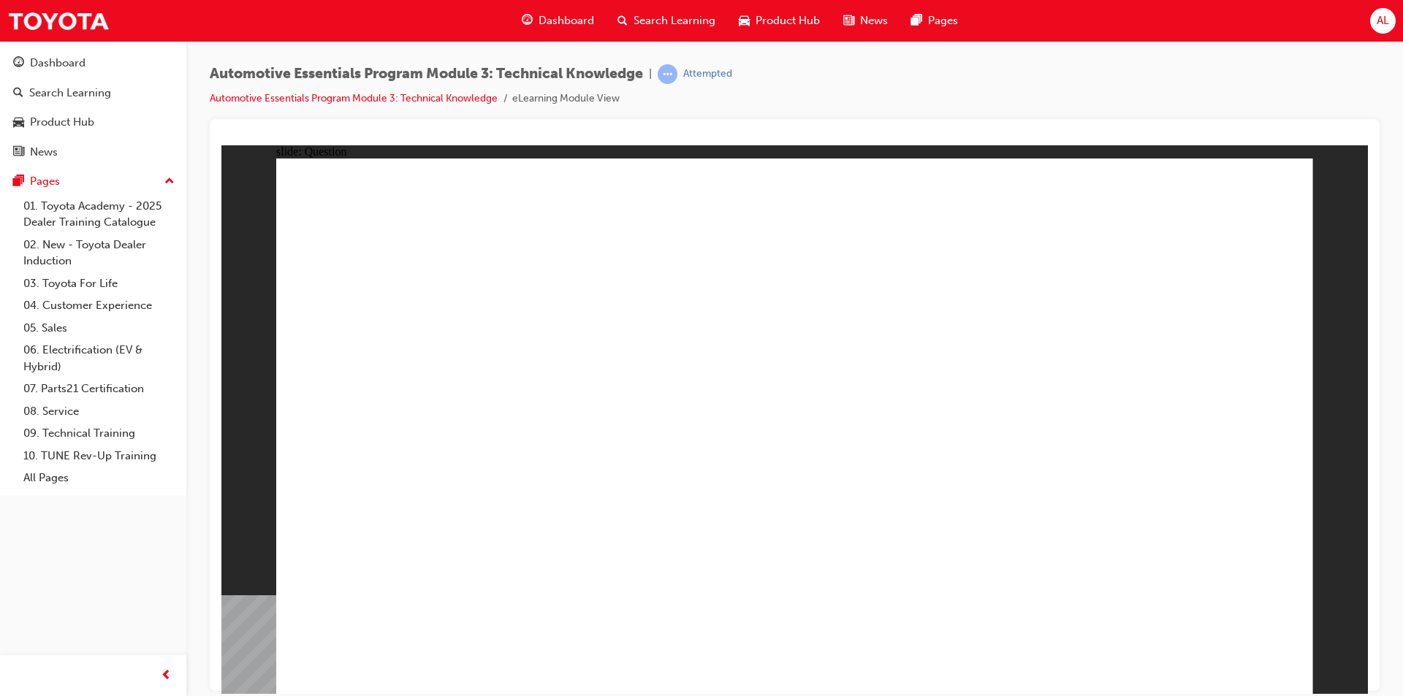
radio input "true"
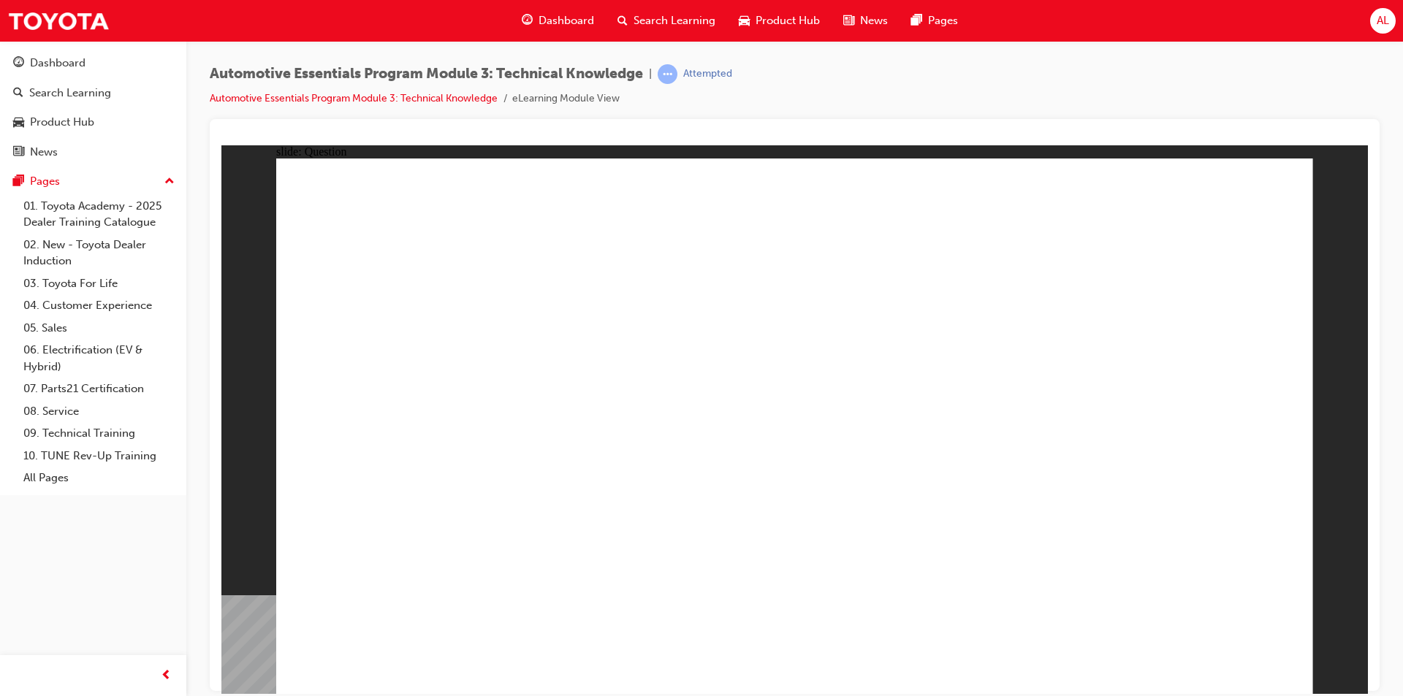
radio input "true"
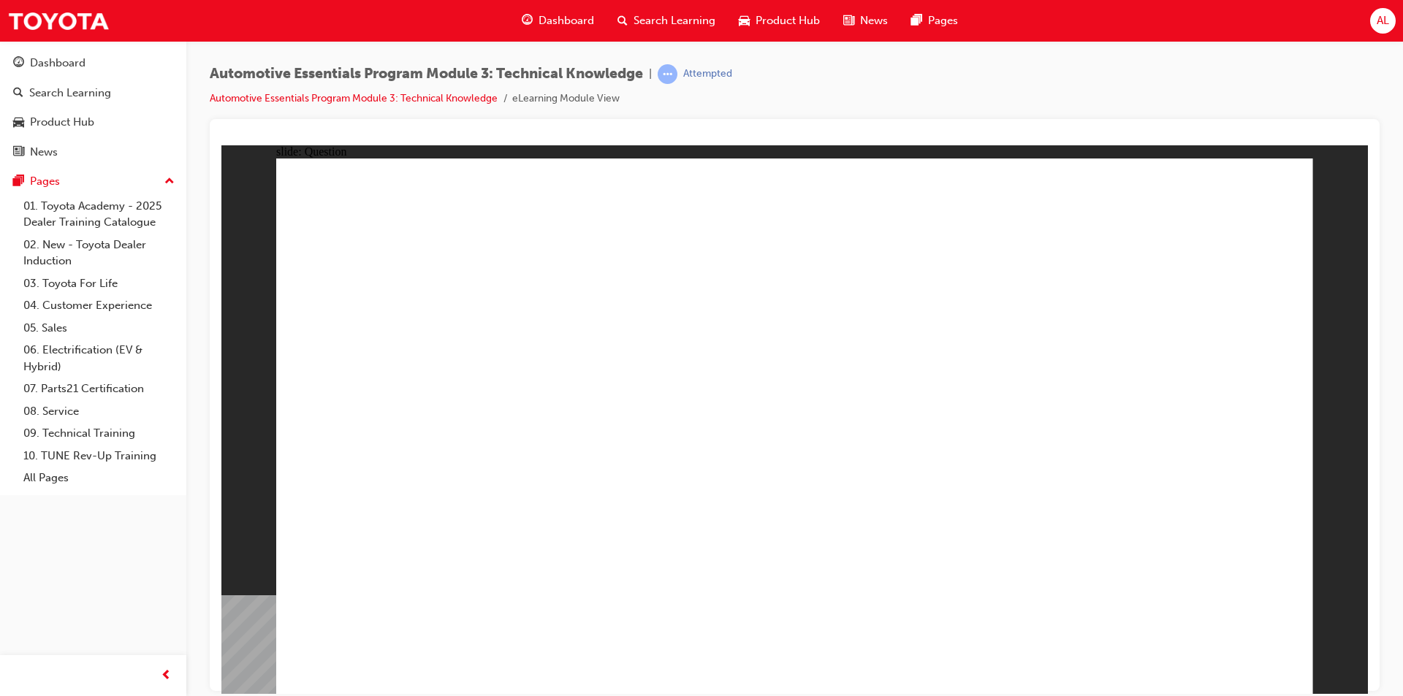
radio input "true"
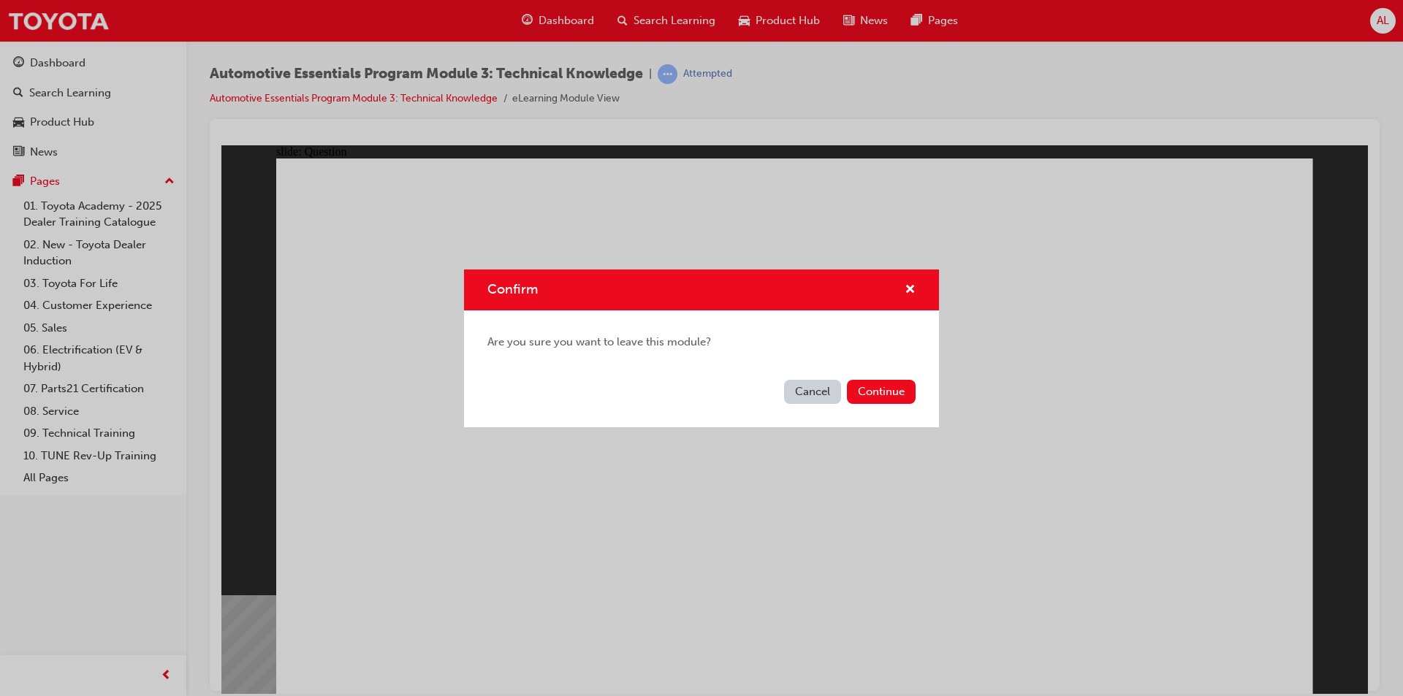
click at [819, 392] on button "Cancel" at bounding box center [812, 392] width 57 height 24
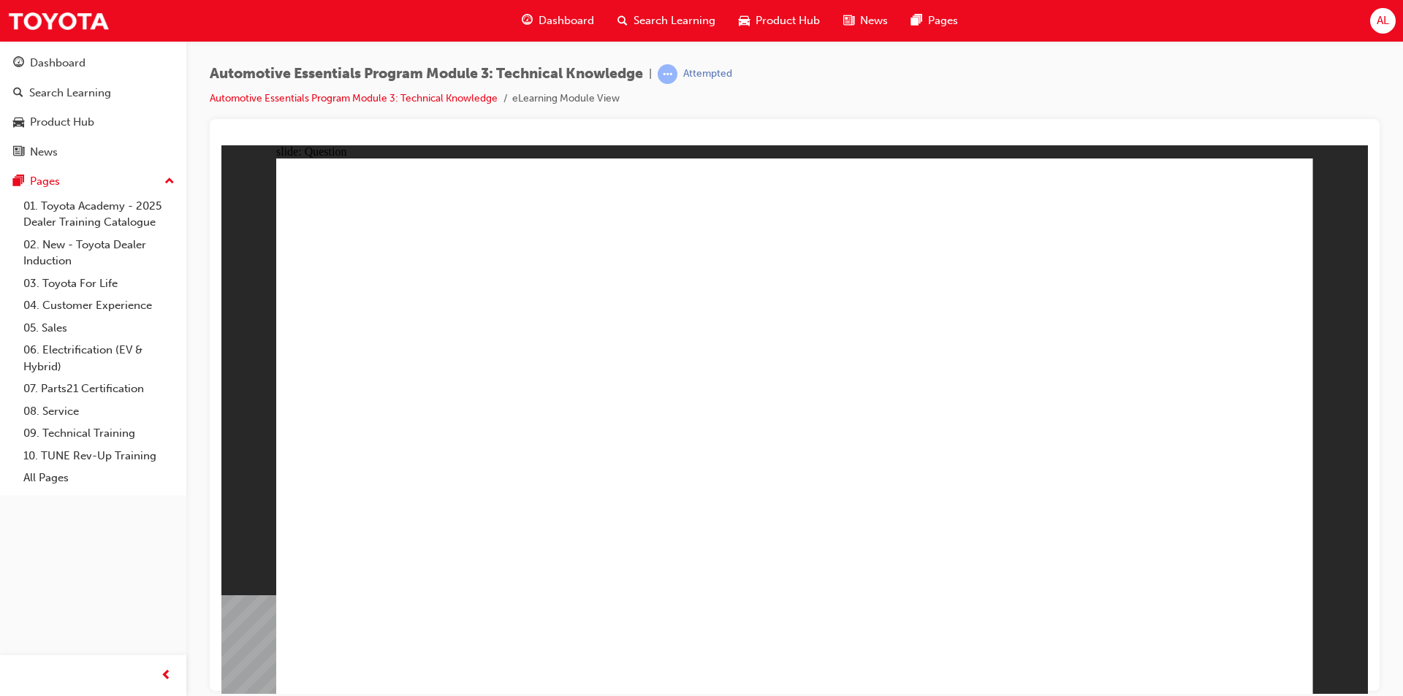
radio input "true"
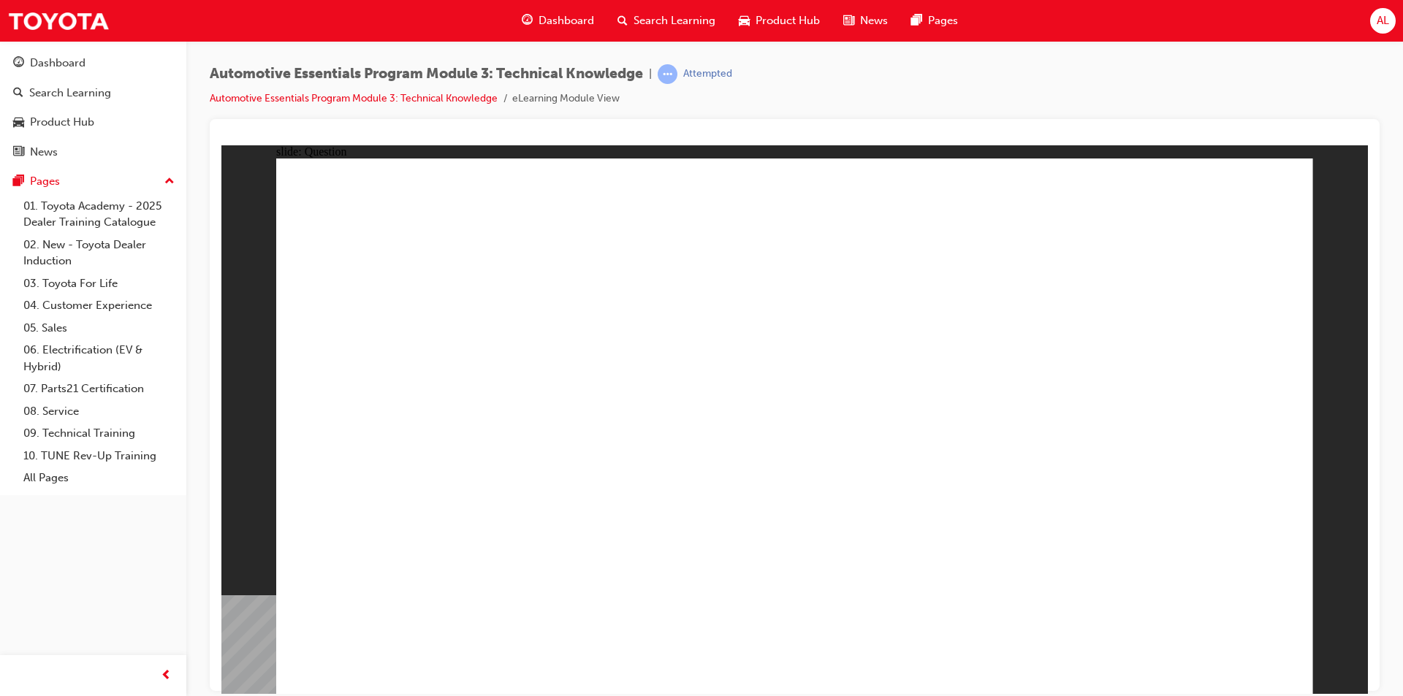
radio input "true"
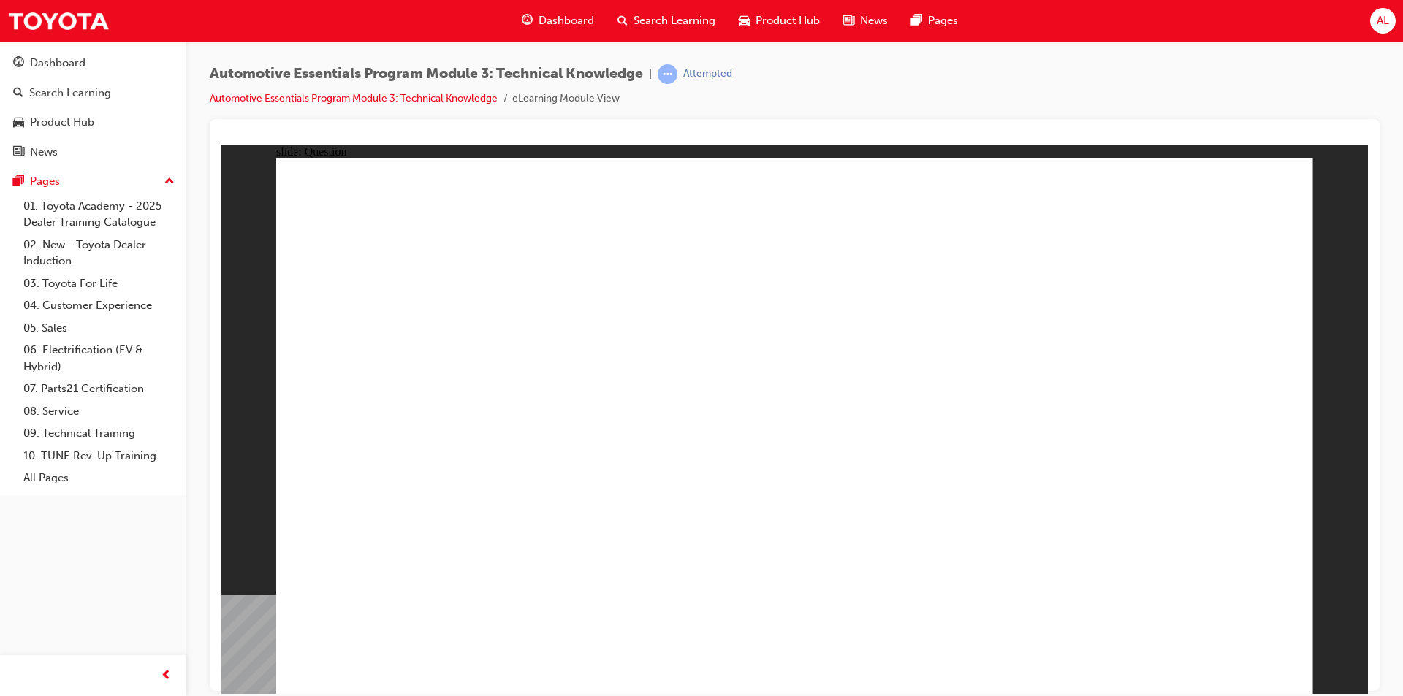
radio input "true"
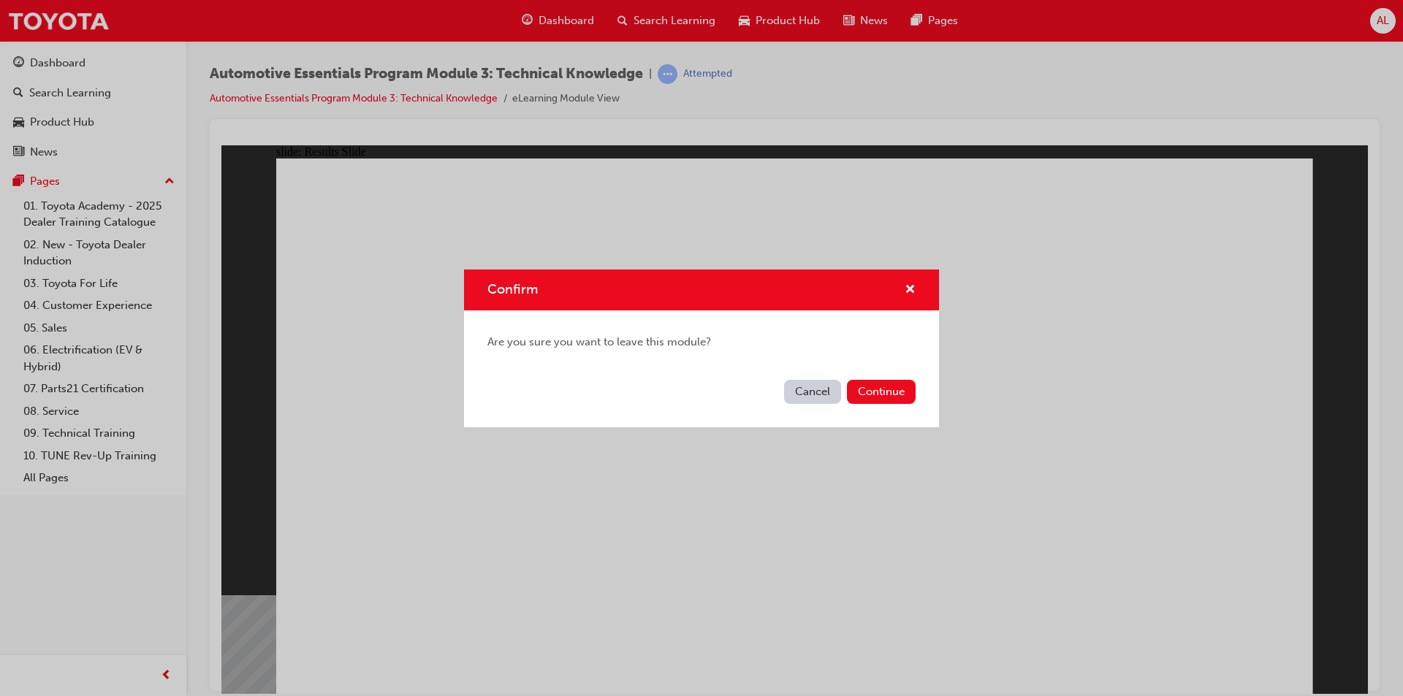
click at [873, 392] on button "Continue" at bounding box center [881, 392] width 69 height 24
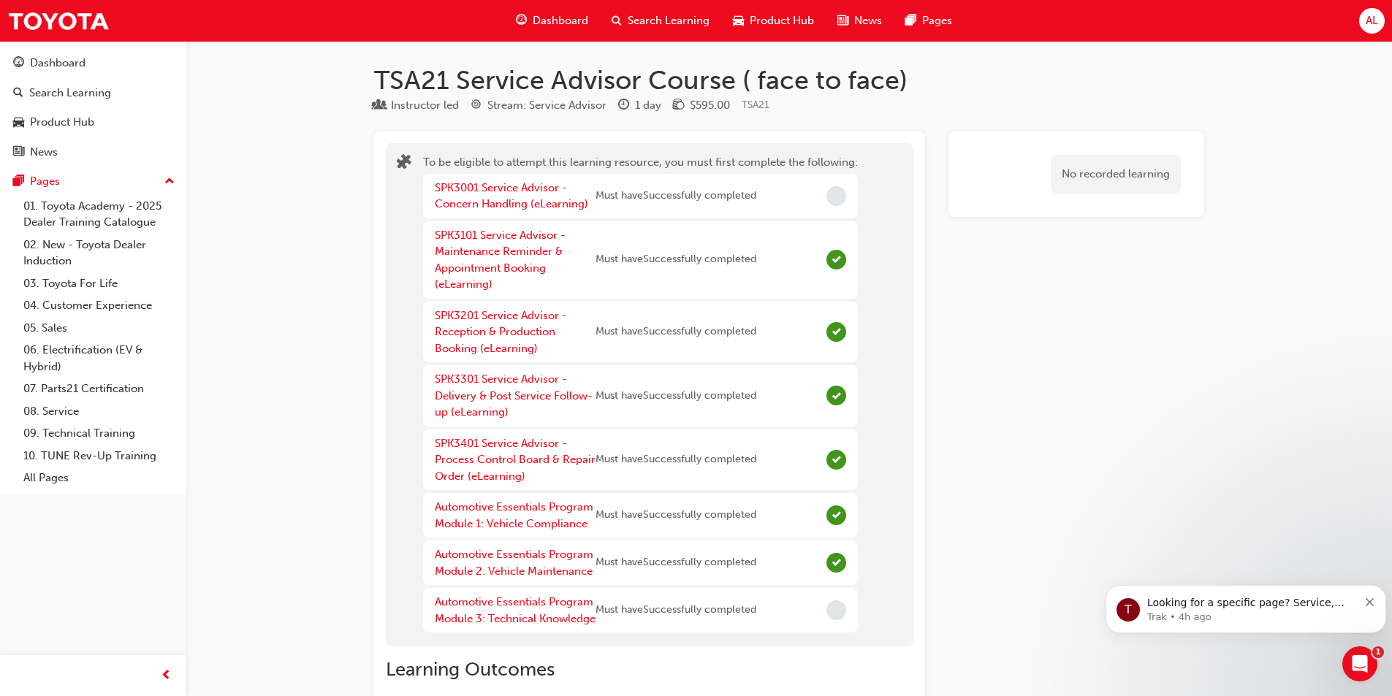
click at [655, 612] on span "Must have Successfully completed" at bounding box center [675, 610] width 161 height 17
click at [668, 619] on span "Must have Successfully completed" at bounding box center [675, 610] width 161 height 17
click at [481, 598] on link "Automotive Essentials Program Module 3: Technical Knowledge" at bounding box center [515, 610] width 161 height 30
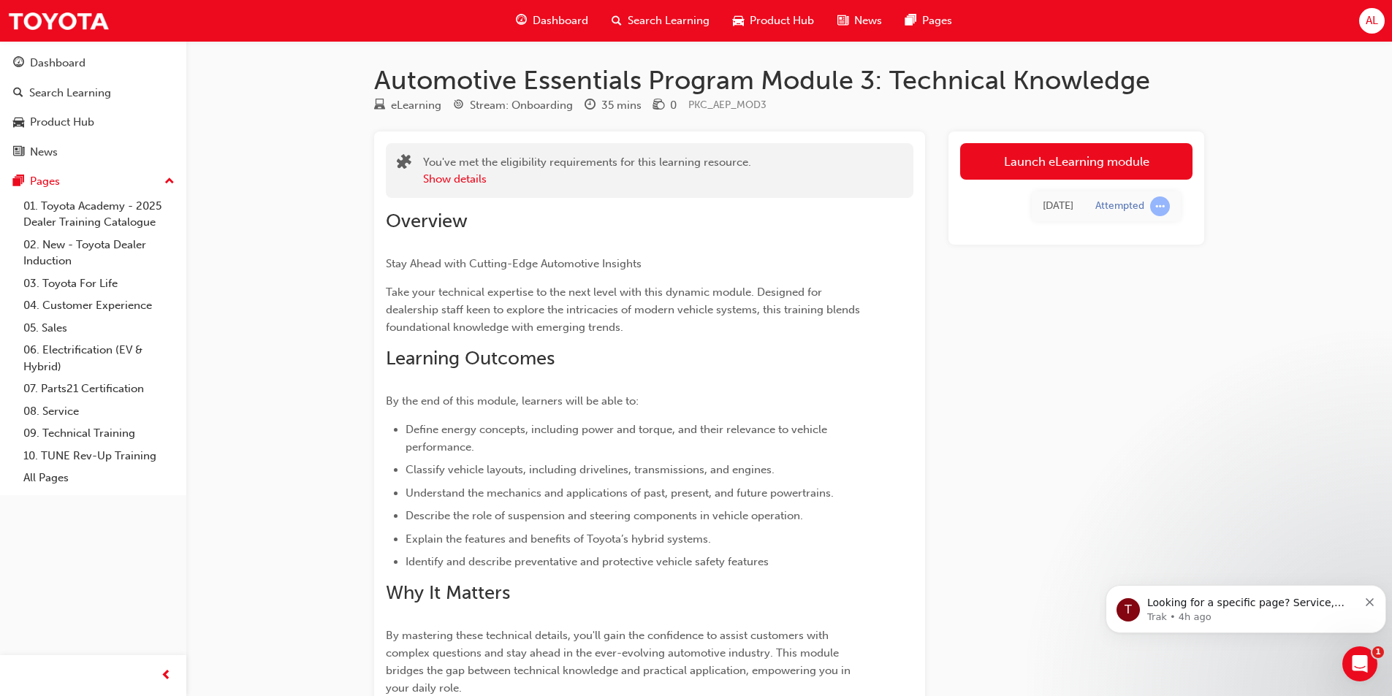
click at [1060, 161] on link "Launch eLearning module" at bounding box center [1076, 161] width 232 height 37
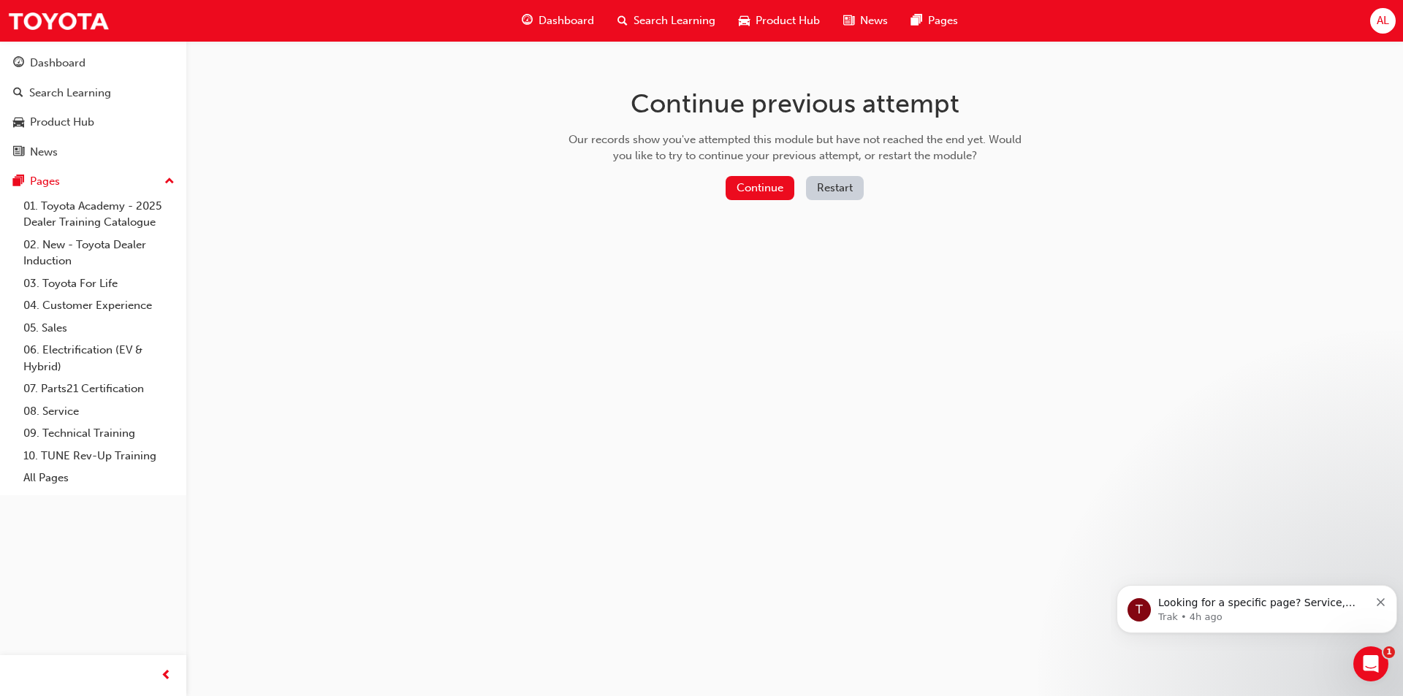
click at [762, 182] on button "Continue" at bounding box center [760, 188] width 69 height 24
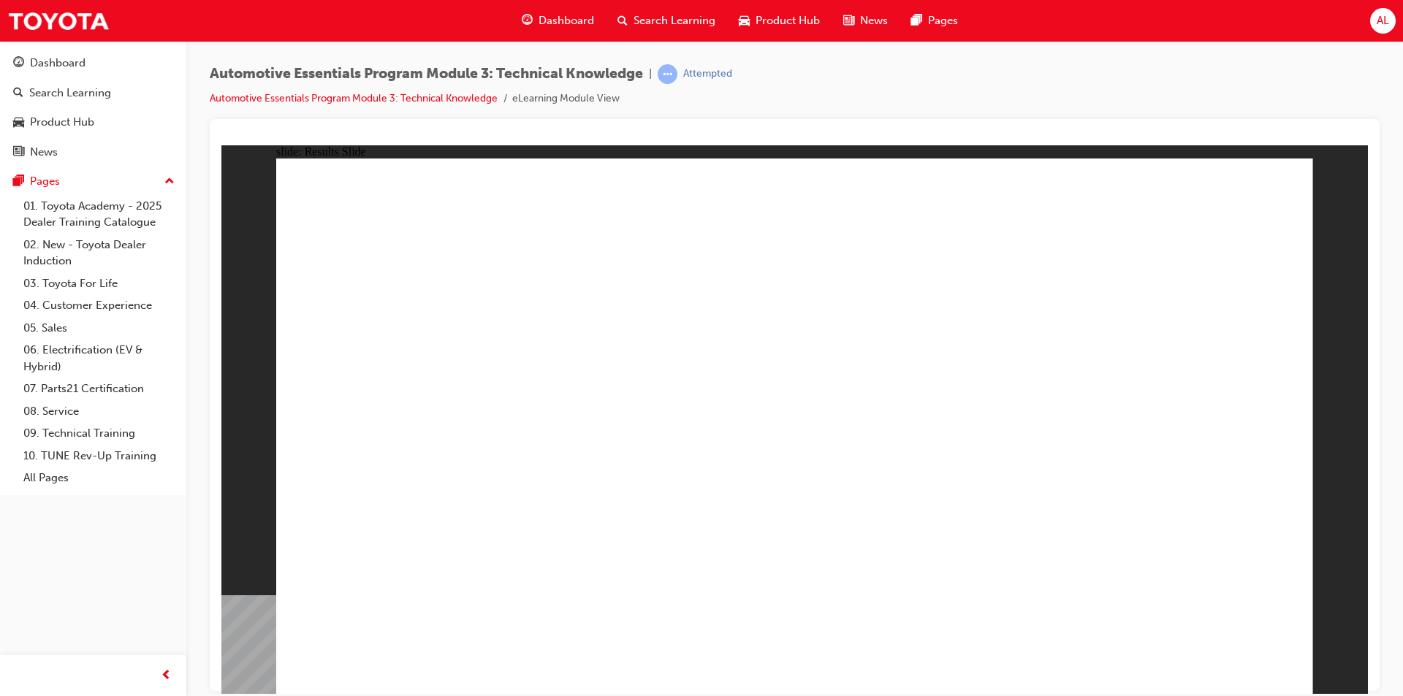
radio input "true"
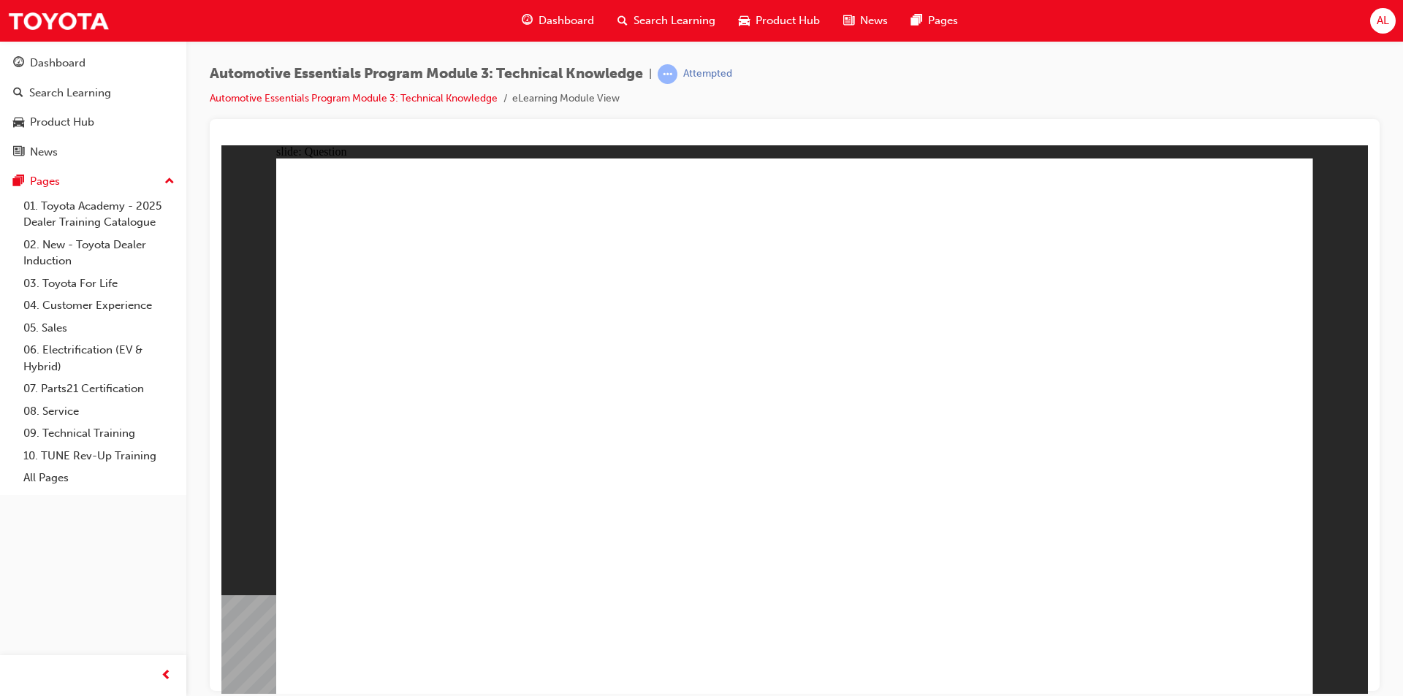
radio input "true"
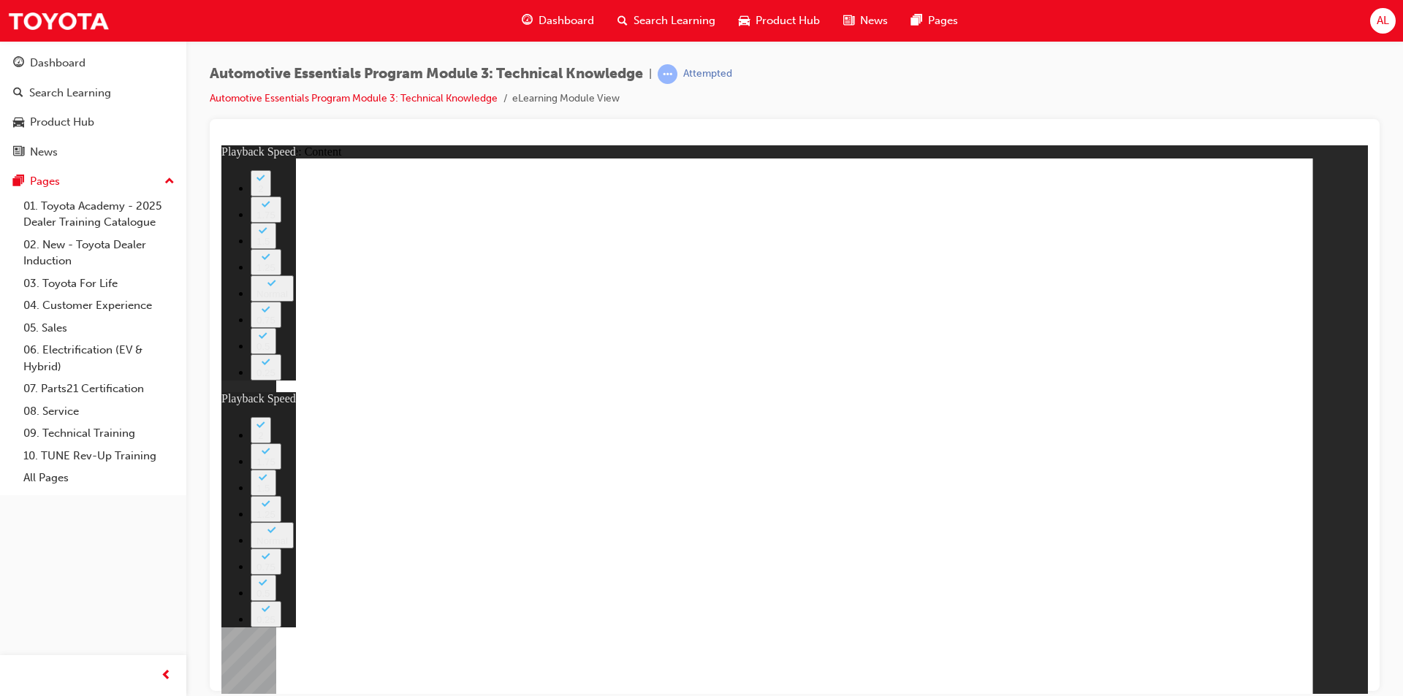
type input "6"
type input "0"
type input "8"
type input "36"
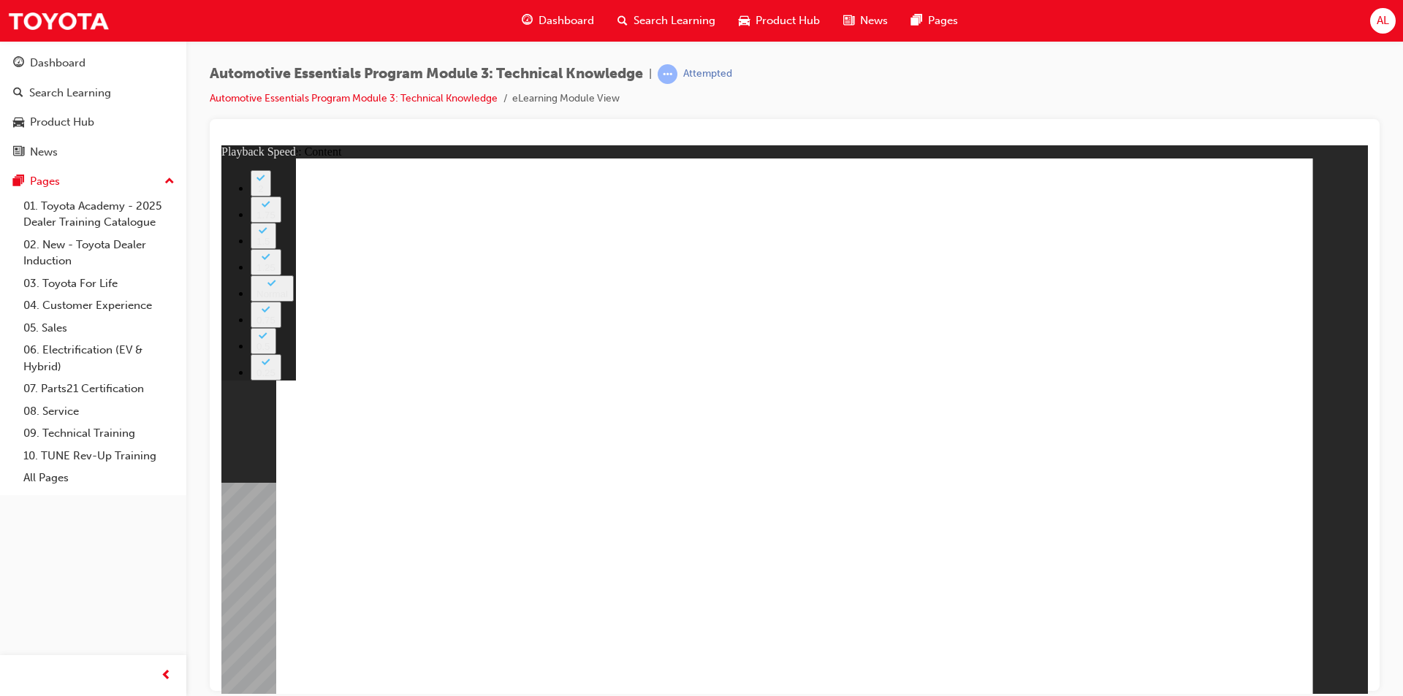
type input "5"
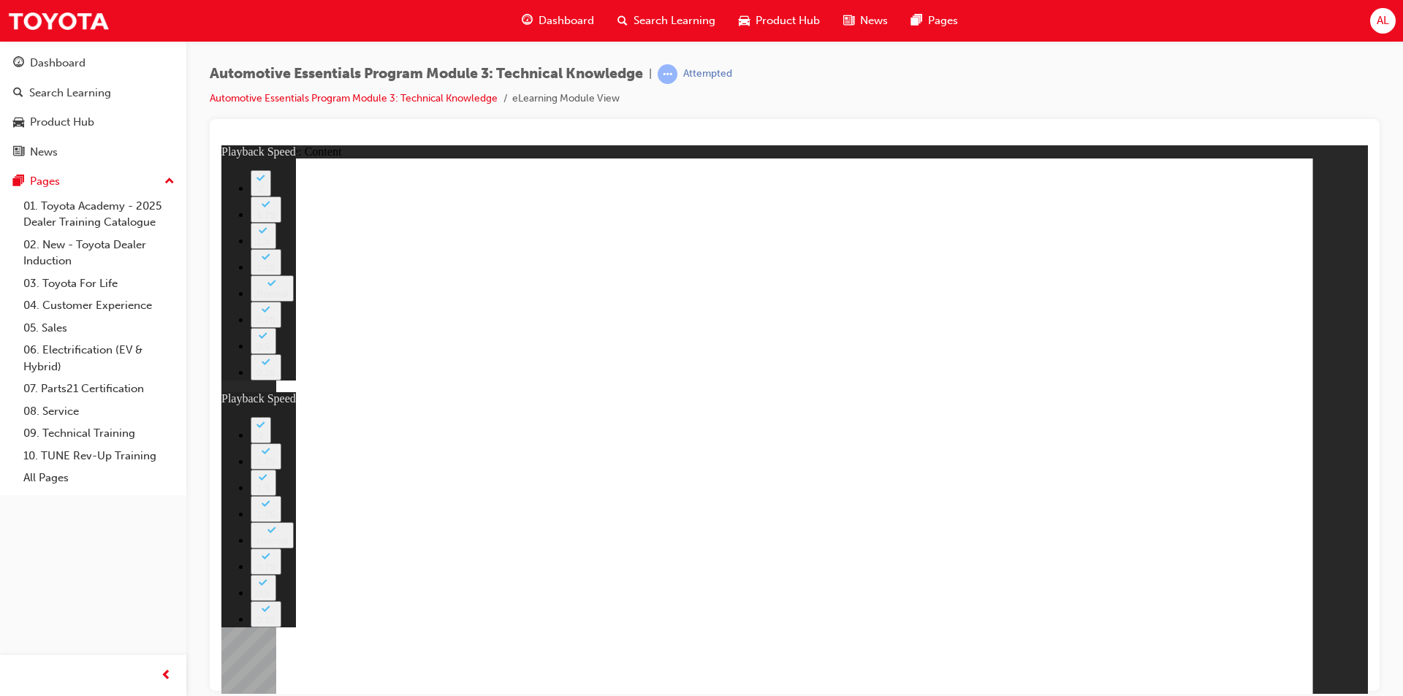
type input "23"
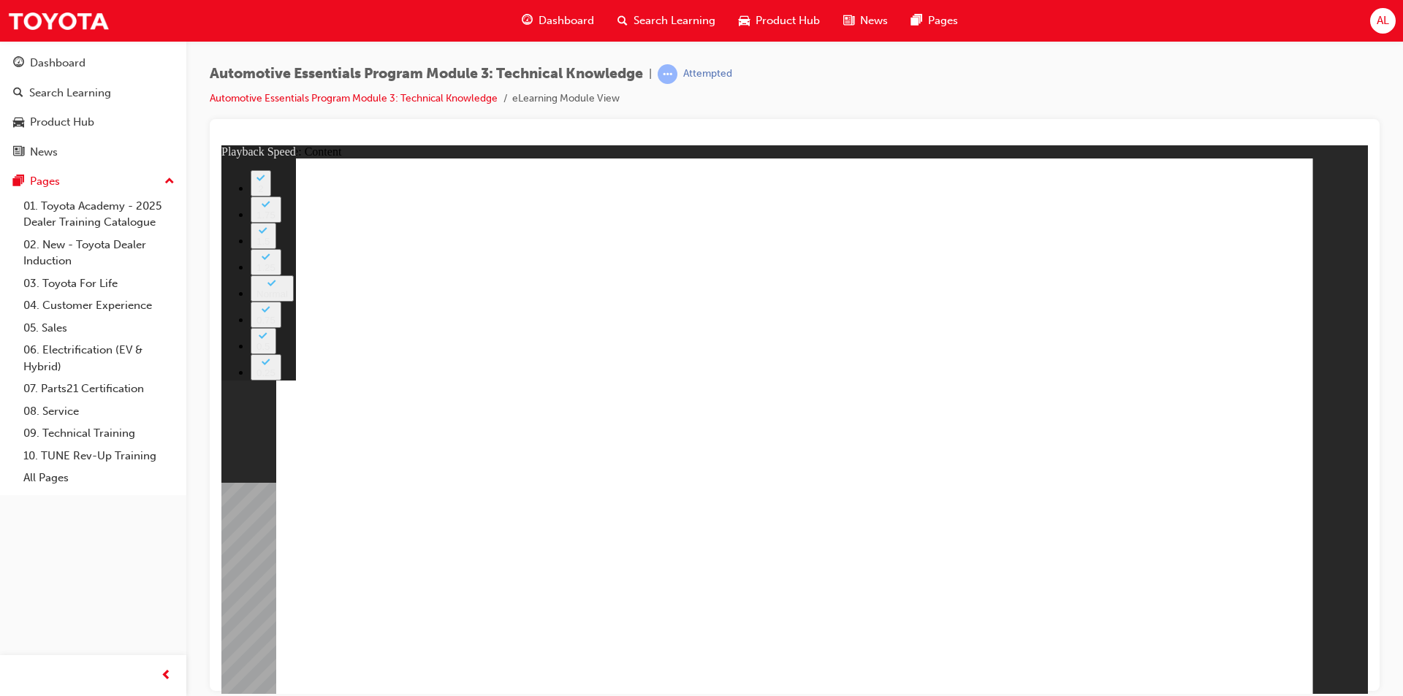
type input "1"
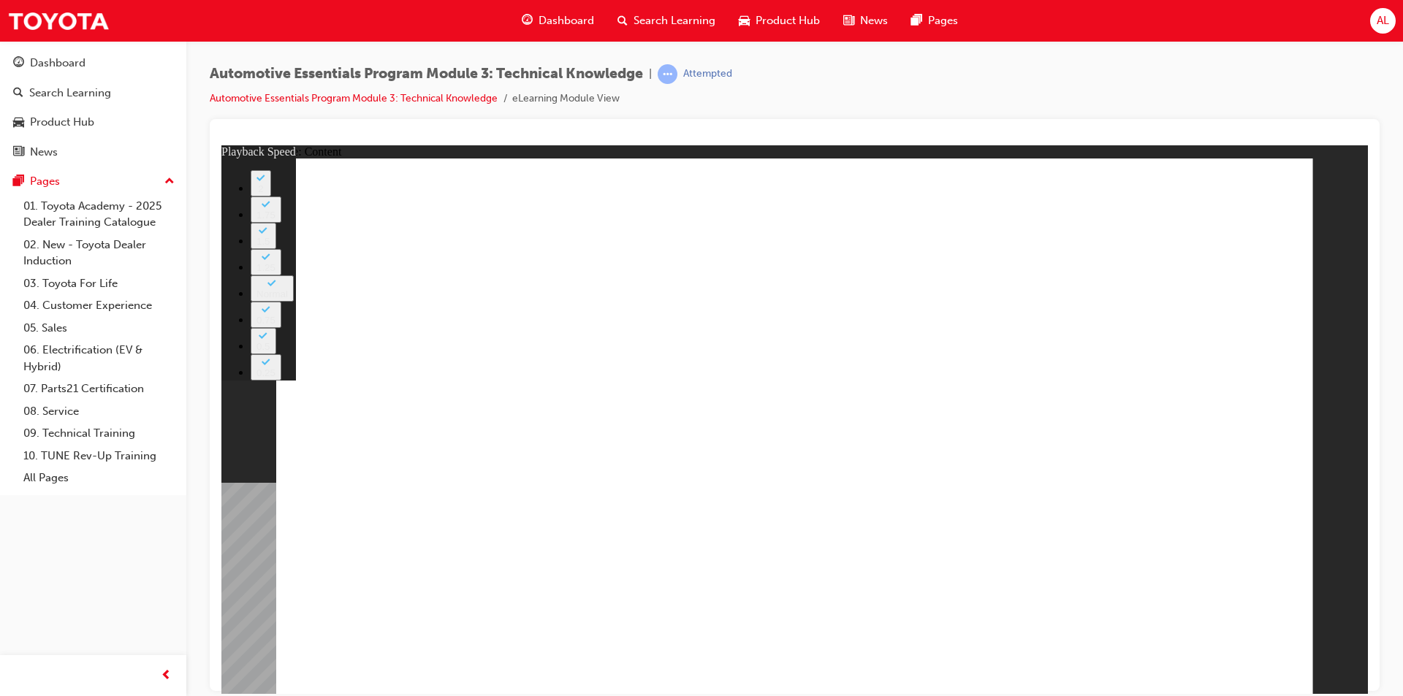
type input "7"
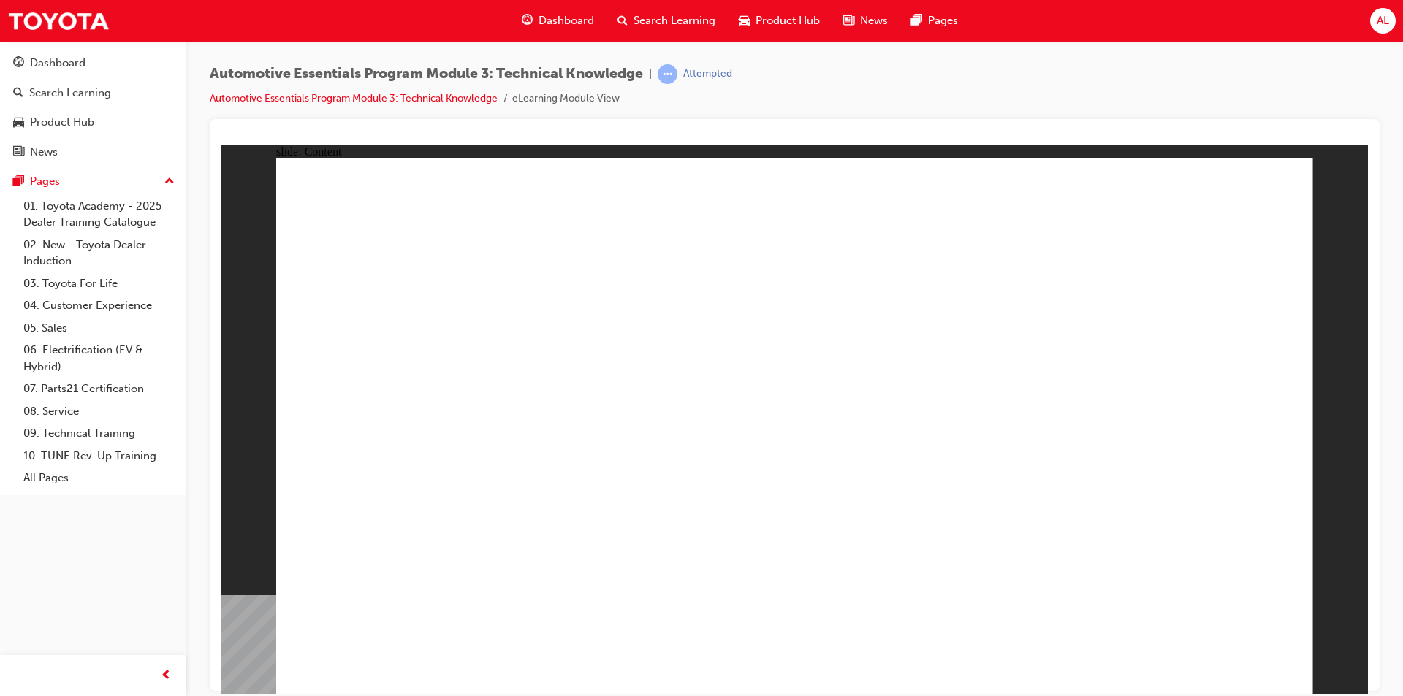
drag, startPoint x: 1254, startPoint y: 189, endPoint x: 1230, endPoint y: 161, distance: 36.3
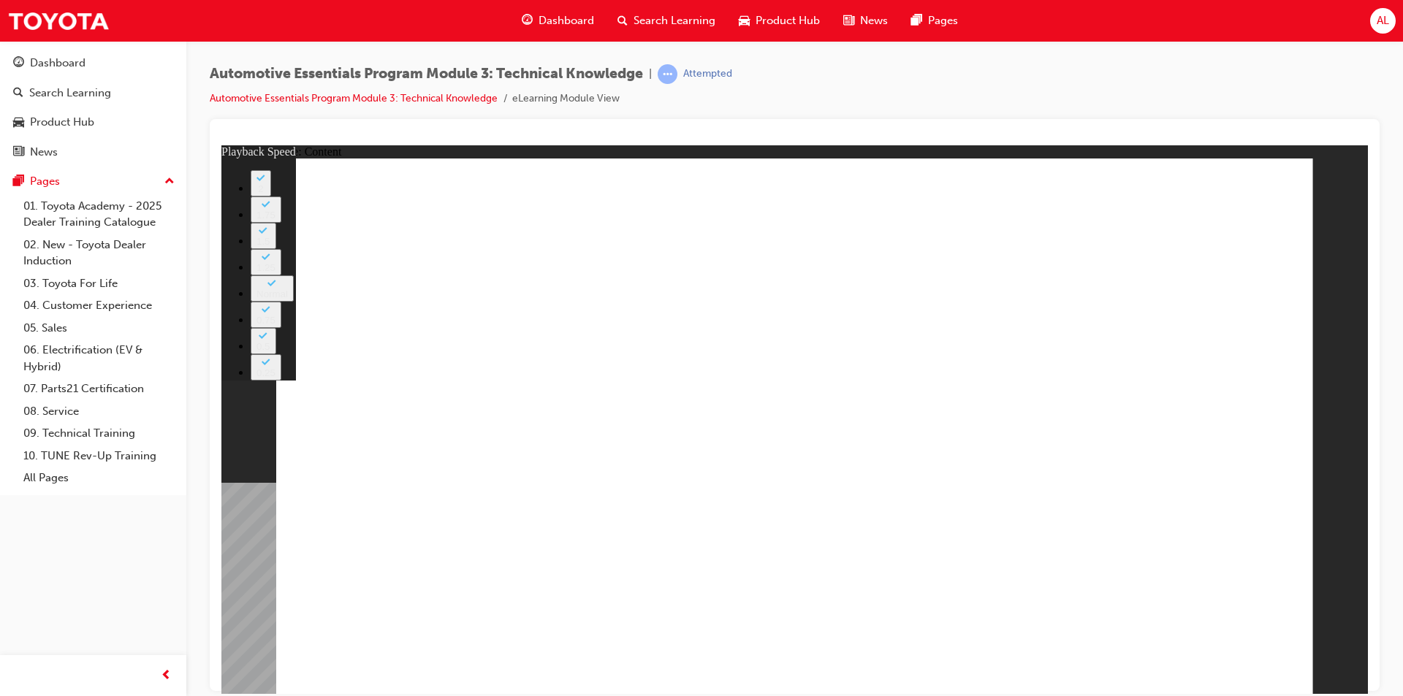
type input "23"
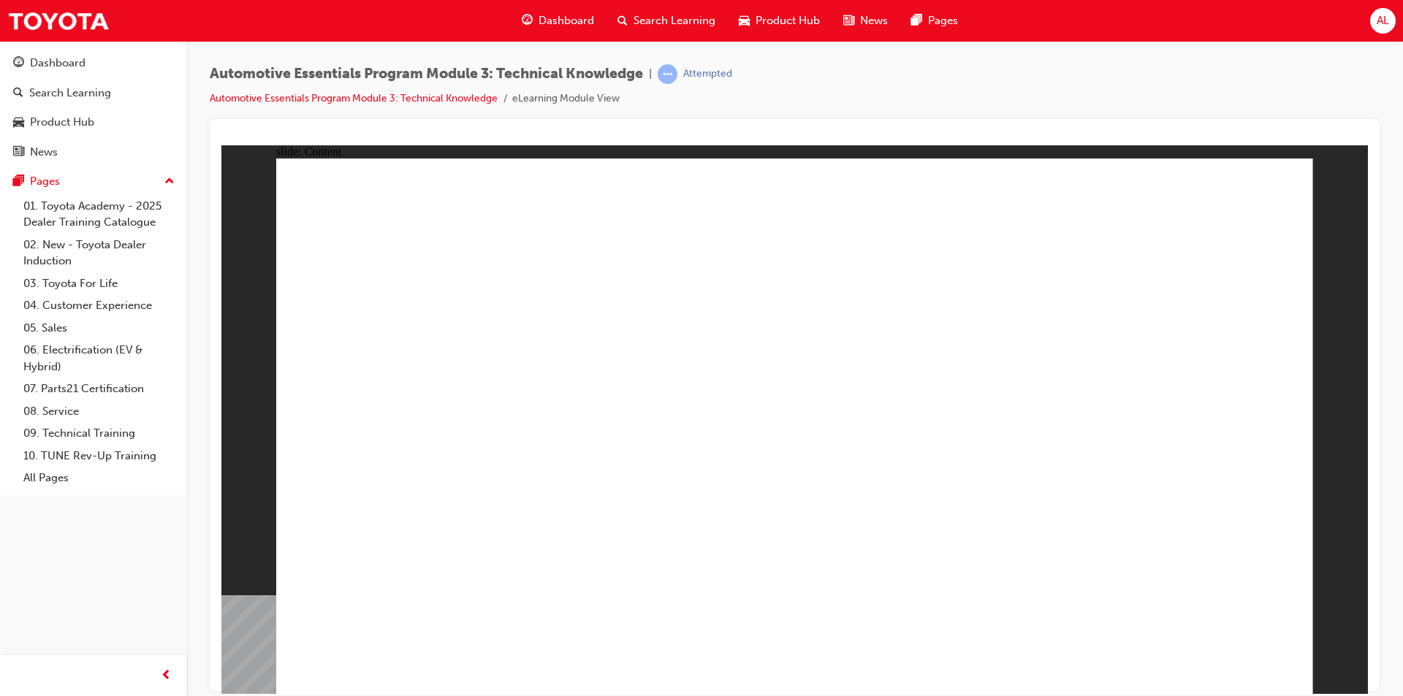
radio input "true"
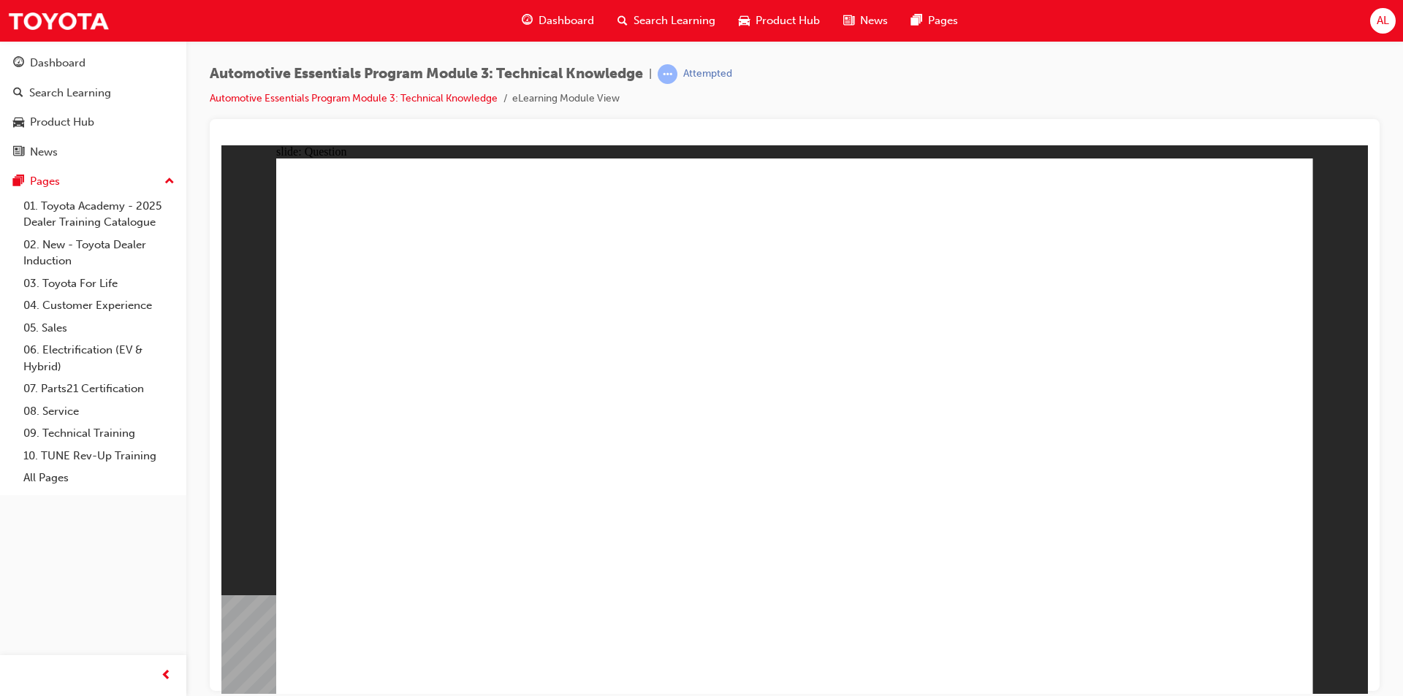
radio input "true"
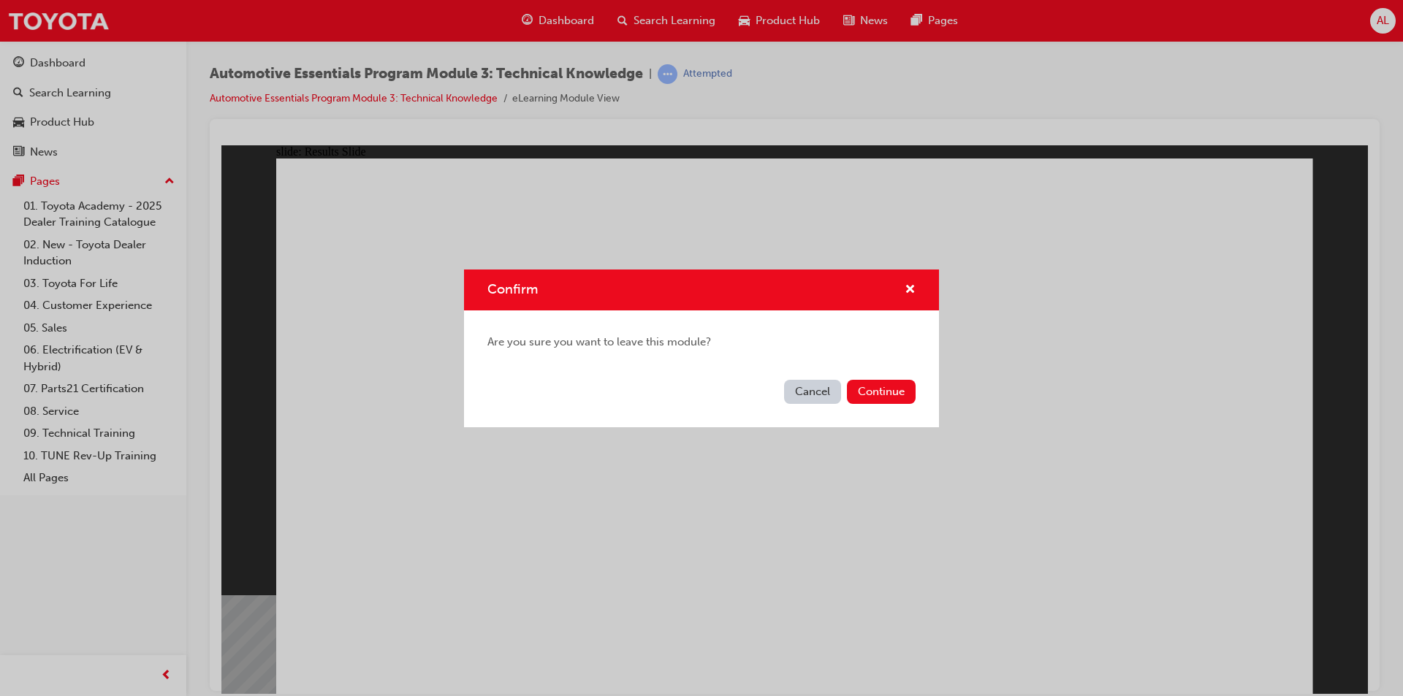
click at [804, 389] on button "Cancel" at bounding box center [812, 392] width 57 height 24
click at [878, 385] on button "Continue" at bounding box center [881, 392] width 69 height 24
